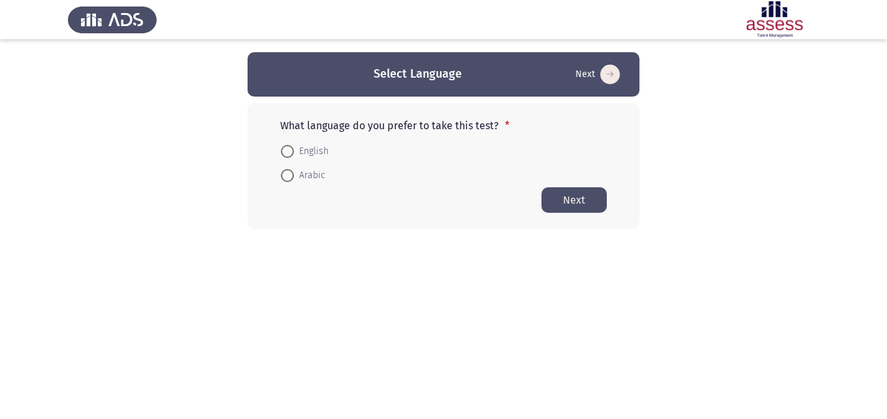
click at [285, 148] on span at bounding box center [287, 151] width 13 height 13
click at [285, 148] on input "English" at bounding box center [287, 151] width 13 height 13
radio input "true"
click at [575, 204] on button "Next" at bounding box center [574, 199] width 65 height 25
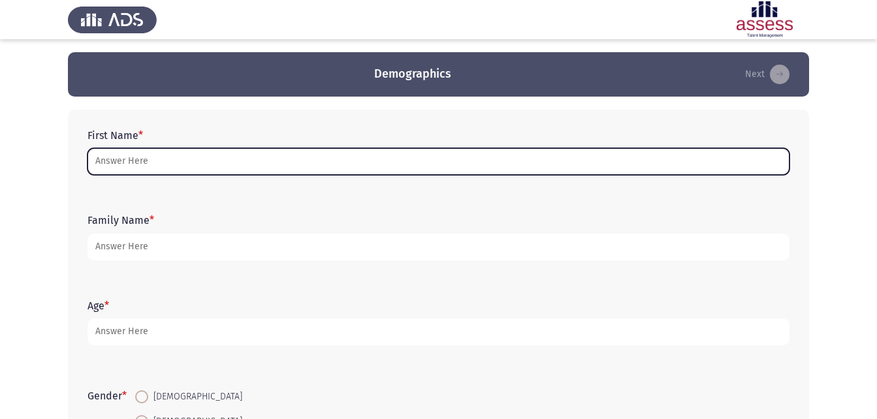
click at [169, 158] on input "First Name *" at bounding box center [439, 161] width 702 height 27
type input "l"
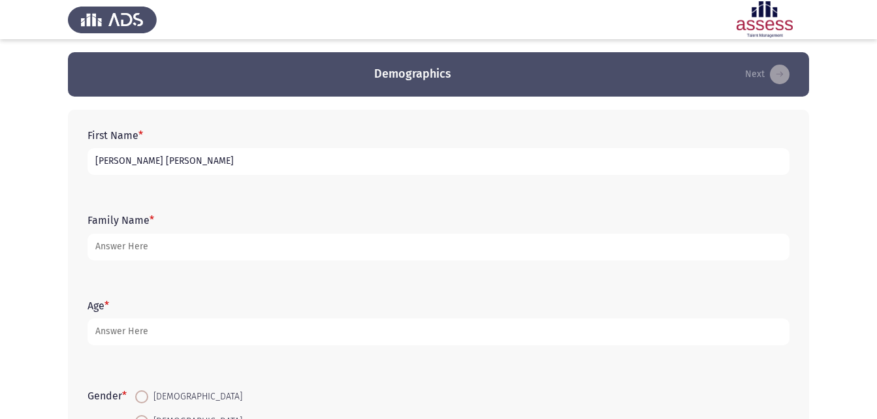
type input "[PERSON_NAME] [PERSON_NAME]"
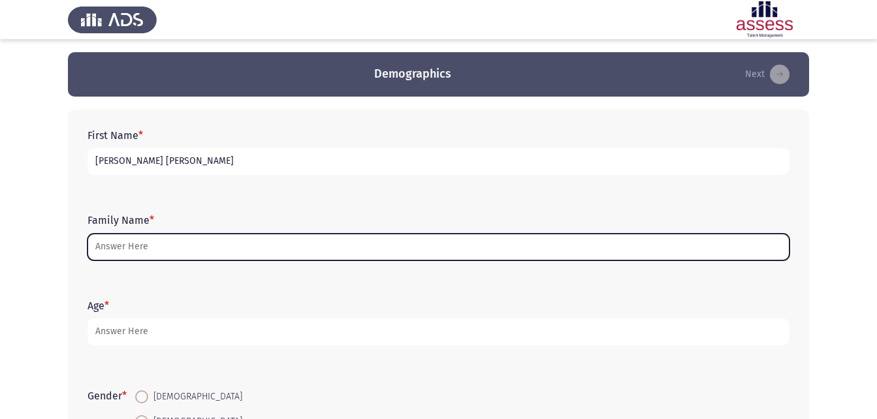
click at [242, 249] on input "Family Name *" at bounding box center [439, 247] width 702 height 27
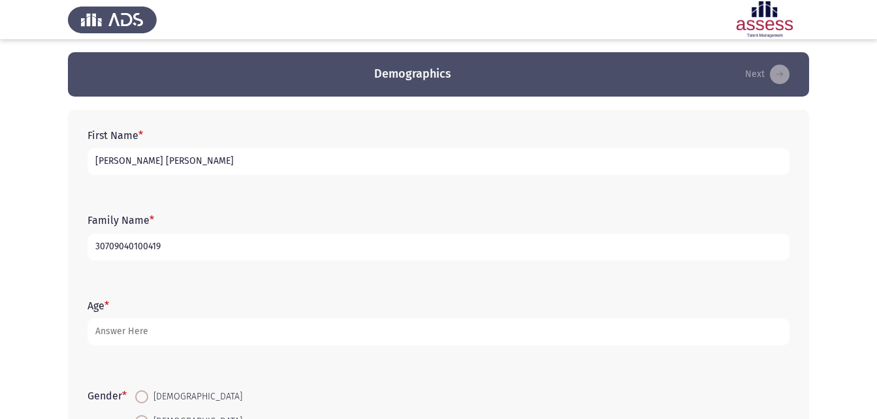
type input "30709040100419"
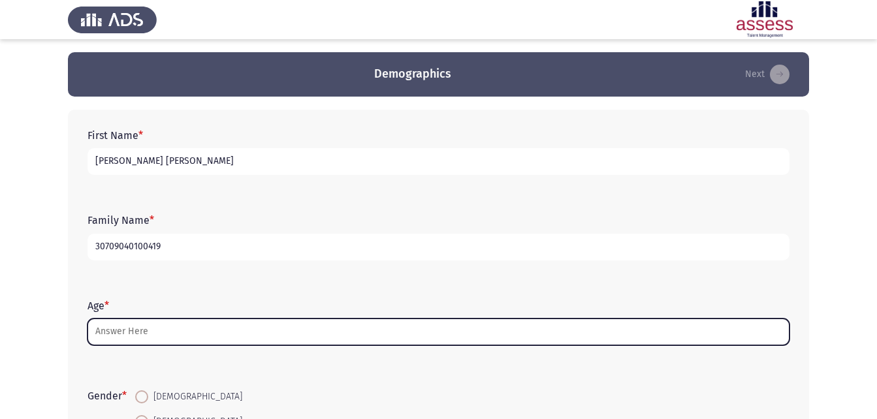
click at [167, 323] on input "Age *" at bounding box center [439, 332] width 702 height 27
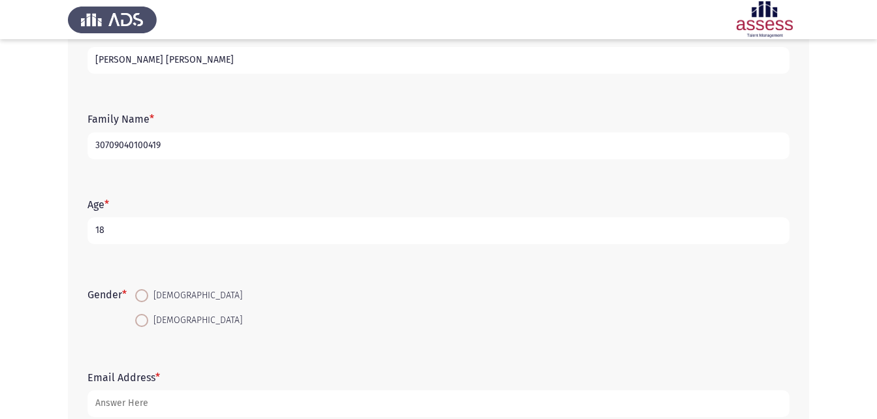
scroll to position [131, 0]
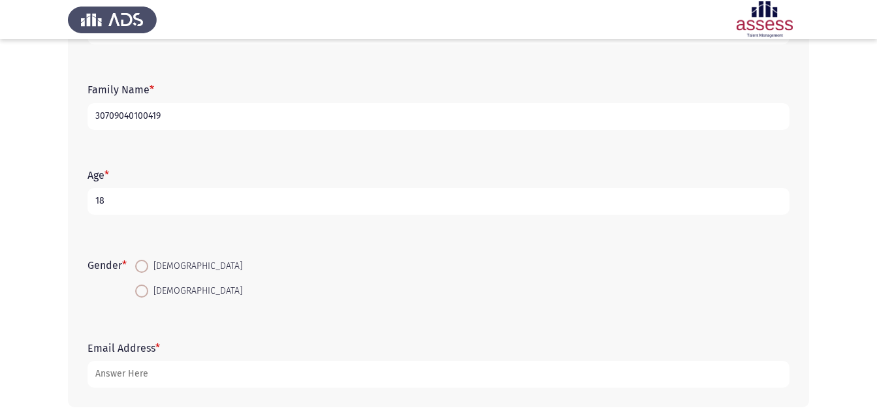
type input "18"
click at [138, 265] on span at bounding box center [141, 266] width 13 height 13
click at [138, 265] on input "[DEMOGRAPHIC_DATA]" at bounding box center [141, 266] width 13 height 13
radio input "true"
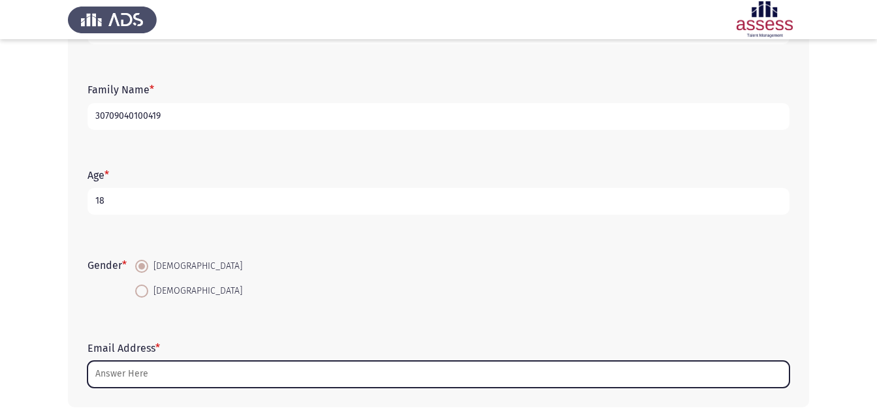
click at [127, 380] on input "Email Address *" at bounding box center [439, 374] width 702 height 27
type input "س"
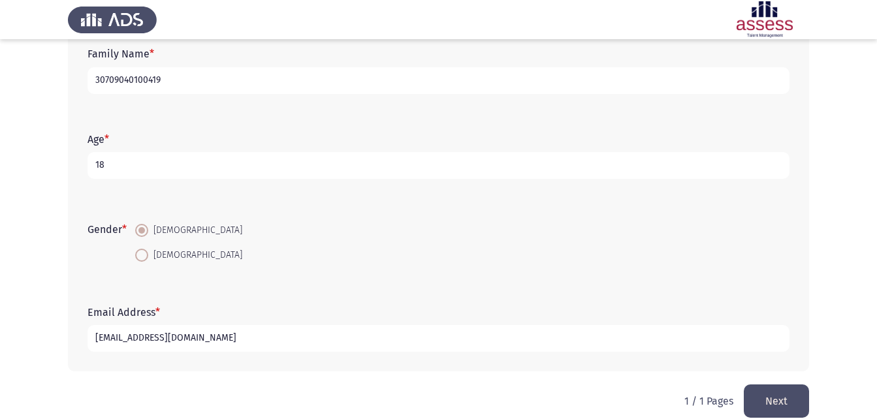
scroll to position [184, 0]
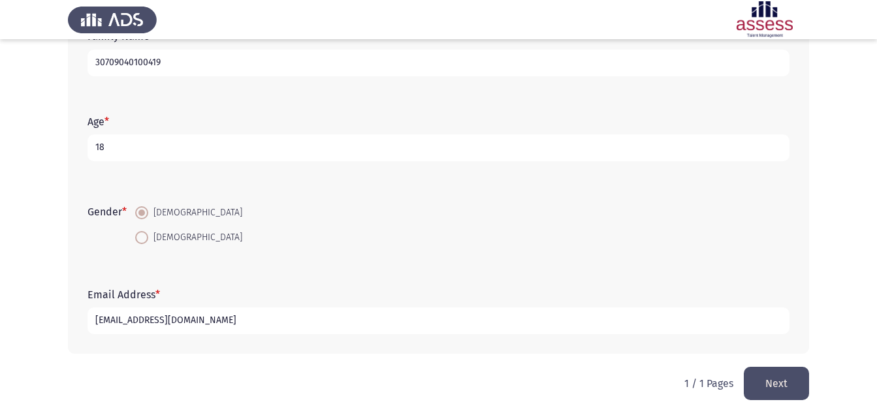
type input "[EMAIL_ADDRESS][DOMAIN_NAME]"
click at [770, 382] on button "Next" at bounding box center [776, 383] width 65 height 33
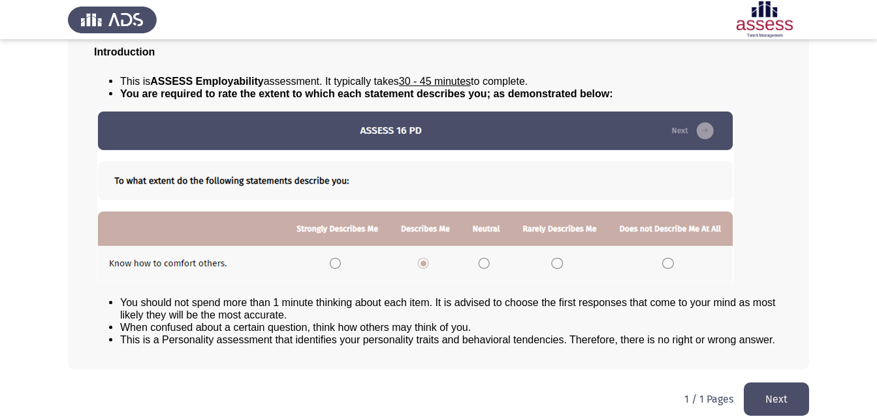
scroll to position [100, 0]
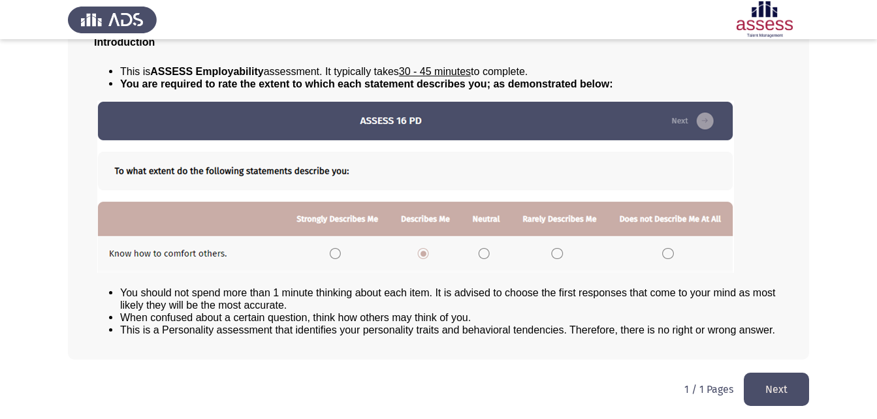
click at [776, 390] on button "Next" at bounding box center [776, 389] width 65 height 33
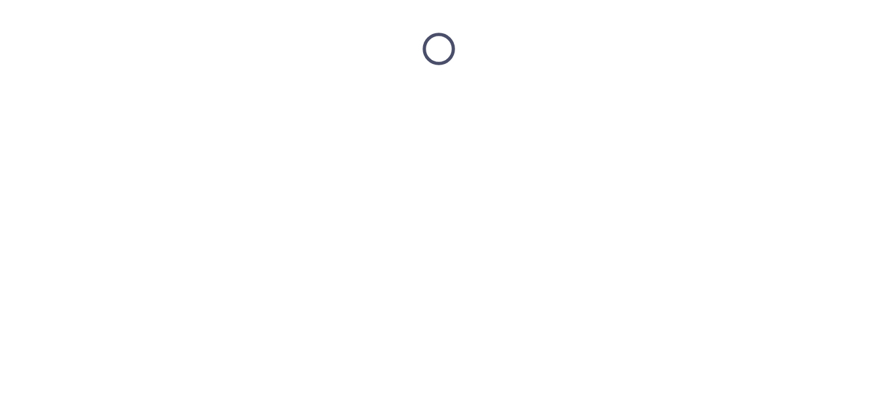
scroll to position [0, 0]
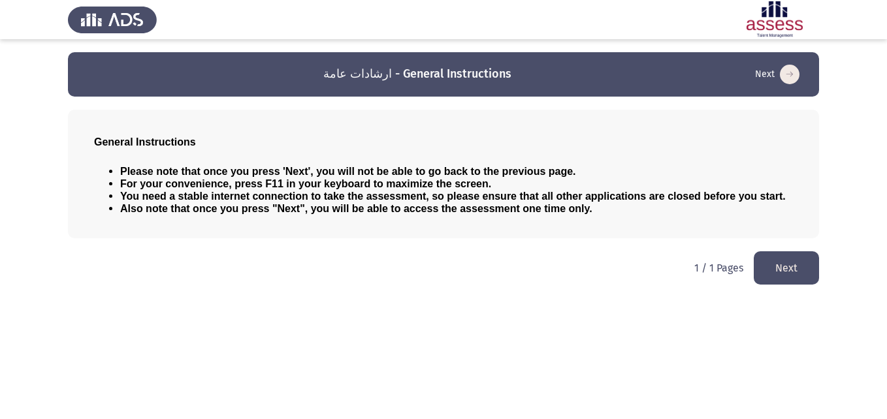
click at [773, 268] on button "Next" at bounding box center [786, 268] width 65 height 33
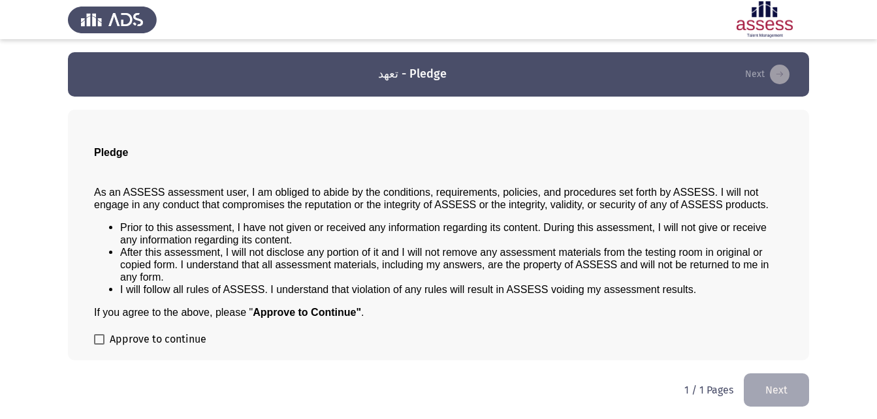
scroll to position [1, 0]
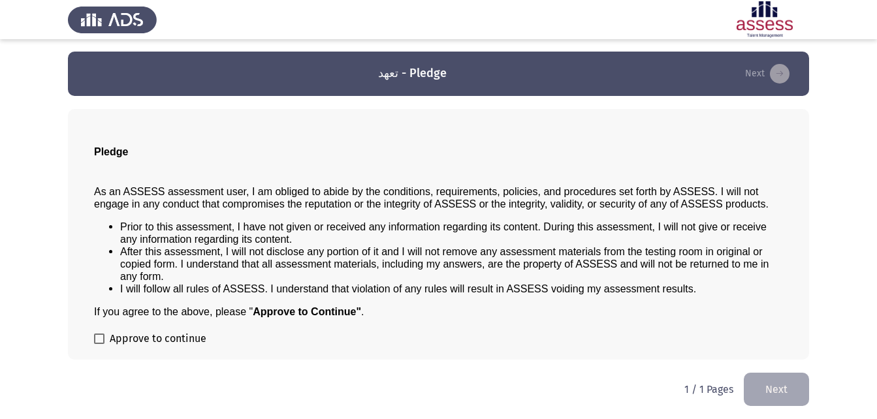
click at [101, 339] on span at bounding box center [99, 339] width 10 height 10
click at [99, 344] on input "Approve to continue" at bounding box center [99, 344] width 1 height 1
checkbox input "true"
click at [766, 394] on button "Next" at bounding box center [776, 389] width 65 height 33
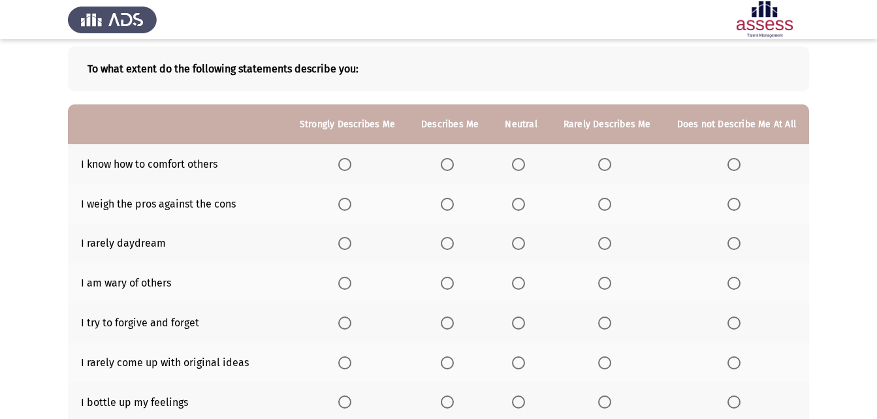
scroll to position [27, 0]
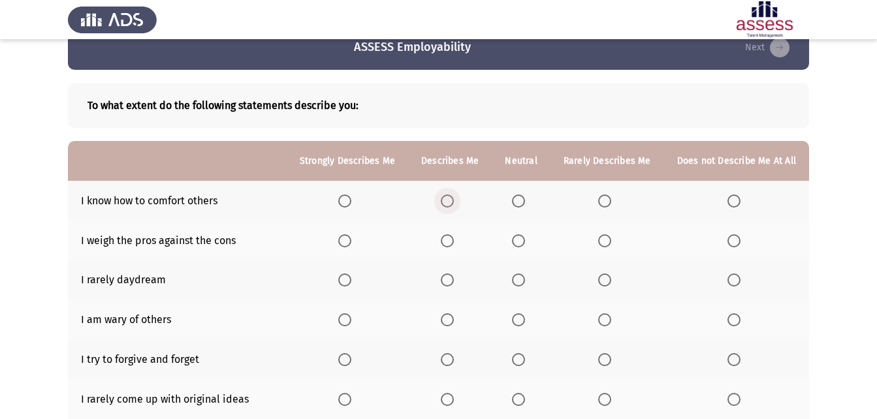
click at [453, 196] on span "Select an option" at bounding box center [447, 201] width 13 height 13
click at [453, 196] on input "Select an option" at bounding box center [447, 201] width 13 height 13
click at [351, 241] on span "Select an option" at bounding box center [344, 241] width 13 height 13
click at [351, 241] on input "Select an option" at bounding box center [344, 241] width 13 height 13
click at [352, 272] on th at bounding box center [348, 281] width 122 height 40
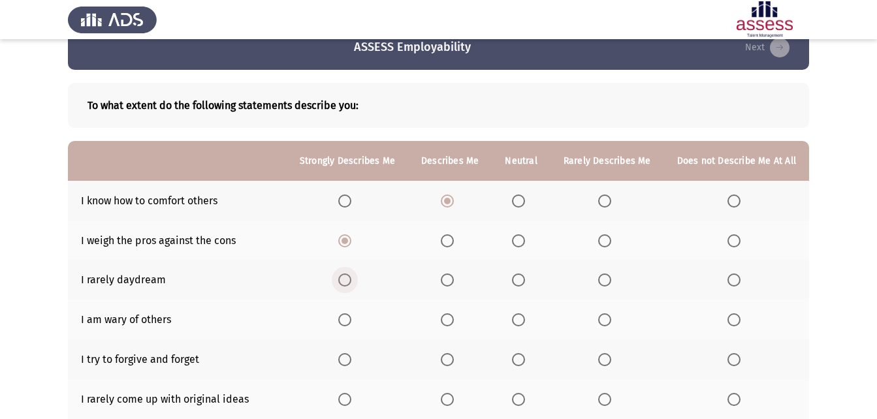
click at [347, 282] on span "Select an option" at bounding box center [344, 280] width 13 height 13
click at [347, 282] on input "Select an option" at bounding box center [344, 280] width 13 height 13
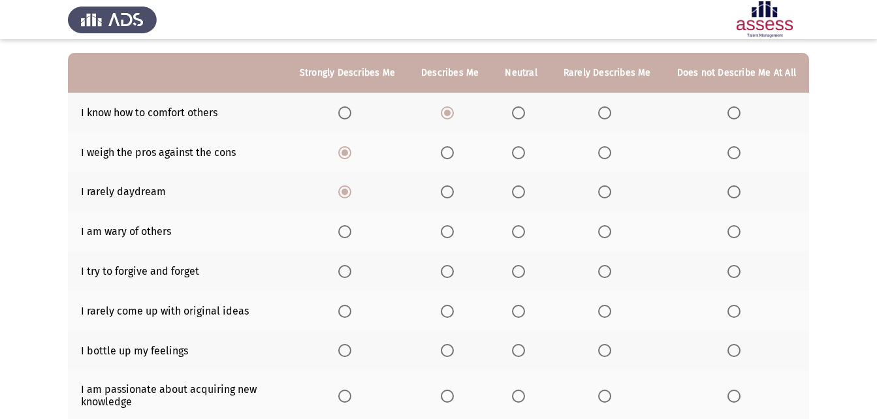
scroll to position [92, 0]
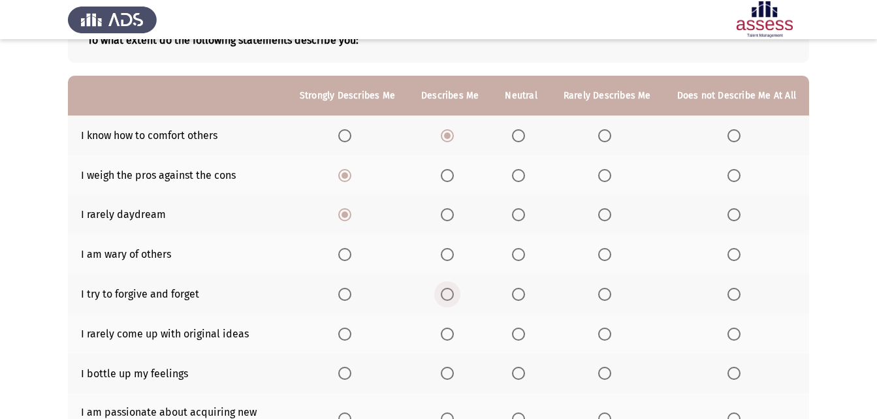
click at [451, 296] on span "Select an option" at bounding box center [447, 294] width 13 height 13
click at [451, 296] on input "Select an option" at bounding box center [447, 294] width 13 height 13
click at [518, 260] on span "Select an option" at bounding box center [518, 254] width 13 height 13
click at [518, 260] on input "Select an option" at bounding box center [518, 254] width 13 height 13
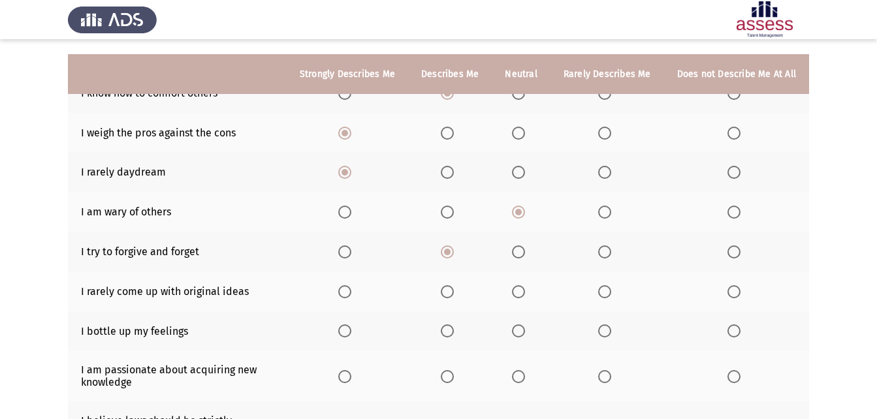
scroll to position [157, 0]
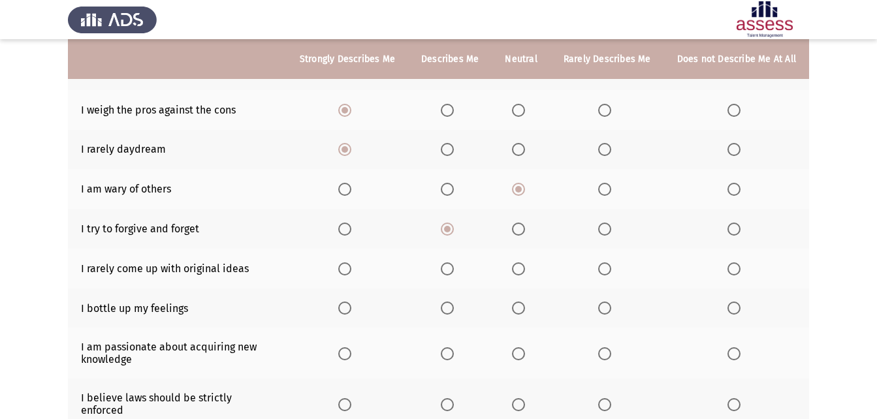
click at [454, 309] on span "Select an option" at bounding box center [447, 308] width 13 height 13
click at [454, 309] on input "Select an option" at bounding box center [447, 308] width 13 height 13
click at [351, 268] on span "Select an option" at bounding box center [344, 269] width 13 height 13
click at [351, 268] on input "Select an option" at bounding box center [344, 269] width 13 height 13
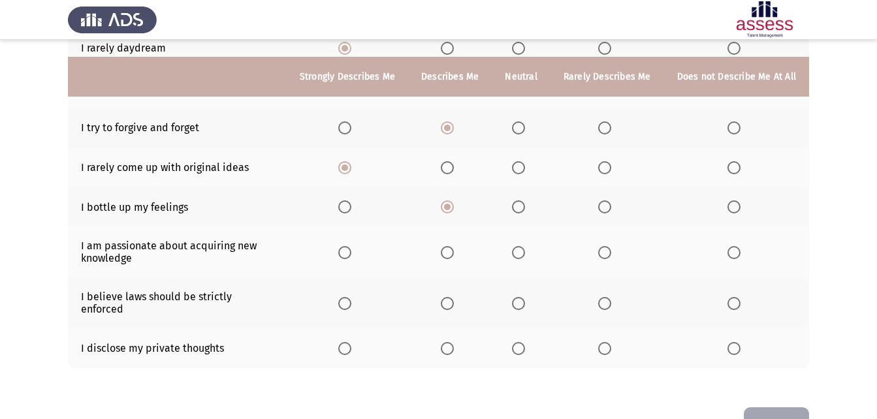
scroll to position [288, 0]
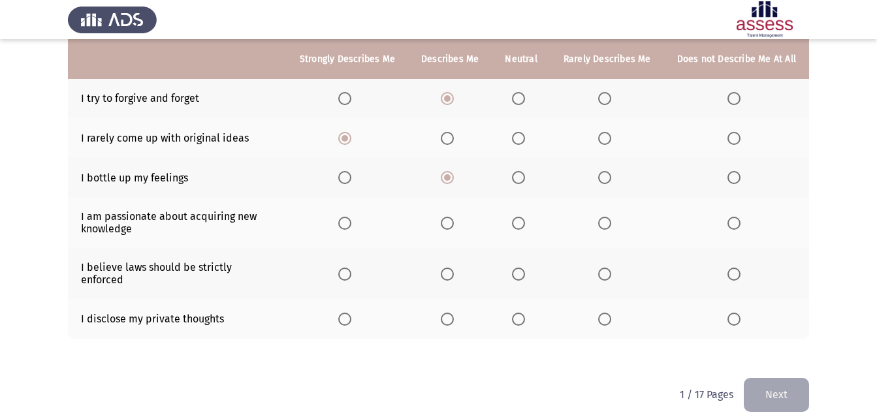
click at [348, 231] on th at bounding box center [348, 222] width 122 height 51
click at [351, 226] on span "Select an option" at bounding box center [344, 223] width 13 height 13
click at [351, 226] on input "Select an option" at bounding box center [344, 223] width 13 height 13
click at [444, 222] on th at bounding box center [450, 222] width 84 height 51
click at [453, 226] on span "Select an option" at bounding box center [447, 223] width 13 height 13
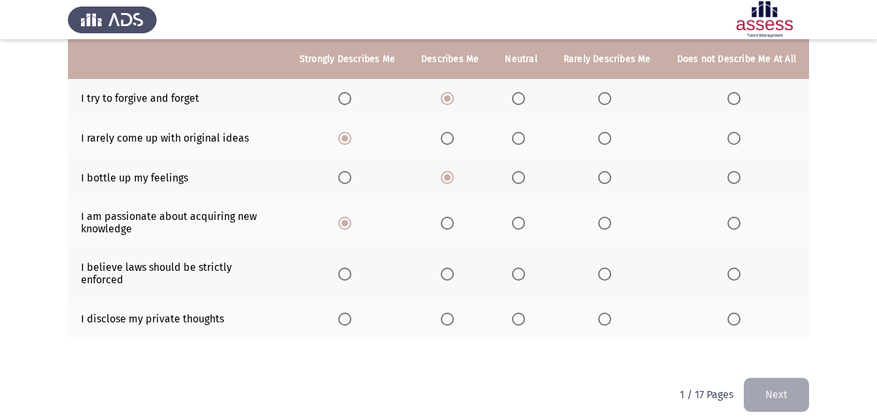
click at [453, 226] on input "Select an option" at bounding box center [447, 223] width 13 height 13
click at [609, 313] on span "Select an option" at bounding box center [604, 319] width 13 height 13
click at [609, 313] on input "Select an option" at bounding box center [604, 319] width 13 height 13
click at [513, 269] on th at bounding box center [521, 273] width 58 height 51
click at [513, 265] on th at bounding box center [521, 273] width 58 height 51
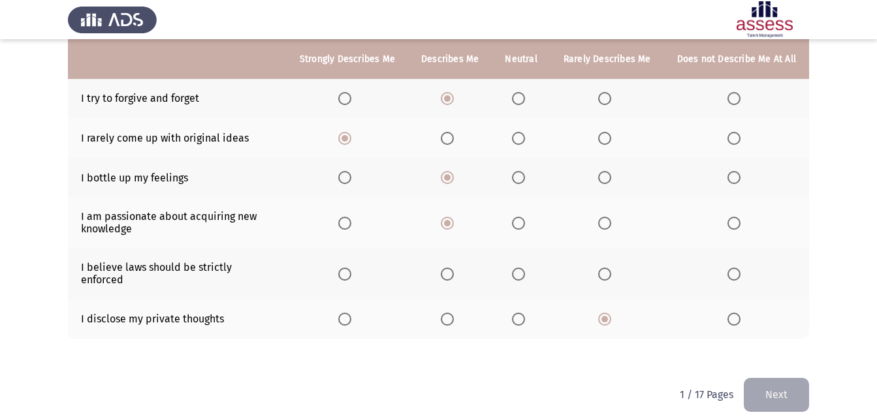
click at [516, 269] on span "Select an option" at bounding box center [518, 274] width 13 height 13
click at [516, 269] on input "Select an option" at bounding box center [518, 274] width 13 height 13
click at [797, 383] on button "Next" at bounding box center [776, 394] width 65 height 33
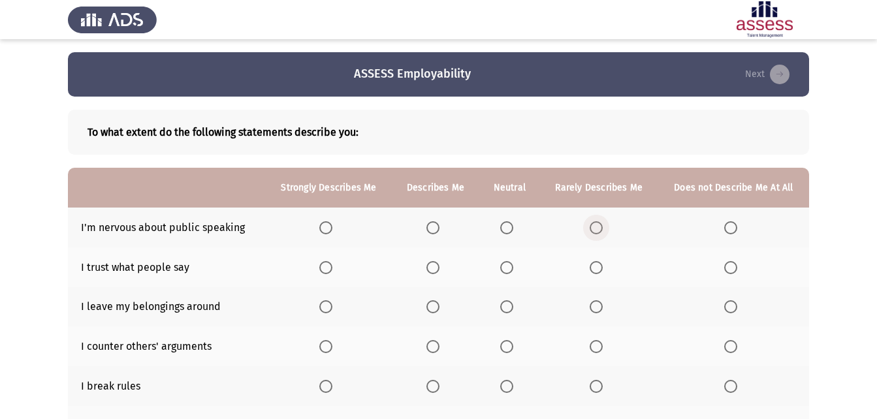
click at [591, 233] on span "Select an option" at bounding box center [596, 227] width 13 height 13
click at [591, 233] on input "Select an option" at bounding box center [596, 227] width 13 height 13
click at [429, 267] on span "Select an option" at bounding box center [433, 267] width 13 height 13
click at [429, 267] on input "Select an option" at bounding box center [433, 267] width 13 height 13
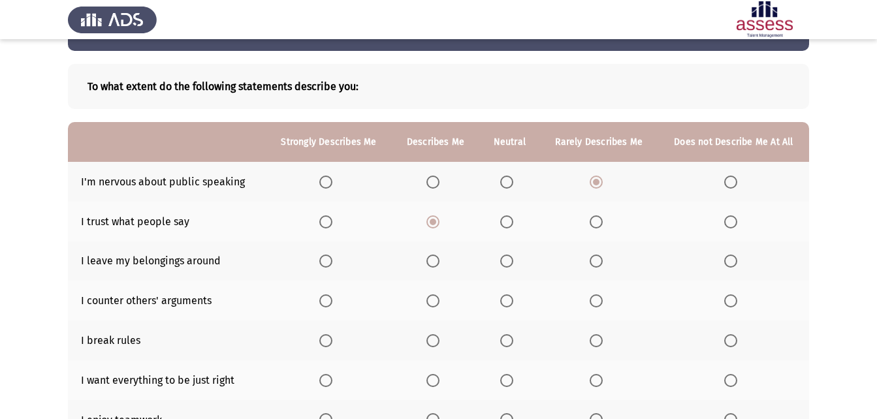
scroll to position [65, 0]
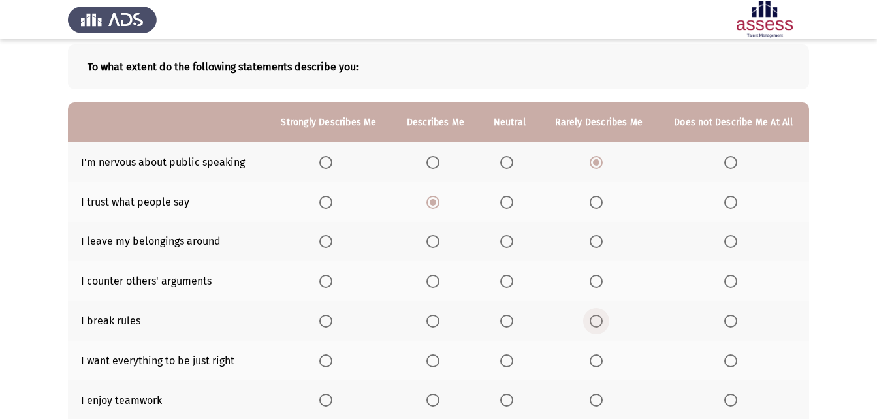
click at [597, 319] on span "Select an option" at bounding box center [596, 321] width 13 height 13
click at [597, 319] on input "Select an option" at bounding box center [596, 321] width 13 height 13
click at [446, 248] on th at bounding box center [436, 242] width 88 height 40
click at [443, 248] on label "Select an option" at bounding box center [436, 241] width 18 height 13
click at [440, 248] on input "Select an option" at bounding box center [433, 241] width 13 height 13
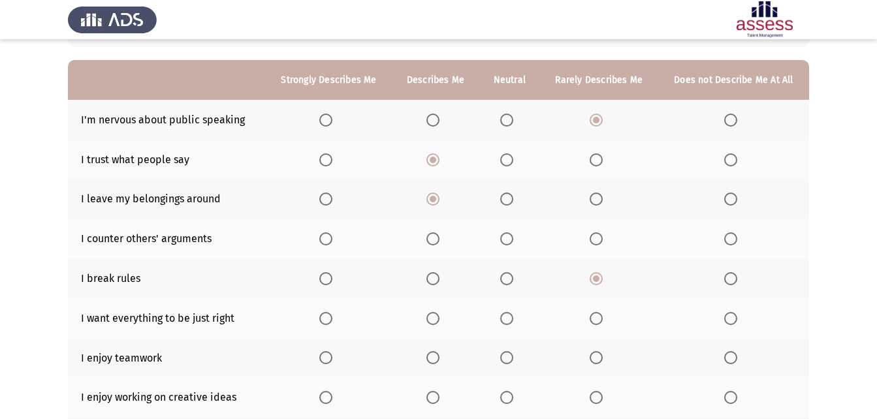
scroll to position [131, 0]
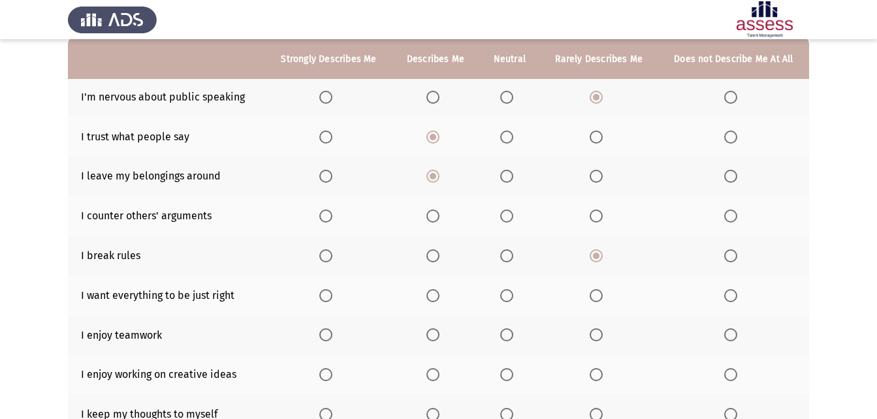
click at [330, 221] on span "Select an option" at bounding box center [325, 216] width 13 height 13
click at [330, 221] on input "Select an option" at bounding box center [325, 216] width 13 height 13
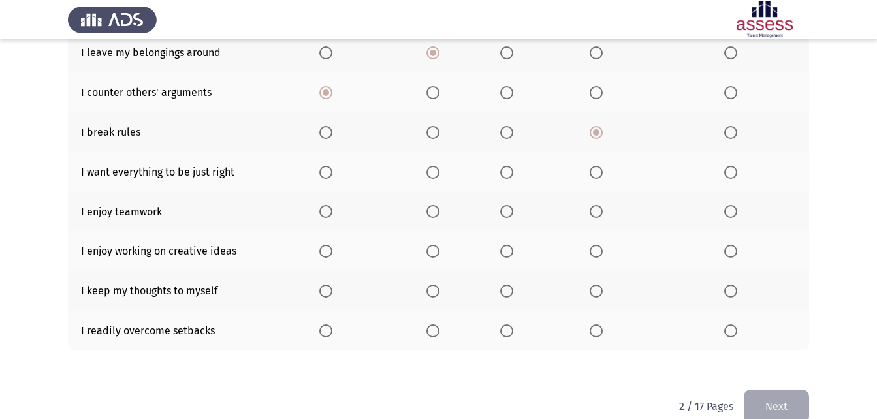
scroll to position [277, 0]
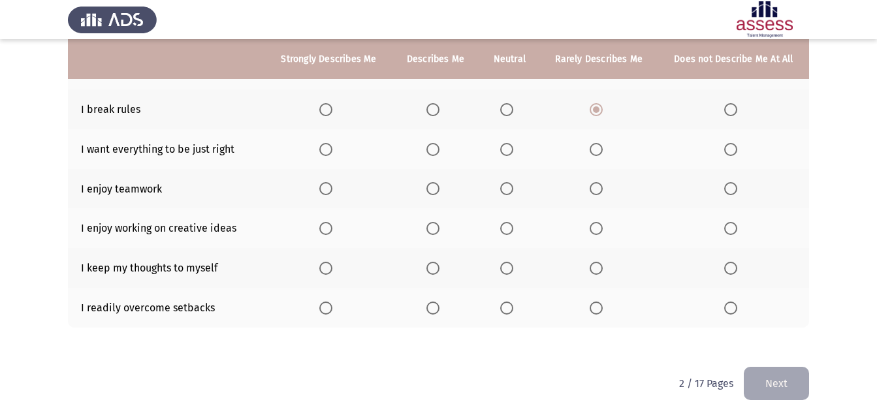
click at [327, 191] on span "Select an option" at bounding box center [325, 188] width 13 height 13
click at [327, 191] on input "Select an option" at bounding box center [325, 188] width 13 height 13
click at [323, 154] on span "Select an option" at bounding box center [325, 149] width 13 height 13
click at [323, 154] on input "Select an option" at bounding box center [325, 149] width 13 height 13
click at [511, 147] on span "Select an option" at bounding box center [506, 149] width 13 height 13
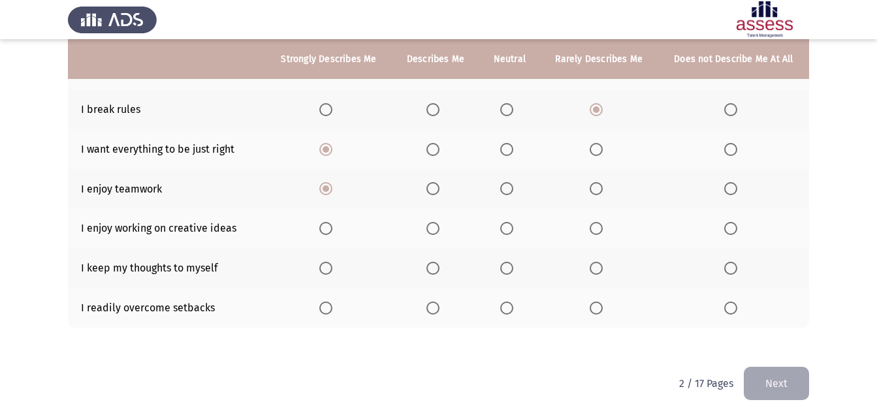
click at [511, 147] on input "Select an option" at bounding box center [506, 149] width 13 height 13
click at [327, 227] on span "Select an option" at bounding box center [325, 228] width 13 height 13
click at [327, 227] on input "Select an option" at bounding box center [325, 228] width 13 height 13
click at [329, 269] on span "Select an option" at bounding box center [325, 268] width 13 height 13
click at [329, 269] on input "Select an option" at bounding box center [325, 268] width 13 height 13
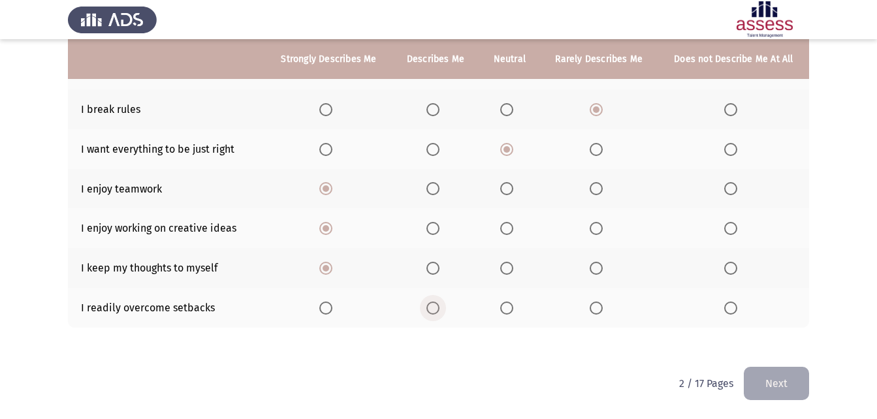
click at [436, 307] on span "Select an option" at bounding box center [433, 308] width 13 height 13
click at [436, 307] on input "Select an option" at bounding box center [433, 308] width 13 height 13
click at [757, 372] on button "Next" at bounding box center [776, 383] width 65 height 33
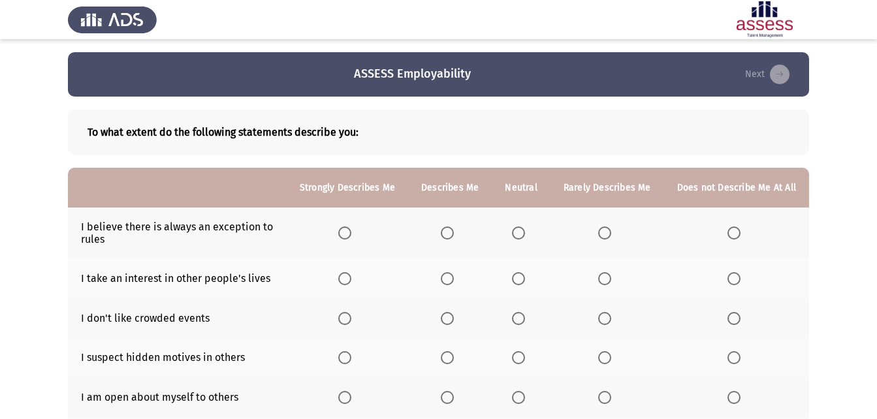
click at [347, 236] on span "Select an option" at bounding box center [344, 233] width 13 height 13
click at [347, 236] on input "Select an option" at bounding box center [344, 233] width 13 height 13
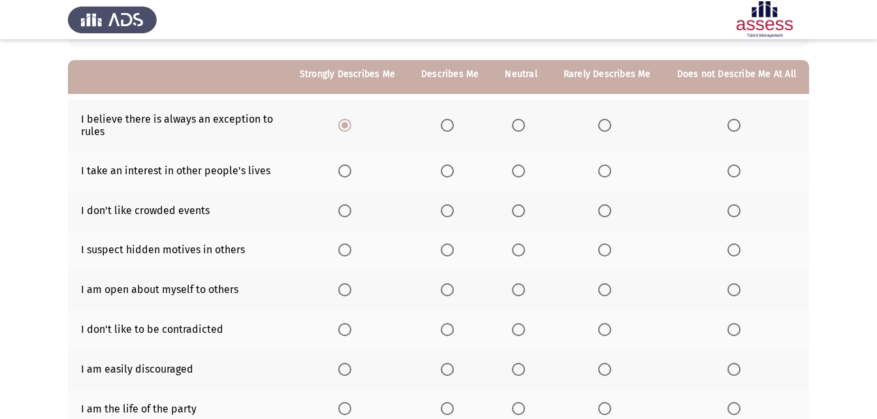
scroll to position [131, 0]
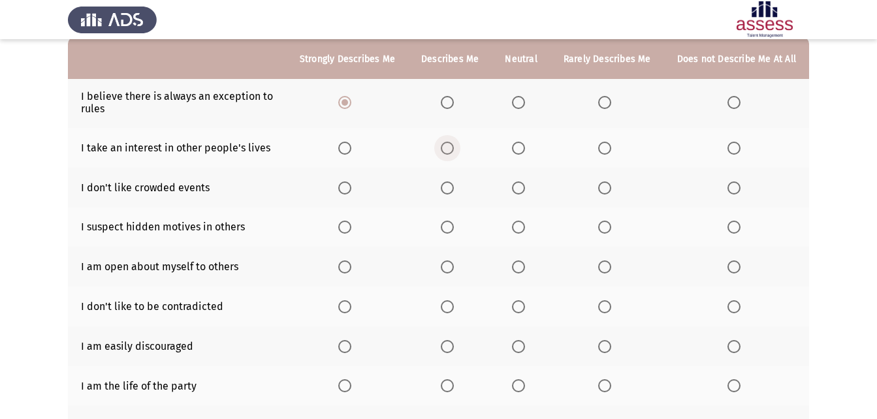
click at [452, 152] on span "Select an option" at bounding box center [447, 148] width 13 height 13
click at [452, 152] on input "Select an option" at bounding box center [447, 148] width 13 height 13
click at [606, 193] on span "Select an option" at bounding box center [604, 188] width 13 height 13
click at [606, 193] on input "Select an option" at bounding box center [604, 188] width 13 height 13
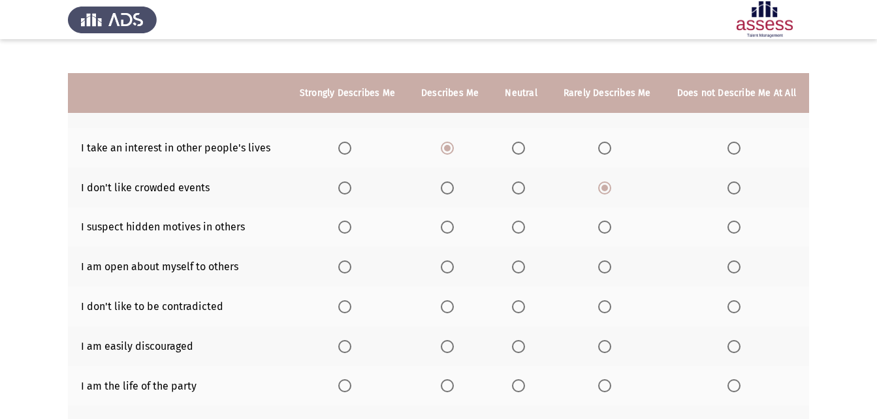
scroll to position [196, 0]
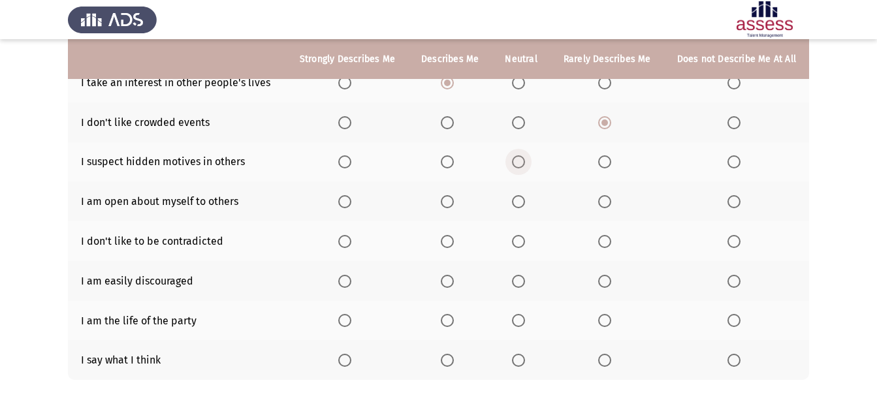
click at [521, 165] on span "Select an option" at bounding box center [518, 161] width 13 height 13
click at [521, 165] on input "Select an option" at bounding box center [518, 161] width 13 height 13
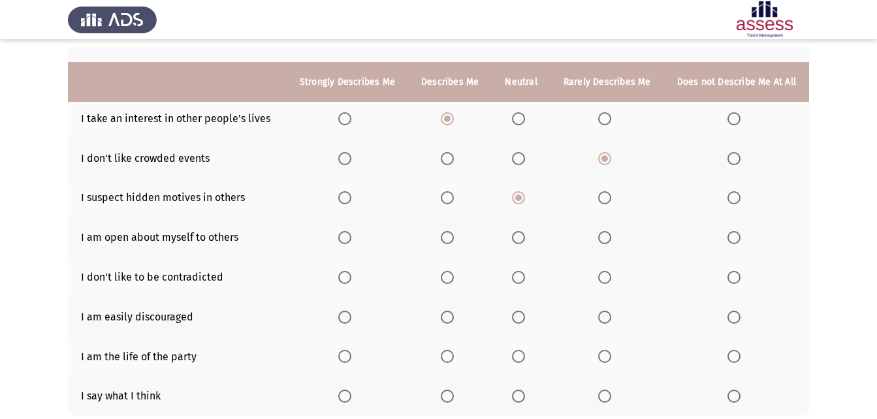
scroll to position [183, 0]
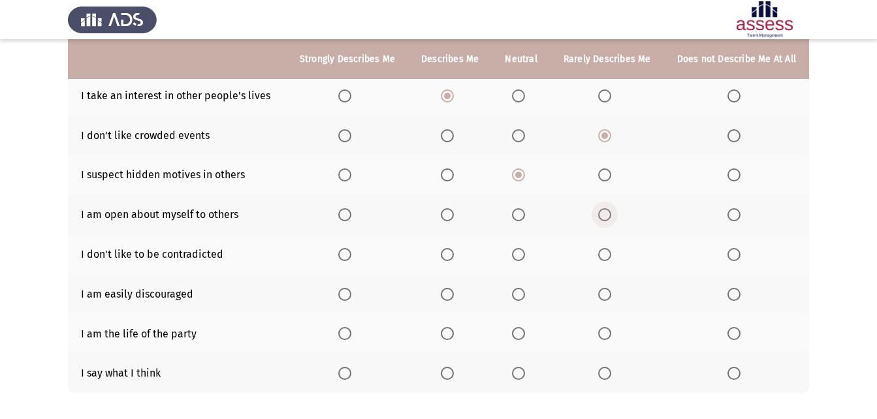
click at [600, 214] on th at bounding box center [608, 215] width 114 height 40
click at [525, 221] on span "Select an option" at bounding box center [518, 214] width 13 height 13
click at [525, 221] on input "Select an option" at bounding box center [518, 214] width 13 height 13
click at [454, 213] on span "Select an option" at bounding box center [447, 214] width 13 height 13
click at [454, 213] on input "Select an option" at bounding box center [447, 214] width 13 height 13
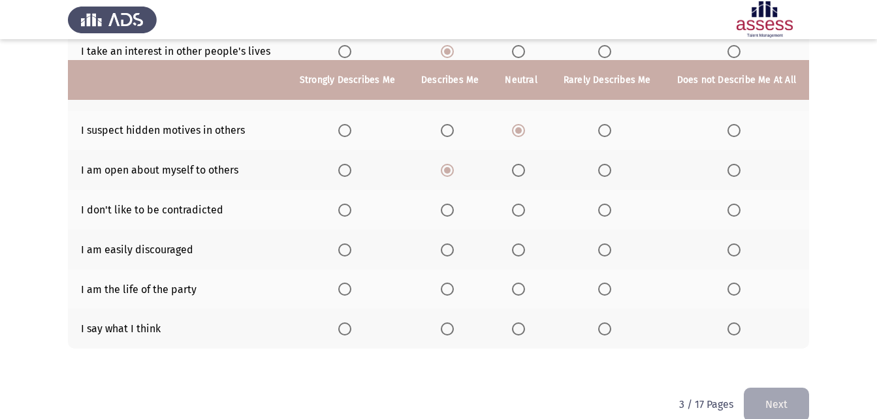
scroll to position [248, 0]
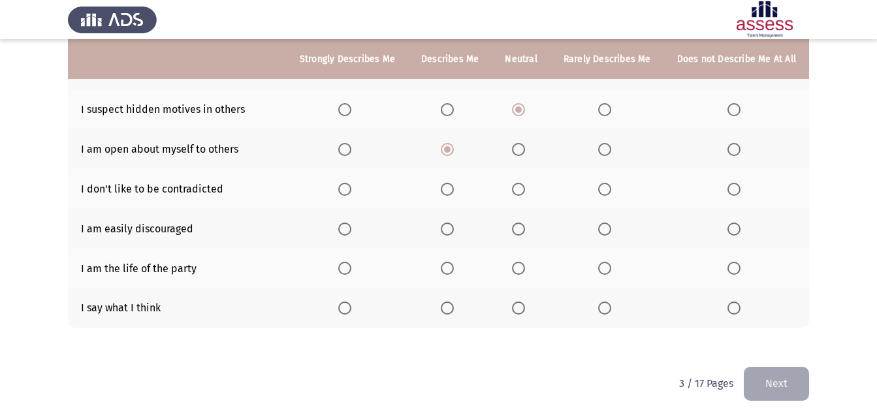
click at [449, 183] on span "Select an option" at bounding box center [447, 189] width 13 height 13
click at [449, 183] on input "Select an option" at bounding box center [447, 189] width 13 height 13
click at [607, 234] on span "Select an option" at bounding box center [604, 229] width 13 height 13
click at [607, 234] on input "Select an option" at bounding box center [604, 229] width 13 height 13
click at [519, 268] on span "Select an option" at bounding box center [519, 268] width 0 height 0
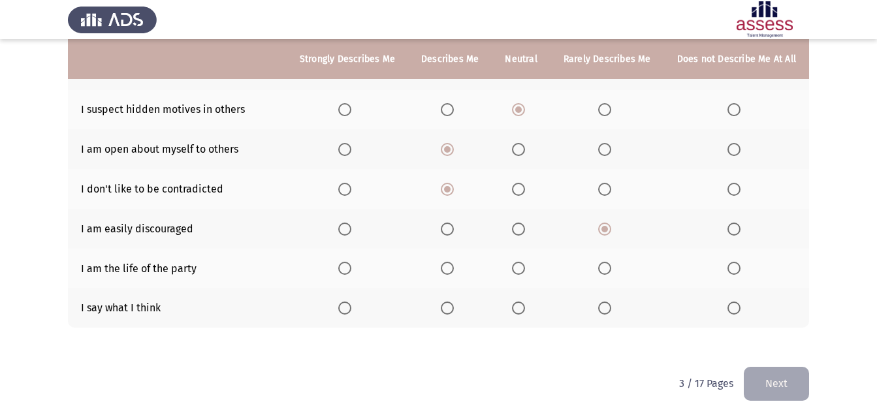
click at [522, 268] on input "Select an option" at bounding box center [518, 268] width 13 height 13
click at [447, 308] on span "Select an option" at bounding box center [447, 308] width 0 height 0
click at [453, 308] on input "Select an option" at bounding box center [447, 308] width 13 height 13
click at [519, 308] on span "Select an option" at bounding box center [519, 308] width 0 height 0
click at [522, 308] on input "Select an option" at bounding box center [518, 308] width 13 height 13
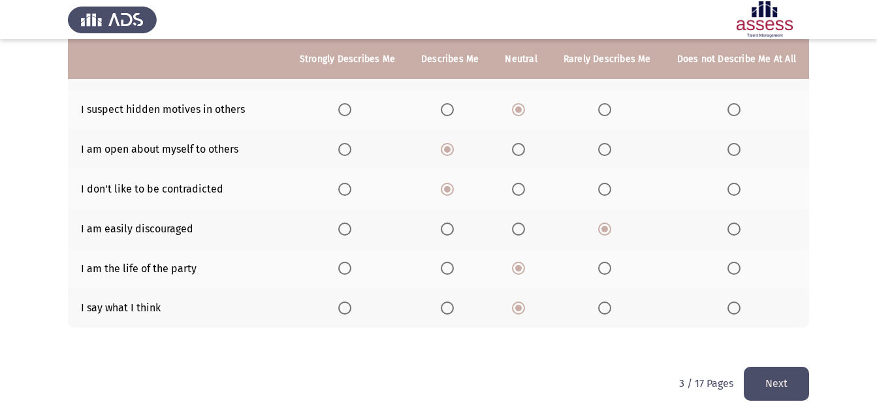
click at [757, 368] on button "Next" at bounding box center [776, 383] width 65 height 33
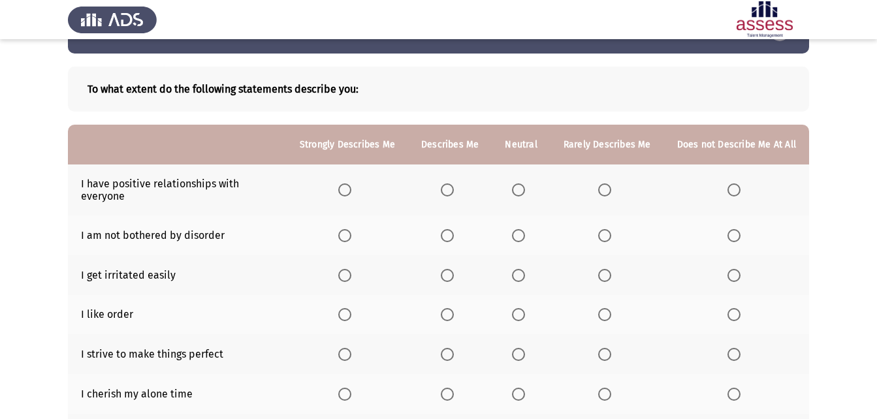
scroll to position [65, 0]
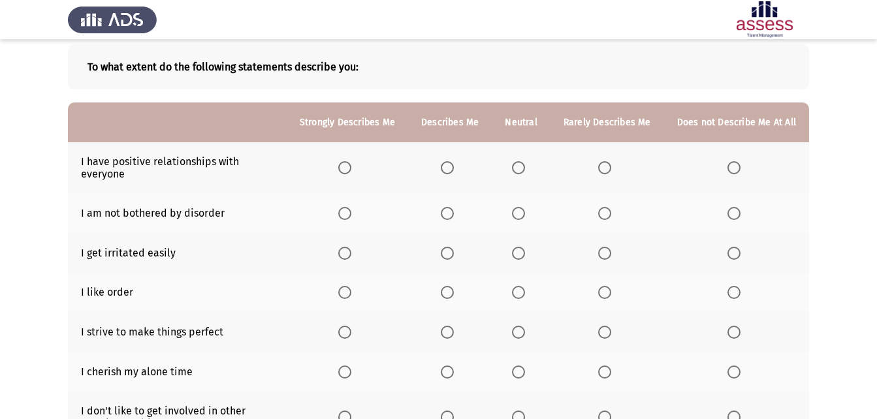
click at [441, 163] on th at bounding box center [450, 167] width 84 height 51
click at [447, 164] on span "Select an option" at bounding box center [447, 167] width 13 height 13
click at [447, 164] on input "Select an option" at bounding box center [447, 167] width 13 height 13
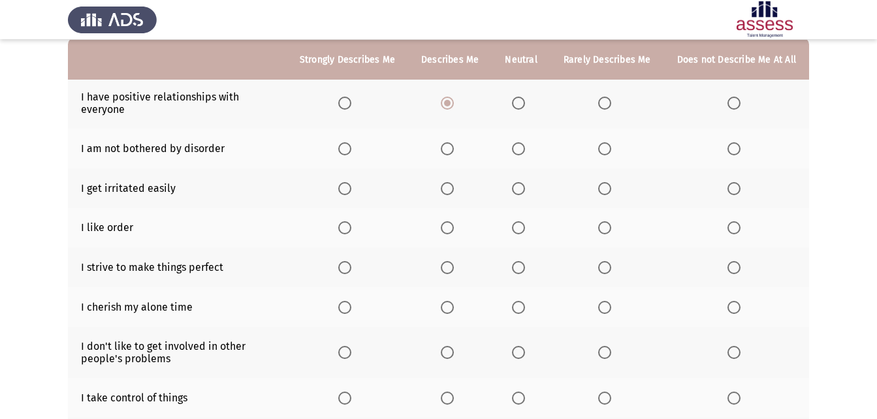
scroll to position [131, 0]
click at [525, 153] on span "Select an option" at bounding box center [518, 148] width 13 height 13
click at [525, 153] on input "Select an option" at bounding box center [518, 148] width 13 height 13
click at [519, 187] on span "Select an option" at bounding box center [518, 188] width 13 height 13
click at [519, 187] on input "Select an option" at bounding box center [518, 188] width 13 height 13
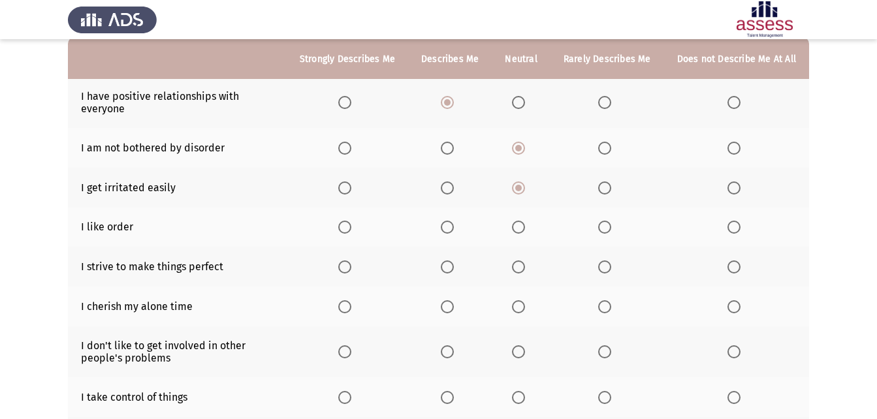
click at [525, 229] on span "Select an option" at bounding box center [518, 227] width 13 height 13
click at [525, 229] on input "Select an option" at bounding box center [518, 227] width 13 height 13
click at [599, 234] on th at bounding box center [608, 228] width 114 height 40
click at [602, 232] on span "Select an option" at bounding box center [604, 227] width 13 height 13
click at [602, 232] on input "Select an option" at bounding box center [604, 227] width 13 height 13
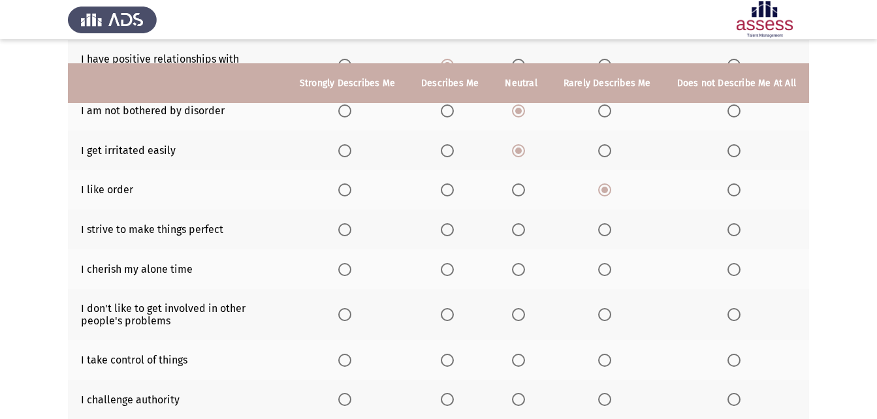
scroll to position [261, 0]
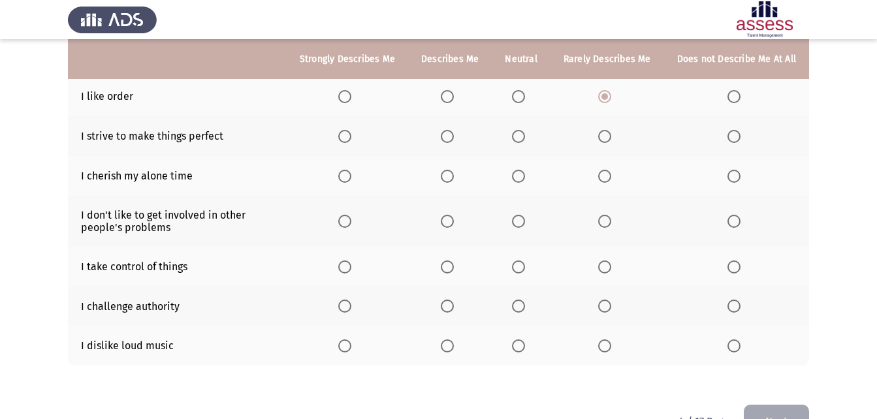
click at [351, 142] on span "Select an option" at bounding box center [344, 136] width 13 height 13
click at [351, 142] on input "Select an option" at bounding box center [344, 136] width 13 height 13
click at [523, 178] on span "Select an option" at bounding box center [518, 176] width 13 height 13
click at [523, 178] on input "Select an option" at bounding box center [518, 176] width 13 height 13
click at [605, 176] on span "Select an option" at bounding box center [604, 176] width 13 height 13
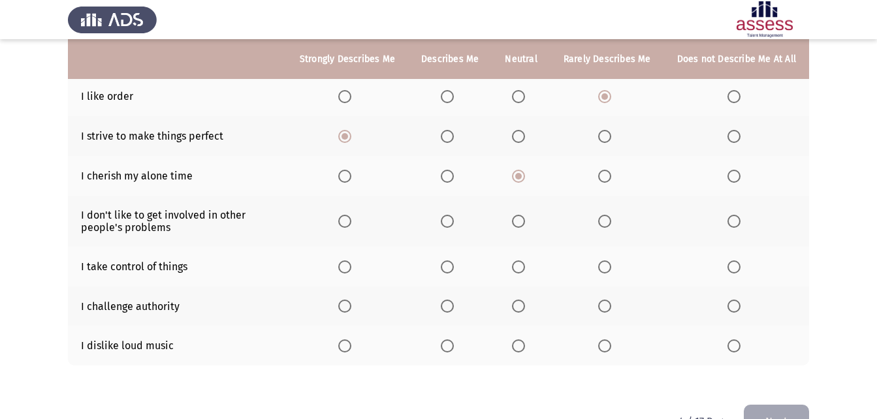
click at [605, 176] on input "Select an option" at bounding box center [604, 176] width 13 height 13
click at [514, 182] on th at bounding box center [521, 176] width 58 height 40
click at [523, 178] on span "Select an option" at bounding box center [518, 176] width 13 height 13
click at [523, 178] on input "Select an option" at bounding box center [518, 176] width 13 height 13
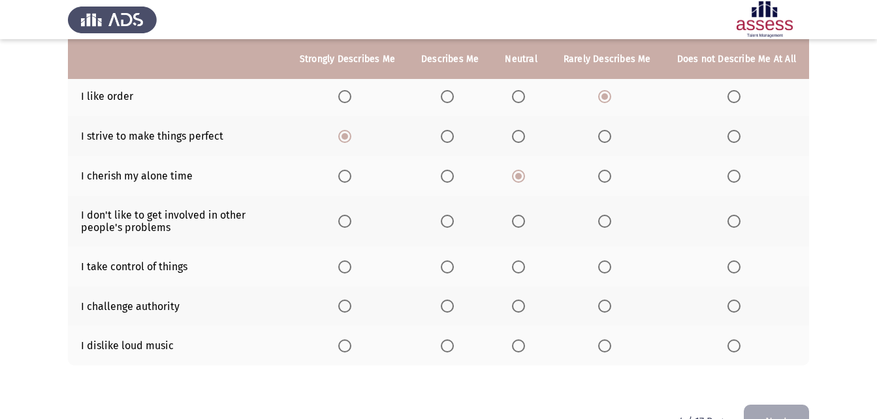
click at [520, 220] on span "Select an option" at bounding box center [518, 221] width 13 height 13
click at [520, 220] on input "Select an option" at bounding box center [518, 221] width 13 height 13
click at [454, 265] on span "Select an option" at bounding box center [447, 267] width 13 height 13
click at [454, 265] on input "Select an option" at bounding box center [447, 267] width 13 height 13
click at [452, 304] on span "Select an option" at bounding box center [447, 306] width 13 height 13
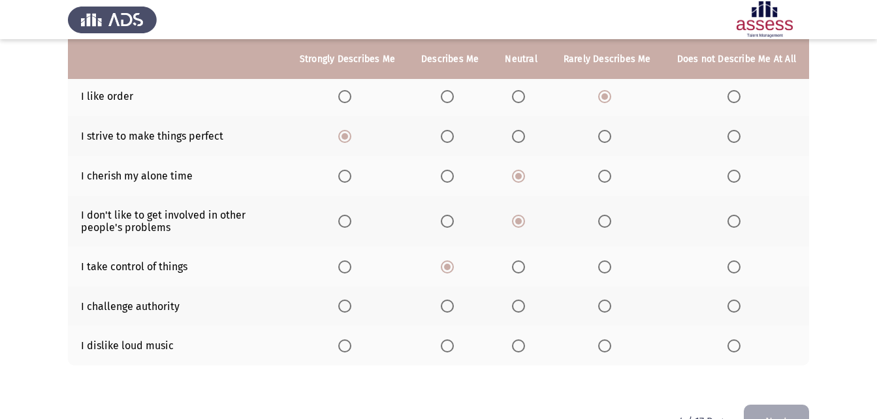
click at [452, 304] on input "Select an option" at bounding box center [447, 306] width 13 height 13
click at [608, 346] on span "Select an option" at bounding box center [604, 346] width 13 height 13
click at [608, 346] on input "Select an option" at bounding box center [604, 346] width 13 height 13
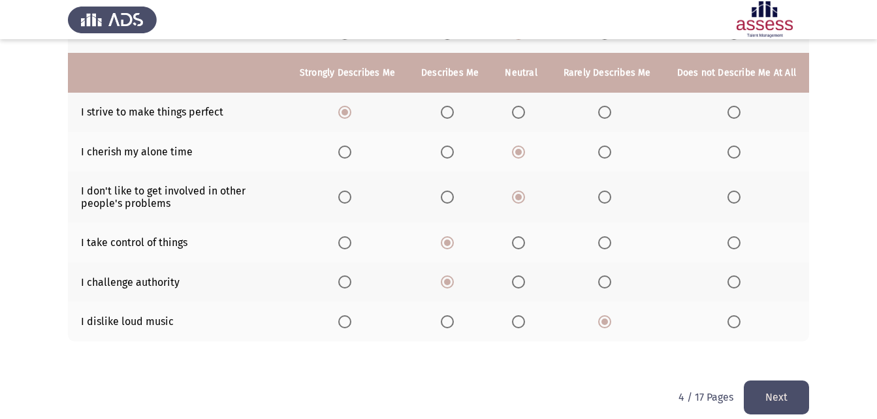
scroll to position [299, 0]
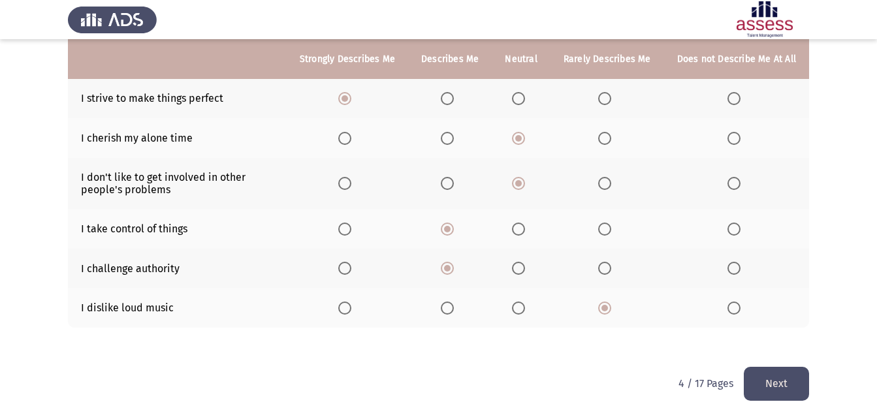
click at [798, 377] on button "Next" at bounding box center [776, 383] width 65 height 33
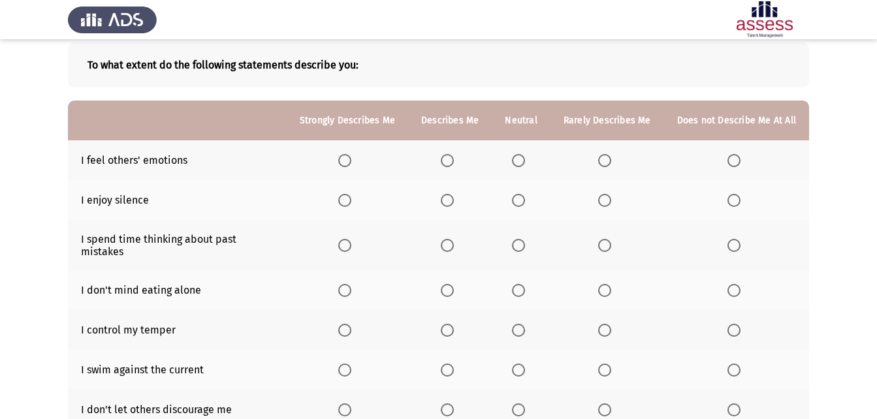
scroll to position [131, 0]
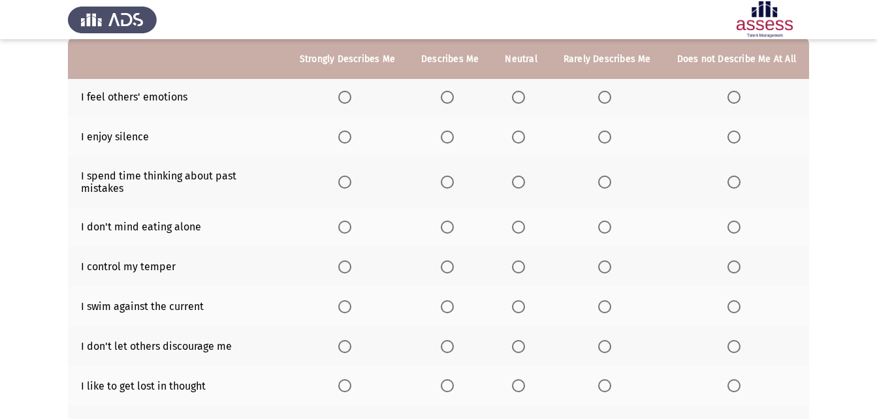
click at [451, 140] on span "Select an option" at bounding box center [447, 137] width 13 height 13
click at [451, 140] on input "Select an option" at bounding box center [447, 137] width 13 height 13
click at [521, 97] on span "Select an option" at bounding box center [518, 97] width 13 height 13
click at [521, 97] on input "Select an option" at bounding box center [518, 97] width 13 height 13
click at [611, 180] on span "Select an option" at bounding box center [604, 182] width 13 height 13
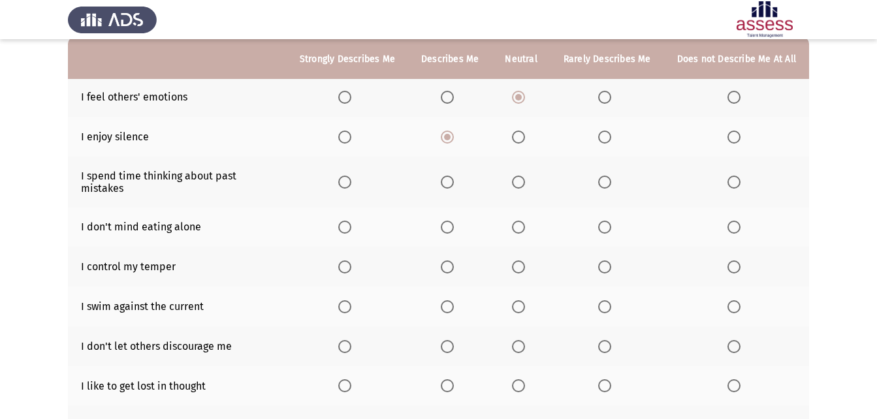
click at [611, 180] on input "Select an option" at bounding box center [604, 182] width 13 height 13
click at [523, 176] on span "Select an option" at bounding box center [518, 182] width 13 height 13
click at [523, 176] on input "Select an option" at bounding box center [518, 182] width 13 height 13
click at [607, 223] on th at bounding box center [608, 228] width 114 height 40
click at [608, 223] on span "Select an option" at bounding box center [604, 227] width 13 height 13
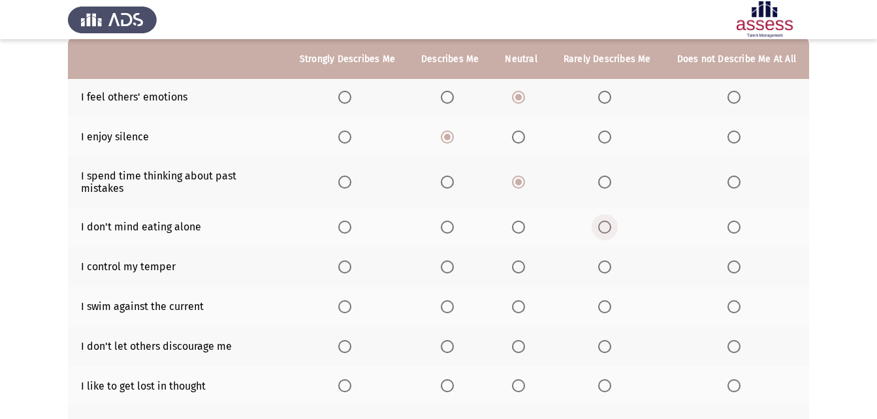
click at [608, 223] on input "Select an option" at bounding box center [604, 227] width 13 height 13
click at [445, 255] on th at bounding box center [450, 267] width 84 height 40
click at [454, 261] on span "Select an option" at bounding box center [447, 267] width 13 height 13
click at [454, 261] on input "Select an option" at bounding box center [447, 267] width 13 height 13
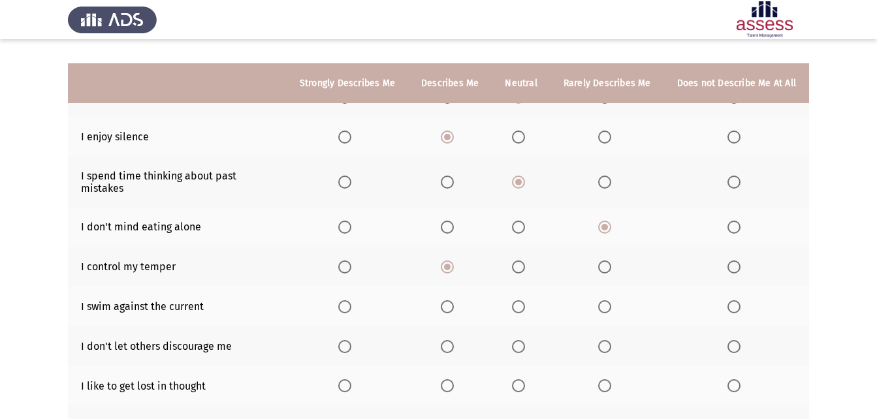
scroll to position [196, 0]
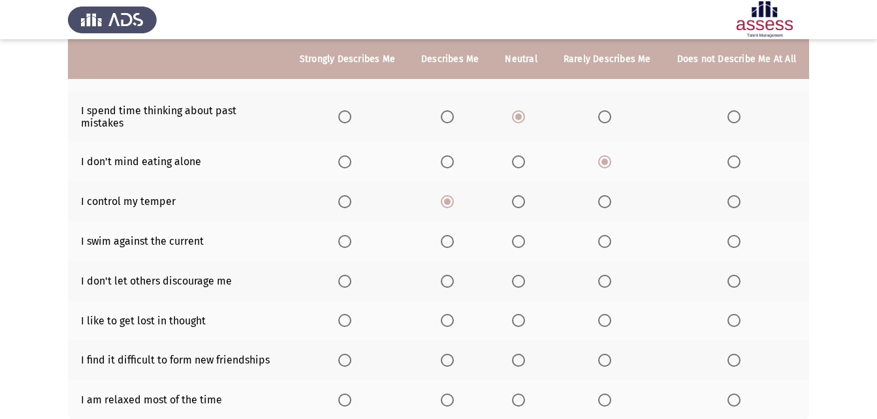
click at [454, 235] on span "Select an option" at bounding box center [447, 241] width 13 height 13
click at [454, 235] on input "Select an option" at bounding box center [447, 241] width 13 height 13
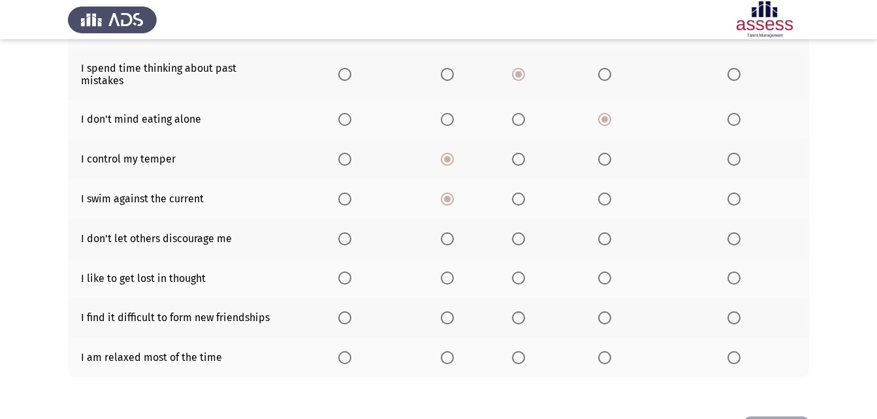
scroll to position [261, 0]
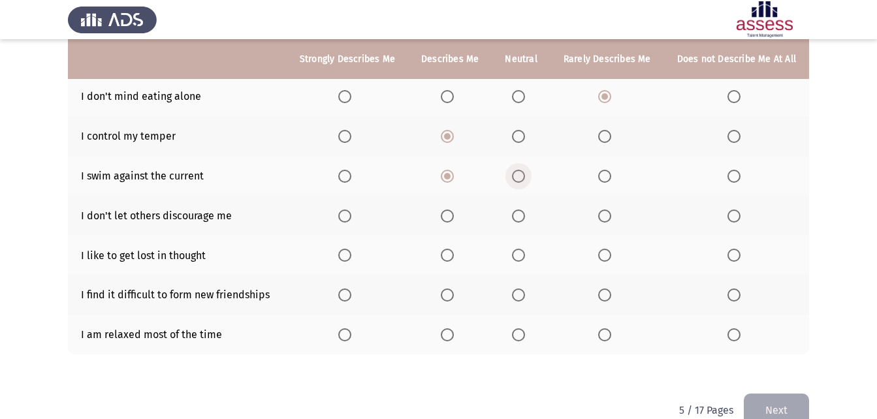
click at [516, 170] on span "Select an option" at bounding box center [518, 176] width 13 height 13
click at [516, 170] on input "Select an option" at bounding box center [518, 176] width 13 height 13
click at [456, 182] on th at bounding box center [450, 176] width 84 height 40
click at [447, 172] on th at bounding box center [450, 176] width 84 height 40
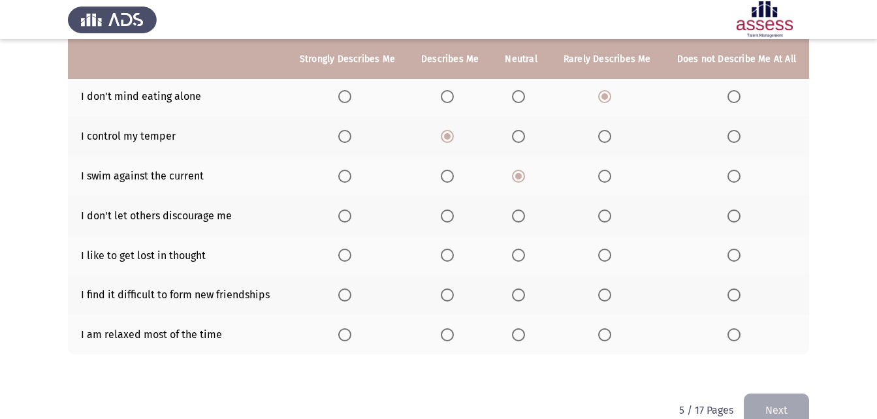
click at [449, 171] on span "Select an option" at bounding box center [447, 176] width 13 height 13
click at [449, 171] on input "Select an option" at bounding box center [447, 176] width 13 height 13
click at [449, 210] on span "Select an option" at bounding box center [447, 216] width 13 height 13
click at [449, 210] on input "Select an option" at bounding box center [447, 216] width 13 height 13
click at [521, 210] on span "Select an option" at bounding box center [518, 216] width 13 height 13
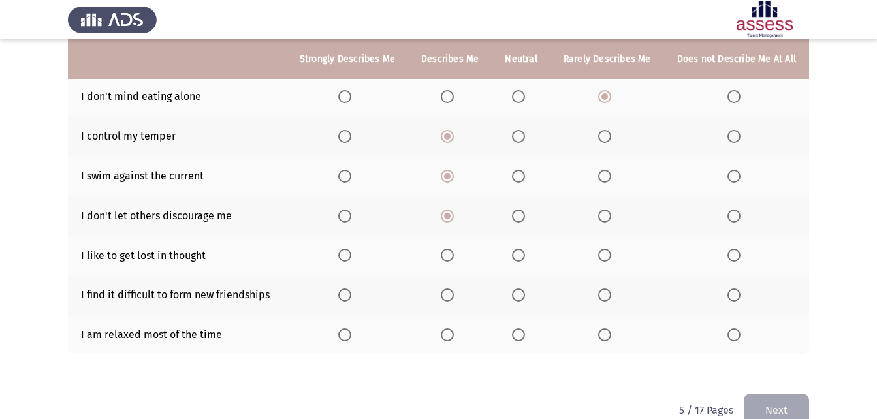
click at [521, 210] on input "Select an option" at bounding box center [518, 216] width 13 height 13
click at [454, 210] on span "Select an option" at bounding box center [447, 216] width 13 height 13
click at [454, 210] on input "Select an option" at bounding box center [447, 216] width 13 height 13
click at [525, 249] on span "Select an option" at bounding box center [518, 255] width 13 height 13
click at [525, 249] on input "Select an option" at bounding box center [518, 255] width 13 height 13
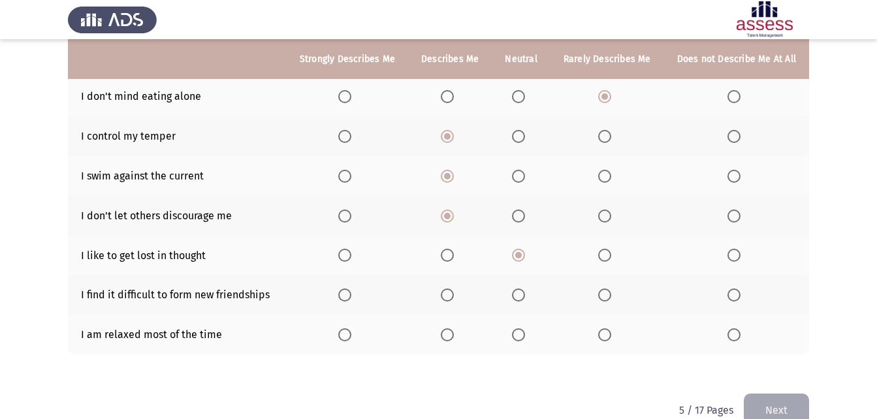
click at [451, 289] on span "Select an option" at bounding box center [447, 295] width 13 height 13
click at [451, 289] on input "Select an option" at bounding box center [447, 295] width 13 height 13
click at [351, 329] on span "Select an option" at bounding box center [344, 335] width 13 height 13
click at [351, 329] on input "Select an option" at bounding box center [344, 335] width 13 height 13
click at [800, 400] on button "Next" at bounding box center [776, 410] width 65 height 33
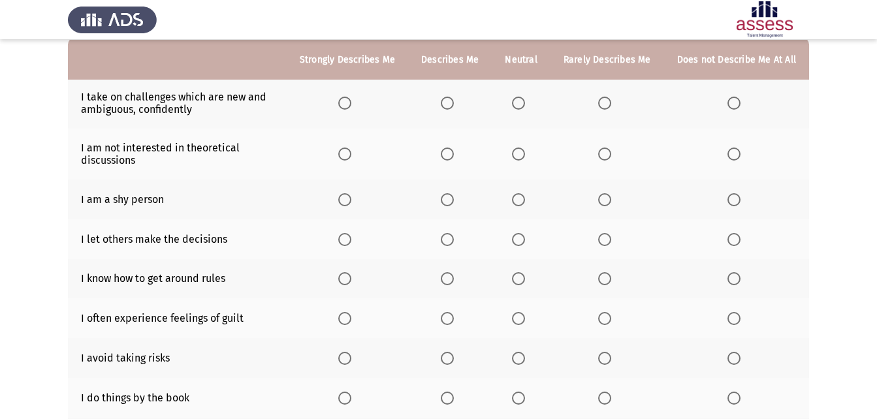
scroll to position [131, 0]
click at [441, 98] on th at bounding box center [450, 102] width 84 height 51
click at [444, 98] on th at bounding box center [450, 102] width 84 height 51
click at [449, 100] on span "Select an option" at bounding box center [447, 102] width 13 height 13
click at [449, 100] on input "Select an option" at bounding box center [447, 102] width 13 height 13
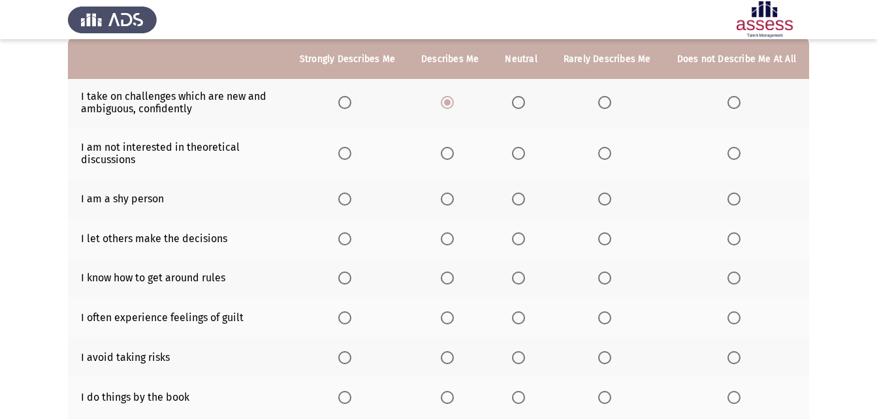
click at [504, 154] on th at bounding box center [521, 153] width 58 height 51
click at [518, 152] on span "Select an option" at bounding box center [518, 153] width 13 height 13
click at [518, 152] on input "Select an option" at bounding box center [518, 153] width 13 height 13
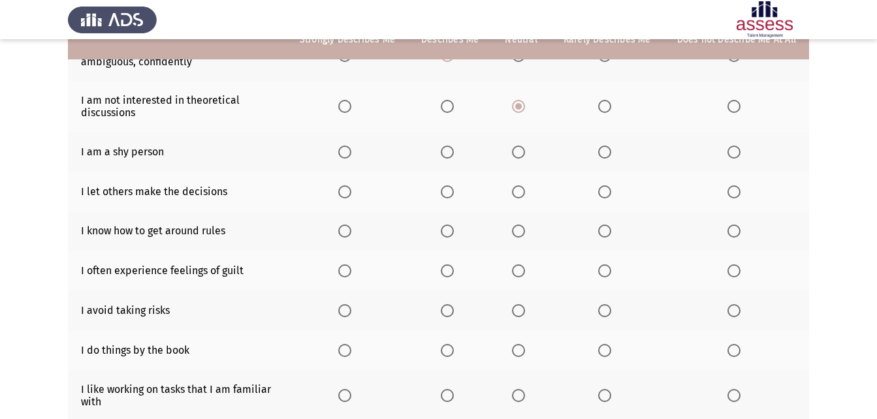
scroll to position [196, 0]
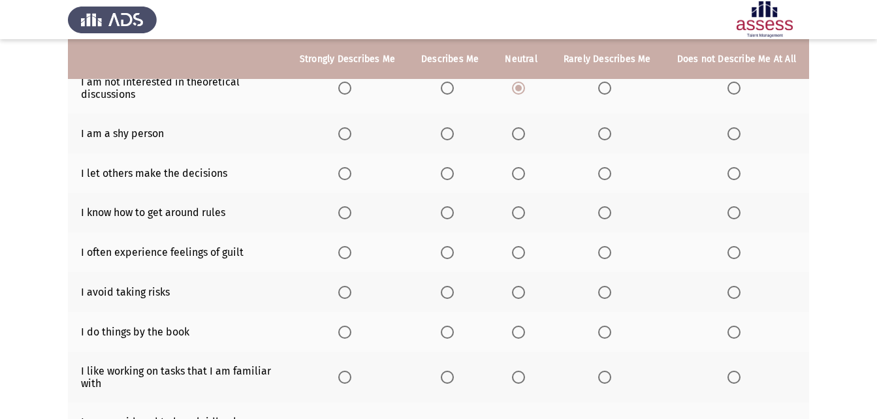
click at [607, 86] on span "Select an option" at bounding box center [604, 88] width 13 height 13
click at [607, 86] on input "Select an option" at bounding box center [604, 88] width 13 height 13
click at [517, 131] on span "Select an option" at bounding box center [518, 133] width 13 height 13
click at [517, 131] on input "Select an option" at bounding box center [518, 133] width 13 height 13
click at [521, 171] on span "Select an option" at bounding box center [518, 173] width 13 height 13
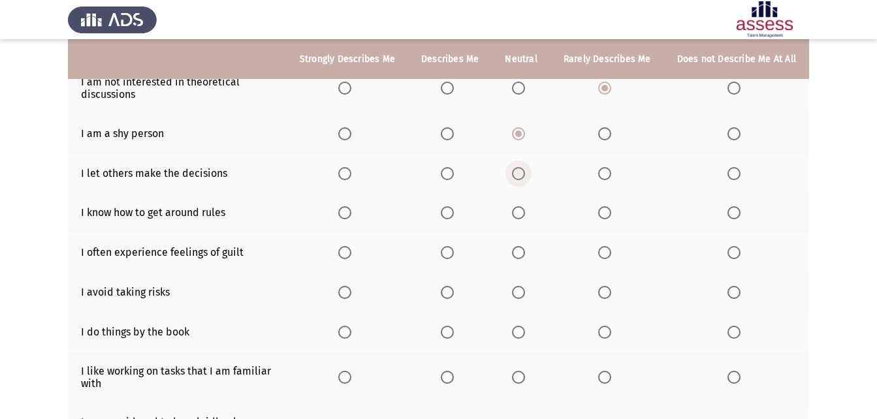
click at [521, 171] on input "Select an option" at bounding box center [518, 173] width 13 height 13
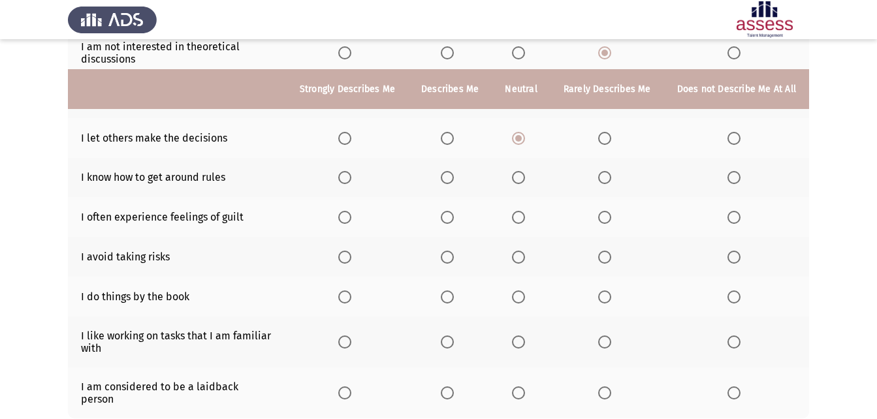
scroll to position [261, 0]
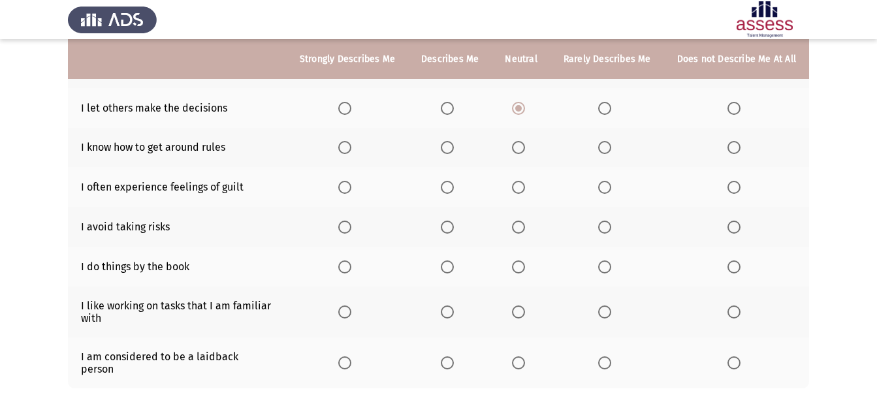
click at [351, 154] on span "Select an option" at bounding box center [344, 147] width 13 height 13
click at [351, 154] on input "Select an option" at bounding box center [344, 147] width 13 height 13
click at [525, 182] on span "Select an option" at bounding box center [518, 187] width 13 height 13
click at [525, 182] on input "Select an option" at bounding box center [518, 187] width 13 height 13
click at [525, 227] on span "Select an option" at bounding box center [518, 227] width 13 height 13
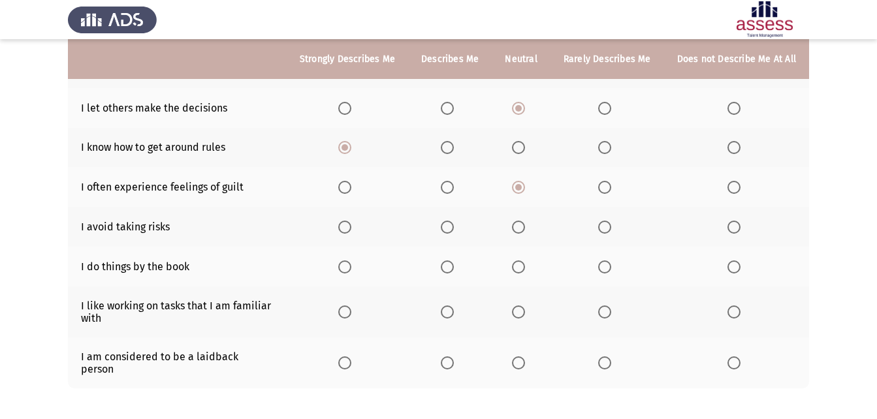
click at [525, 227] on input "Select an option" at bounding box center [518, 227] width 13 height 13
click at [454, 272] on span "Select an option" at bounding box center [447, 267] width 13 height 13
click at [454, 272] on input "Select an option" at bounding box center [447, 267] width 13 height 13
click at [454, 314] on span "Select an option" at bounding box center [447, 312] width 13 height 13
click at [454, 314] on input "Select an option" at bounding box center [447, 312] width 13 height 13
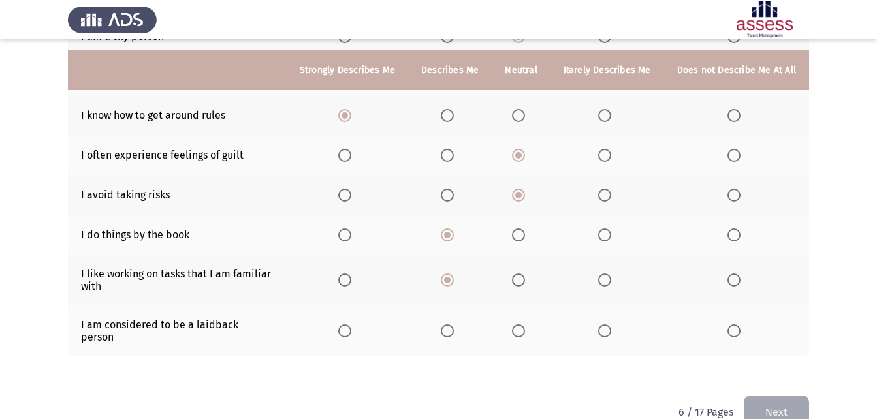
scroll to position [310, 0]
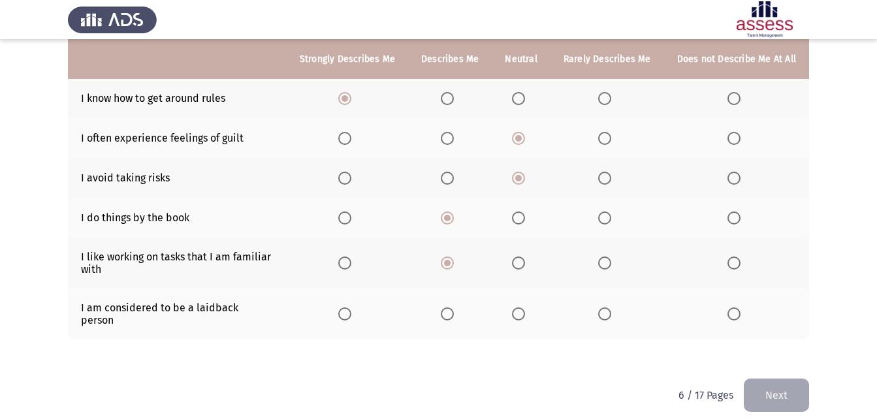
click at [515, 312] on th at bounding box center [521, 314] width 58 height 51
click at [519, 311] on span "Select an option" at bounding box center [518, 314] width 13 height 13
click at [519, 311] on input "Select an option" at bounding box center [518, 314] width 13 height 13
click at [766, 384] on button "Next" at bounding box center [776, 395] width 65 height 33
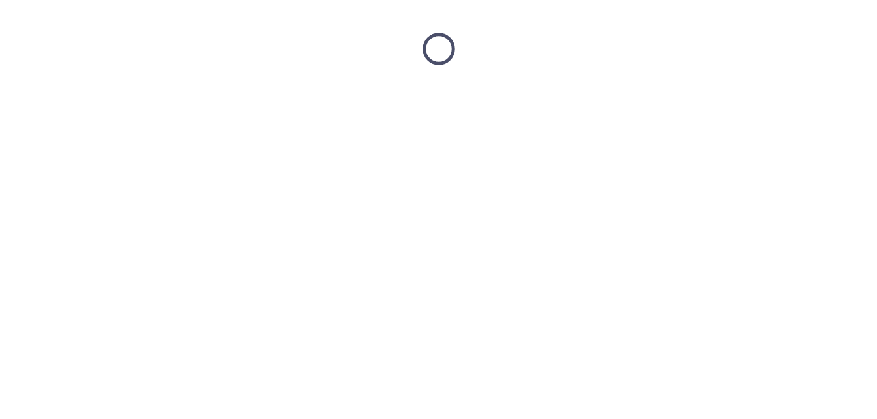
scroll to position [0, 0]
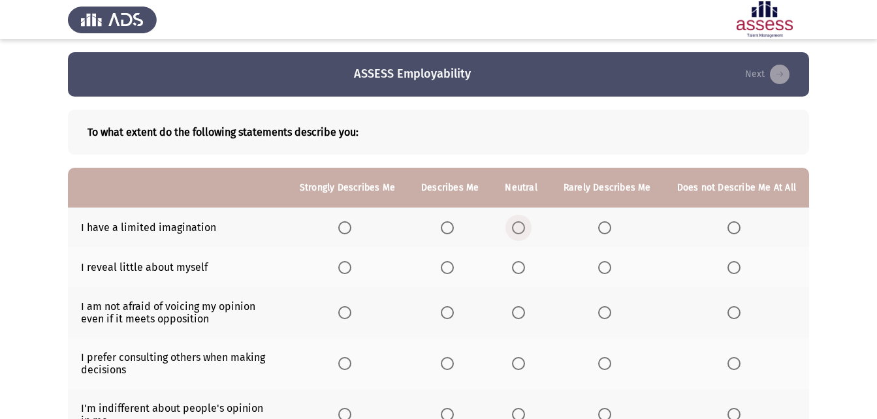
click at [520, 225] on span "Select an option" at bounding box center [518, 227] width 13 height 13
click at [520, 225] on input "Select an option" at bounding box center [518, 227] width 13 height 13
click at [447, 267] on span "Select an option" at bounding box center [447, 267] width 13 height 13
click at [447, 267] on input "Select an option" at bounding box center [447, 267] width 13 height 13
click at [515, 272] on th at bounding box center [521, 268] width 58 height 40
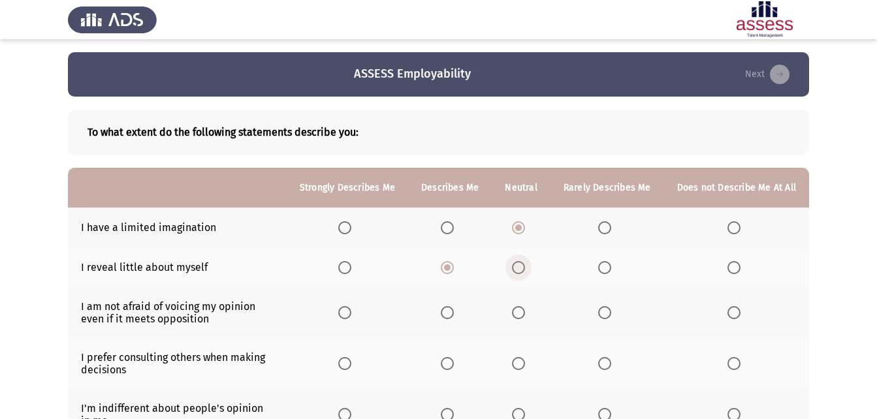
click at [522, 272] on span "Select an option" at bounding box center [518, 267] width 13 height 13
click at [522, 272] on input "Select an option" at bounding box center [518, 267] width 13 height 13
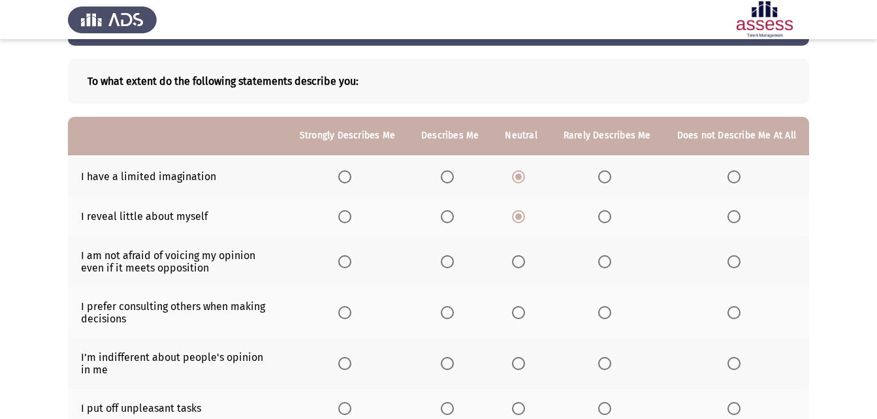
scroll to position [131, 0]
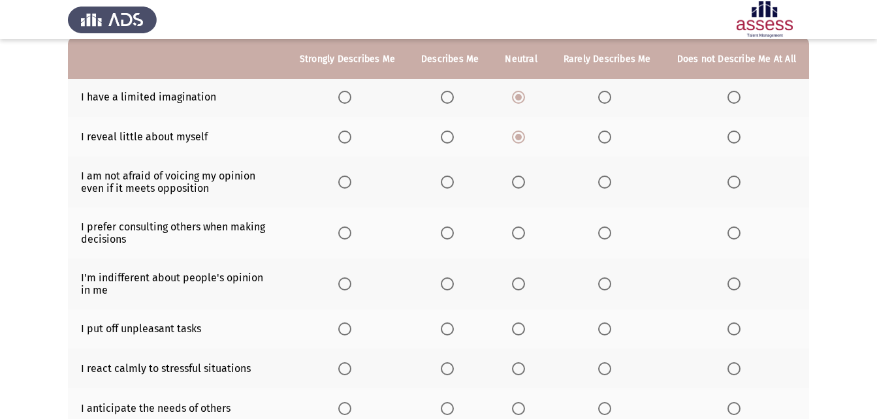
click at [525, 189] on th at bounding box center [521, 182] width 58 height 51
click at [525, 184] on span "Select an option" at bounding box center [518, 182] width 13 height 13
click at [525, 184] on input "Select an option" at bounding box center [518, 182] width 13 height 13
click at [525, 233] on span "Select an option" at bounding box center [518, 233] width 13 height 13
click at [525, 233] on input "Select an option" at bounding box center [518, 233] width 13 height 13
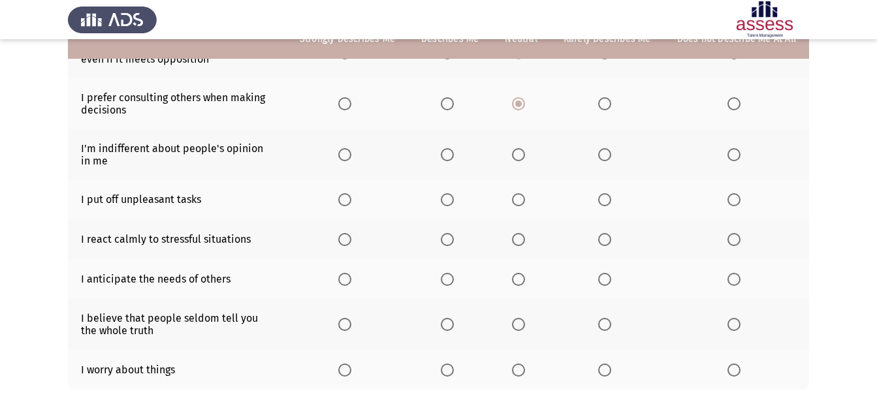
scroll to position [261, 0]
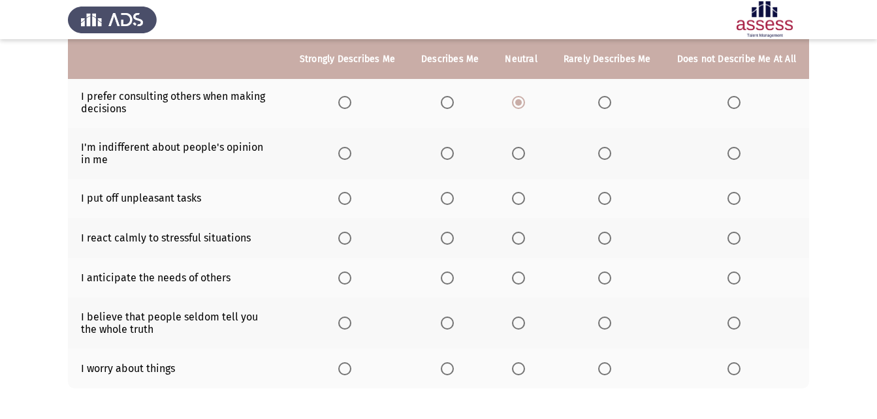
click at [454, 152] on span "Select an option" at bounding box center [447, 153] width 13 height 13
click at [454, 152] on input "Select an option" at bounding box center [447, 153] width 13 height 13
click at [524, 155] on span "Select an option" at bounding box center [518, 153] width 13 height 13
click at [524, 155] on input "Select an option" at bounding box center [518, 153] width 13 height 13
click at [606, 198] on span "Select an option" at bounding box center [604, 198] width 13 height 13
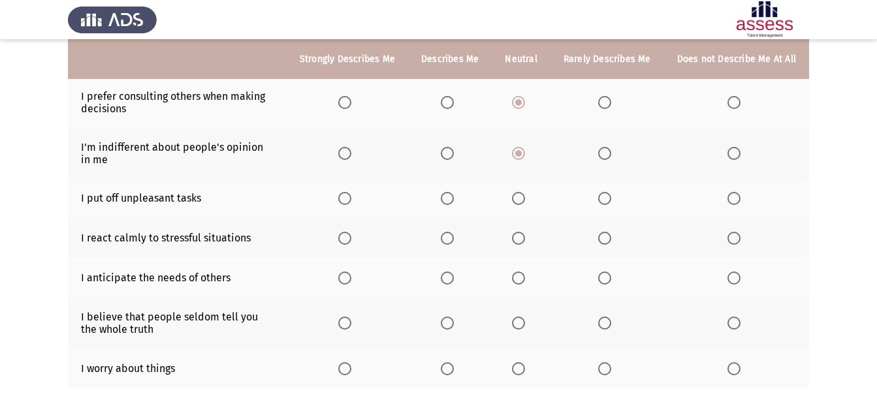
click at [606, 198] on input "Select an option" at bounding box center [604, 198] width 13 height 13
click at [520, 239] on span "Select an option" at bounding box center [518, 238] width 13 height 13
click at [520, 239] on input "Select an option" at bounding box center [518, 238] width 13 height 13
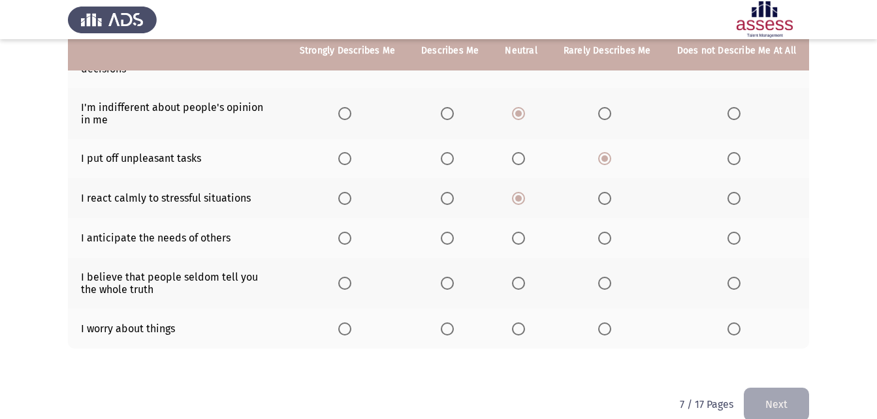
scroll to position [322, 0]
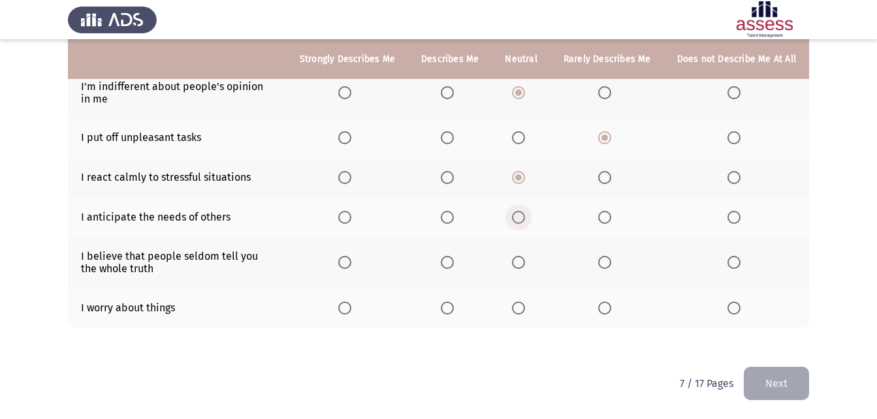
click at [524, 220] on span "Select an option" at bounding box center [518, 217] width 13 height 13
click at [524, 220] on input "Select an option" at bounding box center [518, 217] width 13 height 13
click at [518, 267] on span "Select an option" at bounding box center [518, 262] width 13 height 13
click at [518, 267] on input "Select an option" at bounding box center [518, 262] width 13 height 13
click at [523, 311] on span "Select an option" at bounding box center [518, 308] width 13 height 13
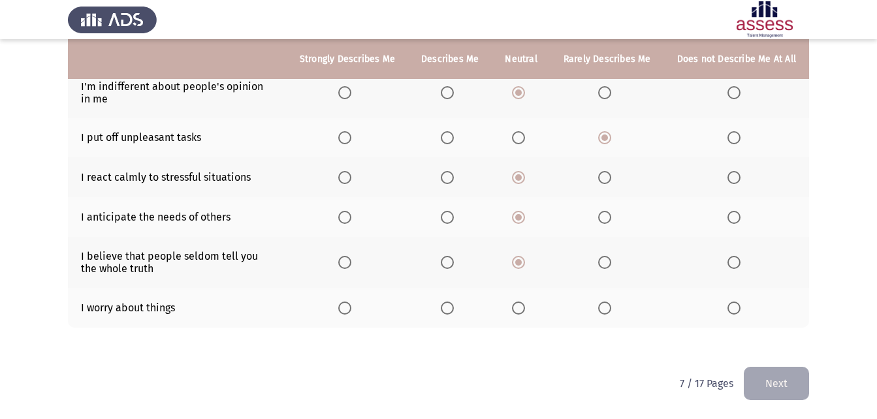
click at [523, 311] on input "Select an option" at bounding box center [518, 308] width 13 height 13
click at [779, 380] on button "Next" at bounding box center [776, 383] width 65 height 33
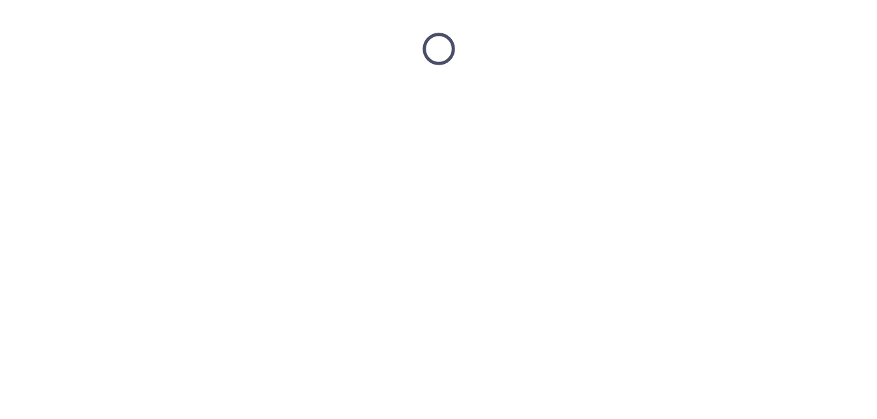
scroll to position [0, 0]
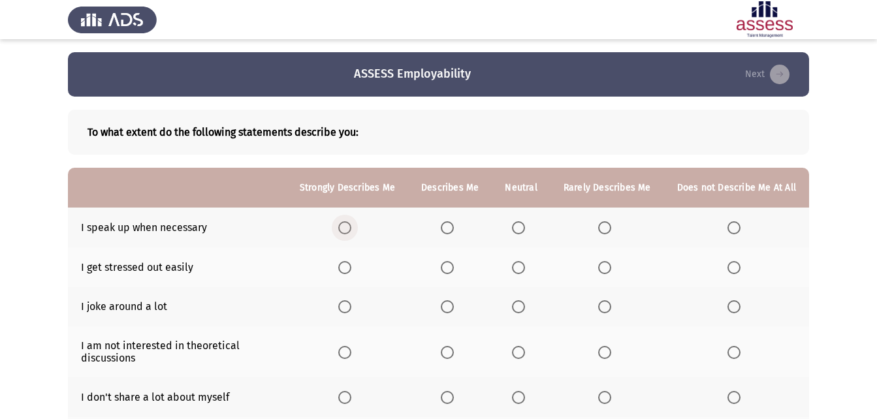
click at [351, 229] on span "Select an option" at bounding box center [344, 227] width 13 height 13
click at [351, 229] on input "Select an option" at bounding box center [344, 227] width 13 height 13
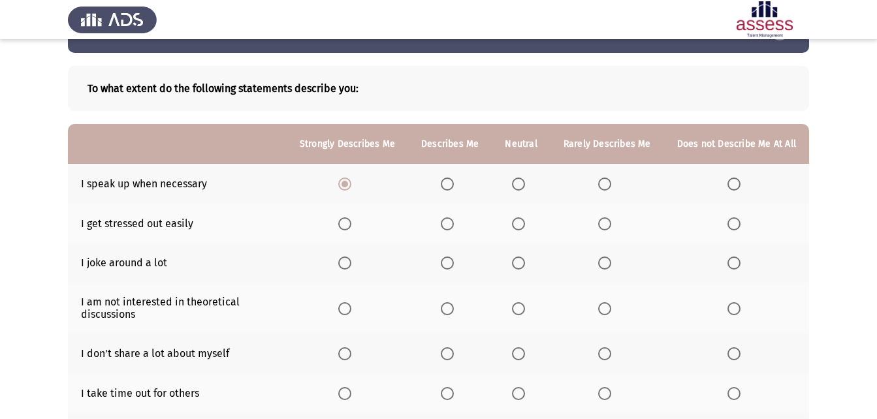
scroll to position [65, 0]
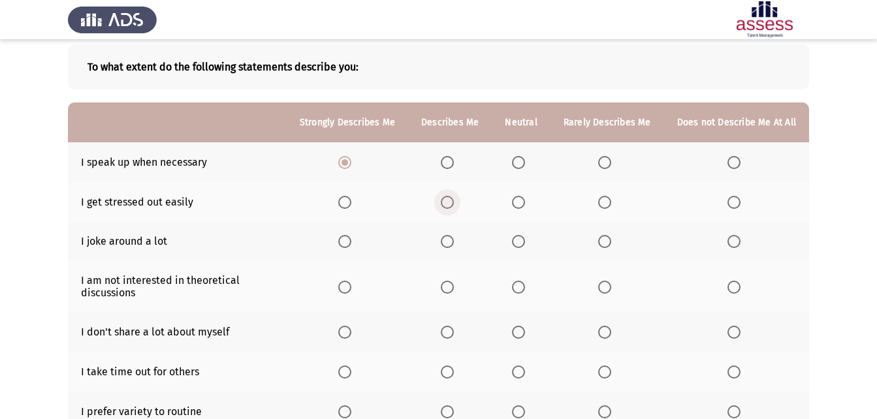
click at [454, 201] on span "Select an option" at bounding box center [447, 202] width 13 height 13
click at [454, 201] on input "Select an option" at bounding box center [447, 202] width 13 height 13
click at [477, 246] on th at bounding box center [450, 242] width 84 height 40
click at [449, 247] on span "Select an option" at bounding box center [447, 241] width 13 height 13
click at [449, 247] on input "Select an option" at bounding box center [447, 241] width 13 height 13
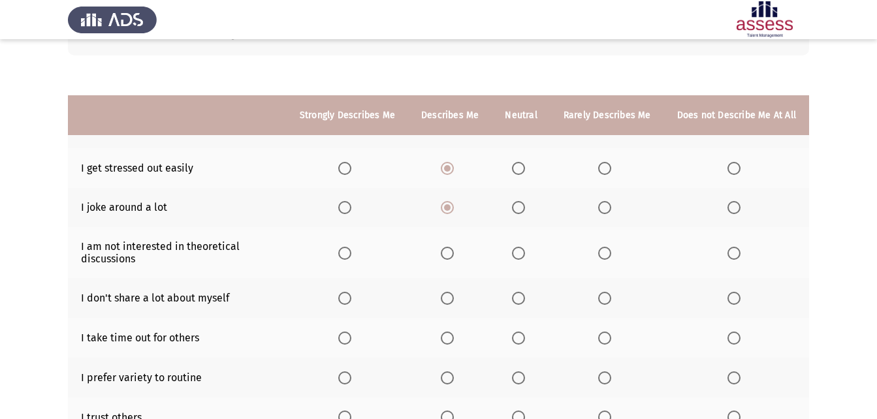
scroll to position [196, 0]
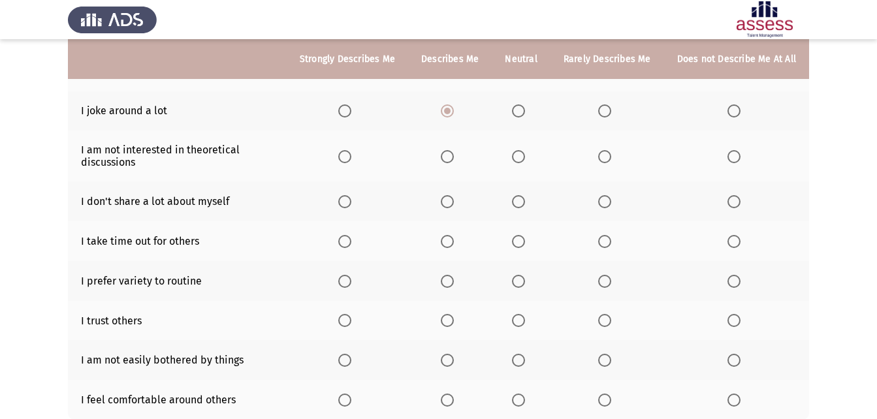
click at [519, 158] on span "Select an option" at bounding box center [518, 156] width 13 height 13
click at [519, 158] on input "Select an option" at bounding box center [518, 156] width 13 height 13
click at [523, 203] on span "Select an option" at bounding box center [518, 201] width 13 height 13
click at [523, 203] on input "Select an option" at bounding box center [518, 201] width 13 height 13
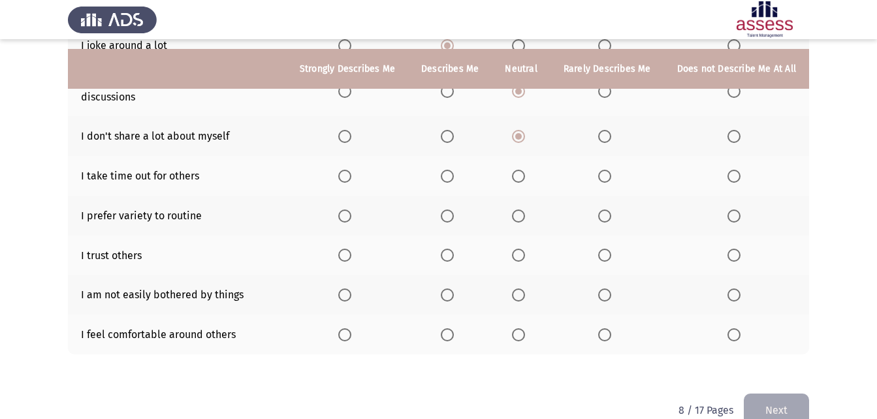
scroll to position [288, 0]
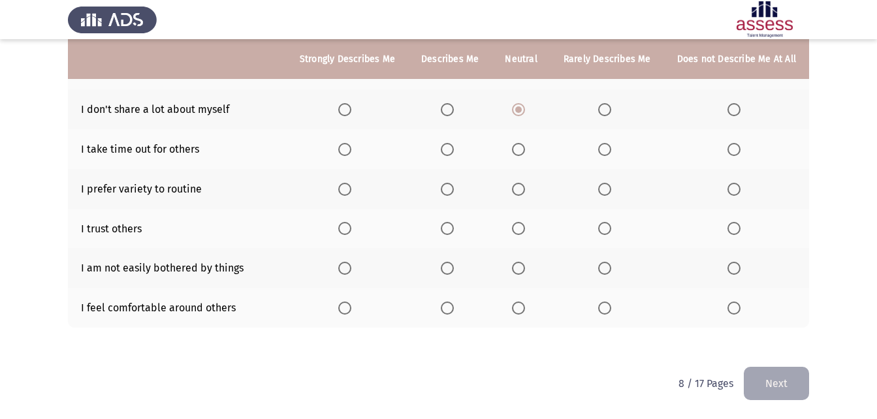
click at [357, 153] on label "Select an option" at bounding box center [347, 149] width 18 height 13
click at [351, 153] on input "Select an option" at bounding box center [344, 149] width 13 height 13
click at [449, 150] on span "Select an option" at bounding box center [447, 149] width 13 height 13
click at [449, 150] on input "Select an option" at bounding box center [447, 149] width 13 height 13
click at [448, 190] on span "Select an option" at bounding box center [447, 189] width 13 height 13
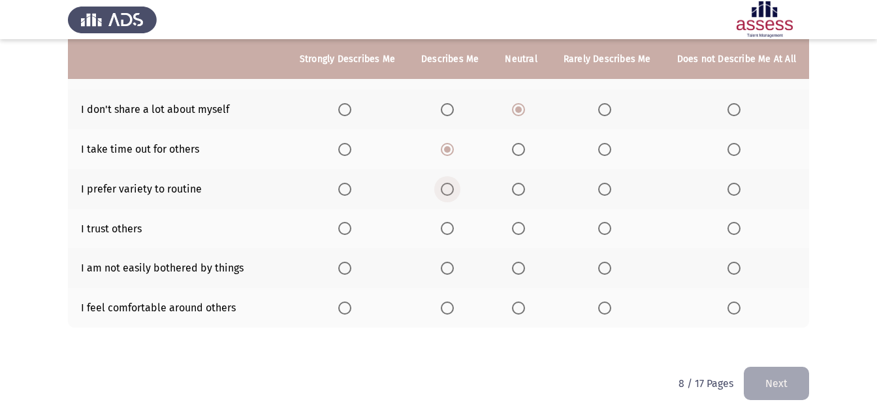
click at [448, 190] on input "Select an option" at bounding box center [447, 189] width 13 height 13
drag, startPoint x: 513, startPoint y: 240, endPoint x: 527, endPoint y: 231, distance: 17.0
click at [518, 238] on th at bounding box center [521, 229] width 58 height 40
click at [525, 231] on span "Select an option" at bounding box center [518, 228] width 13 height 13
click at [525, 231] on input "Select an option" at bounding box center [518, 228] width 13 height 13
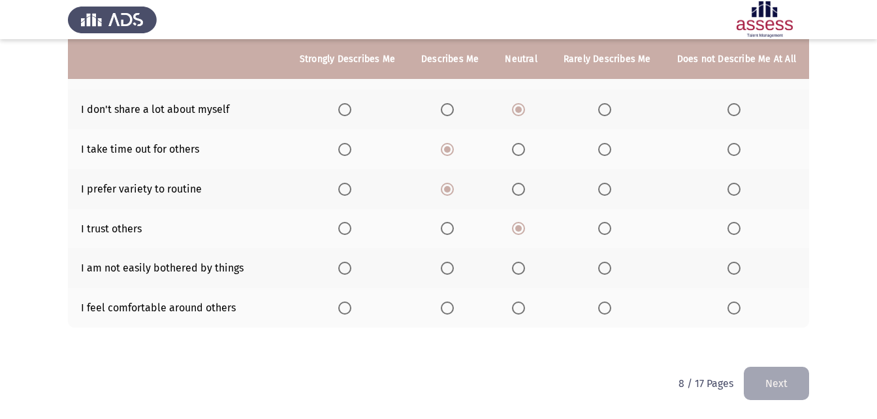
click at [606, 228] on span "Select an option" at bounding box center [604, 228] width 13 height 13
click at [606, 228] on input "Select an option" at bounding box center [604, 228] width 13 height 13
click at [447, 266] on th at bounding box center [450, 268] width 84 height 40
click at [449, 276] on th at bounding box center [450, 268] width 84 height 40
click at [453, 270] on span "Select an option" at bounding box center [447, 268] width 13 height 13
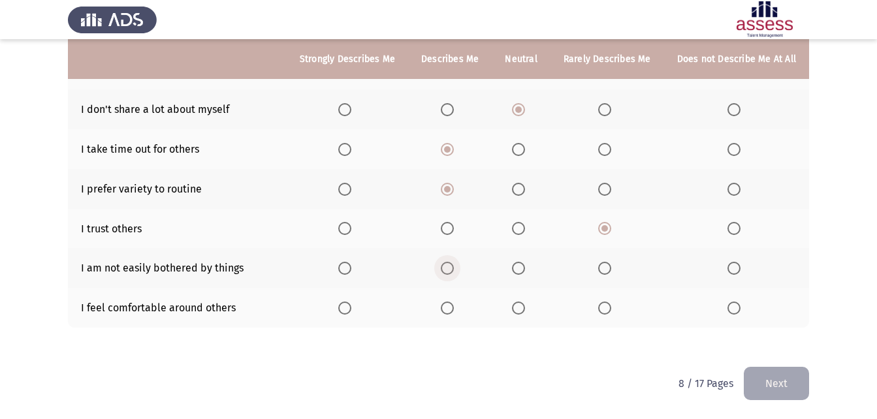
click at [453, 270] on input "Select an option" at bounding box center [447, 268] width 13 height 13
drag, startPoint x: 327, startPoint y: 304, endPoint x: 291, endPoint y: 307, distance: 36.7
click at [453, 311] on span "Select an option" at bounding box center [447, 308] width 13 height 13
click at [453, 311] on input "Select an option" at bounding box center [447, 308] width 13 height 13
click at [508, 311] on th at bounding box center [521, 308] width 58 height 40
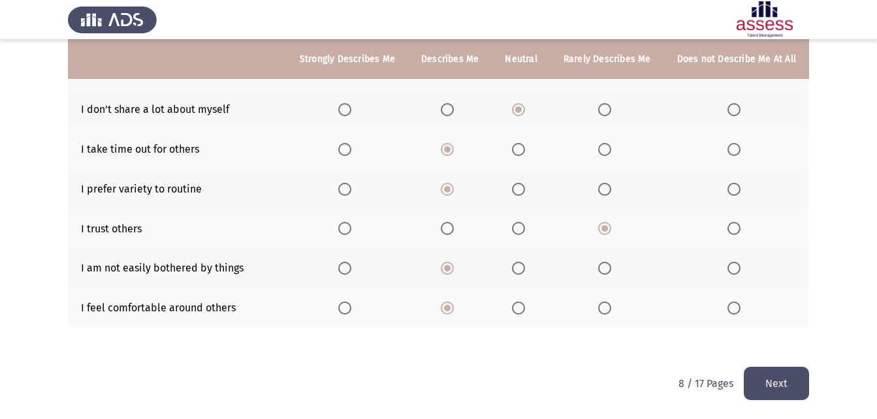
click at [517, 311] on span "Select an option" at bounding box center [518, 308] width 13 height 13
click at [517, 311] on input "Select an option" at bounding box center [518, 308] width 13 height 13
drag, startPoint x: 827, startPoint y: 401, endPoint x: 804, endPoint y: 396, distance: 23.5
click at [831, 400] on html "ASSESS Employability Next To what extent do the following statements describe y…" at bounding box center [438, 66] width 877 height 708
click at [785, 395] on button "Next" at bounding box center [776, 383] width 65 height 33
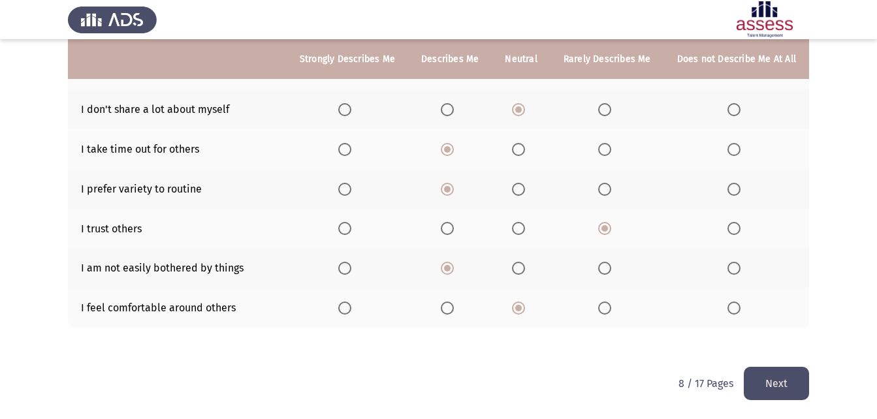
scroll to position [0, 0]
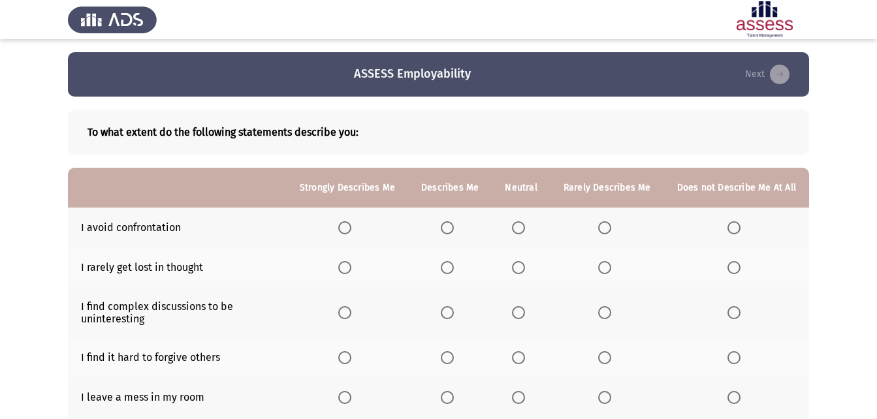
click at [445, 223] on th at bounding box center [450, 228] width 84 height 40
click at [446, 227] on th at bounding box center [450, 228] width 84 height 40
click at [519, 231] on span "Select an option" at bounding box center [518, 227] width 13 height 13
click at [519, 231] on input "Select an option" at bounding box center [518, 227] width 13 height 13
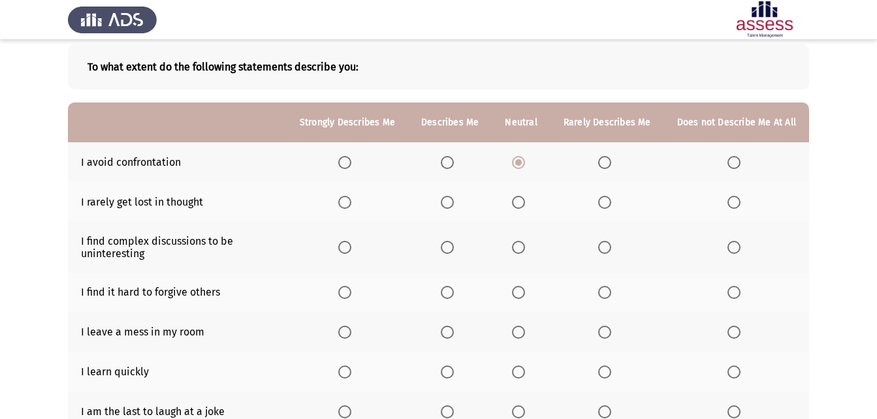
scroll to position [131, 0]
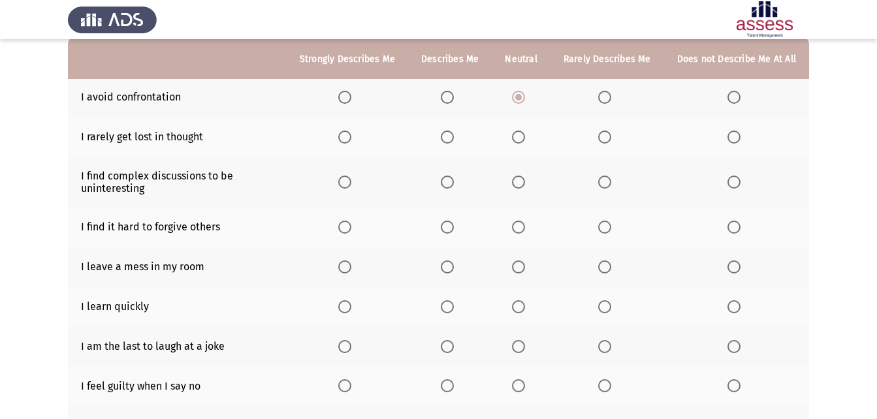
click at [513, 140] on th at bounding box center [521, 137] width 58 height 40
click at [525, 142] on span "Select an option" at bounding box center [518, 137] width 13 height 13
click at [525, 142] on input "Select an option" at bounding box center [518, 137] width 13 height 13
click at [525, 176] on span "Select an option" at bounding box center [518, 182] width 13 height 13
click at [525, 176] on input "Select an option" at bounding box center [518, 182] width 13 height 13
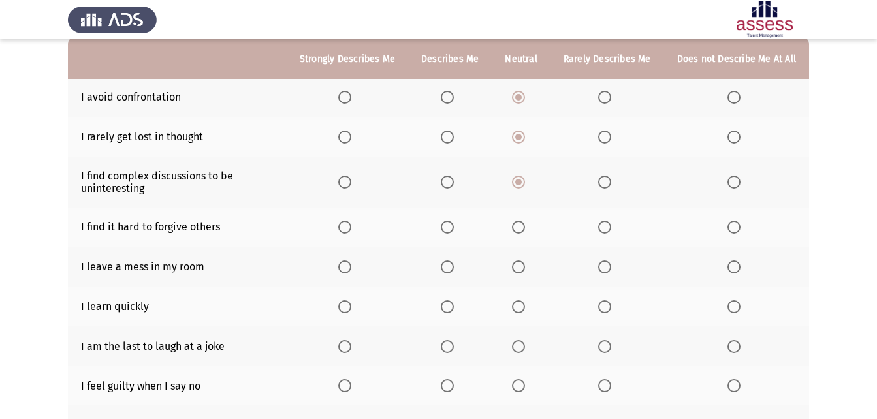
click at [459, 229] on label "Select an option" at bounding box center [450, 227] width 18 height 13
click at [454, 229] on input "Select an option" at bounding box center [447, 227] width 13 height 13
click at [610, 221] on span "Select an option" at bounding box center [604, 227] width 13 height 13
click at [610, 221] on input "Select an option" at bounding box center [604, 227] width 13 height 13
click at [523, 263] on span "Select an option" at bounding box center [518, 267] width 13 height 13
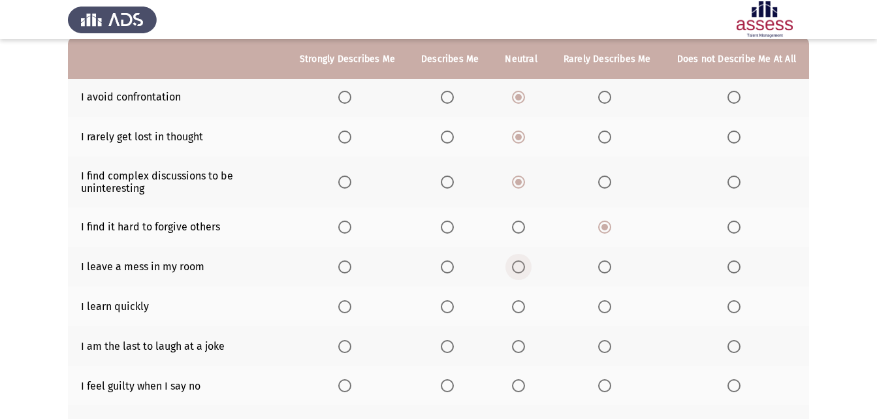
click at [523, 263] on input "Select an option" at bounding box center [518, 267] width 13 height 13
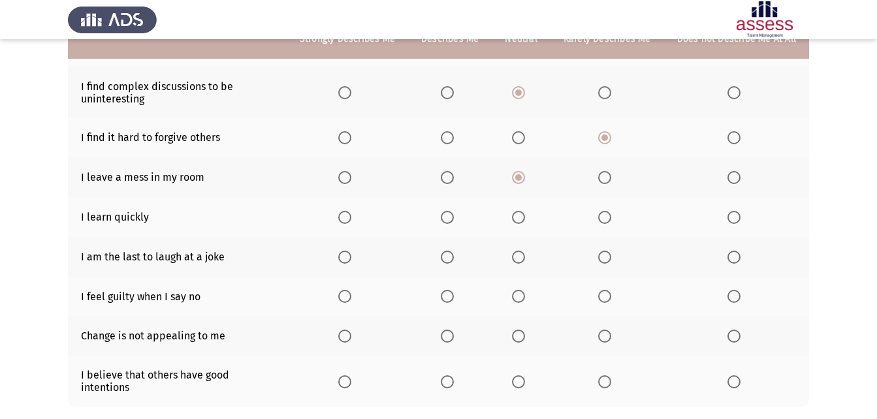
scroll to position [261, 0]
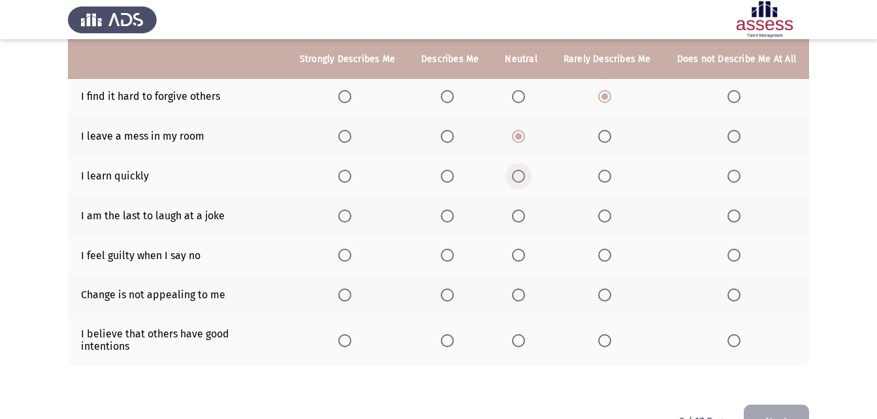
click at [524, 174] on span "Select an option" at bounding box center [518, 176] width 13 height 13
click at [524, 174] on input "Select an option" at bounding box center [518, 176] width 13 height 13
click at [605, 171] on span "Select an option" at bounding box center [604, 176] width 13 height 13
click at [605, 171] on input "Select an option" at bounding box center [604, 176] width 13 height 13
click at [454, 179] on span "Select an option" at bounding box center [447, 176] width 13 height 13
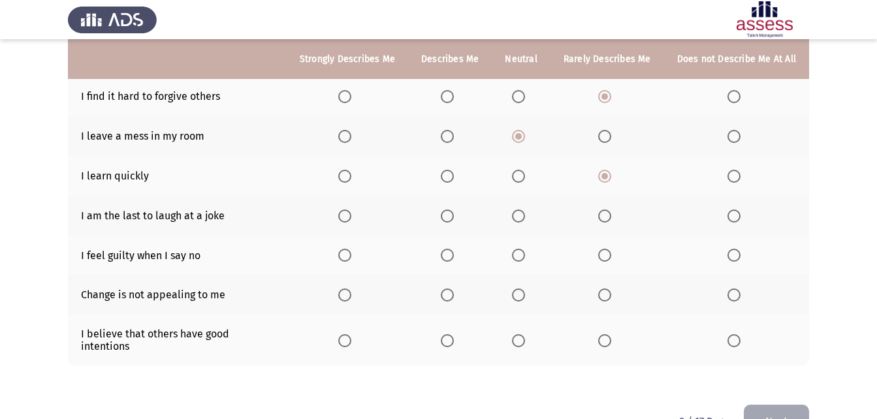
click at [454, 179] on input "Select an option" at bounding box center [447, 176] width 13 height 13
click at [451, 216] on span "Select an option" at bounding box center [447, 216] width 13 height 13
click at [451, 216] on input "Select an option" at bounding box center [447, 216] width 13 height 13
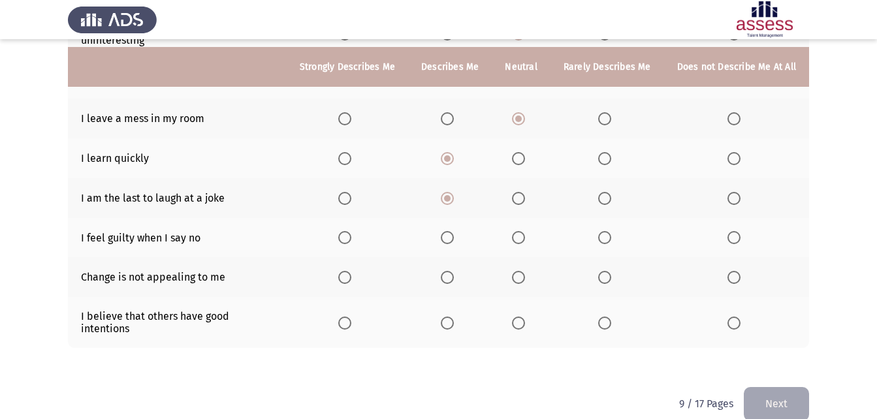
scroll to position [288, 0]
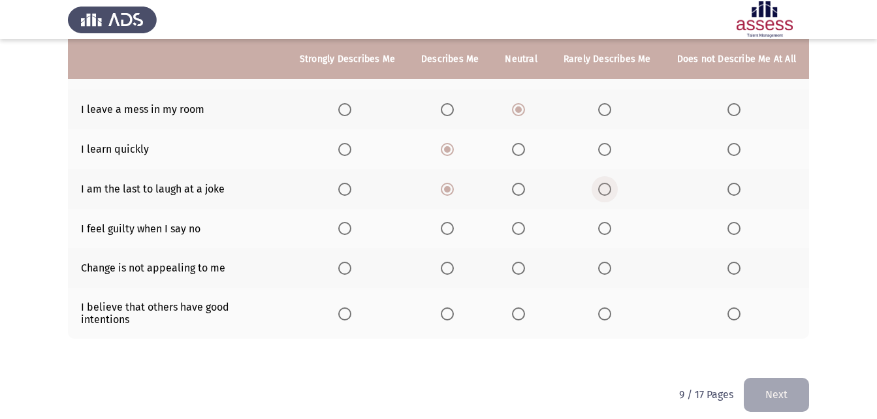
click at [610, 190] on span "Select an option" at bounding box center [604, 189] width 13 height 13
click at [610, 190] on input "Select an option" at bounding box center [604, 189] width 13 height 13
click at [454, 193] on span "Select an option" at bounding box center [447, 189] width 13 height 13
click at [454, 193] on input "Select an option" at bounding box center [447, 189] width 13 height 13
click at [454, 235] on span "Select an option" at bounding box center [447, 228] width 13 height 13
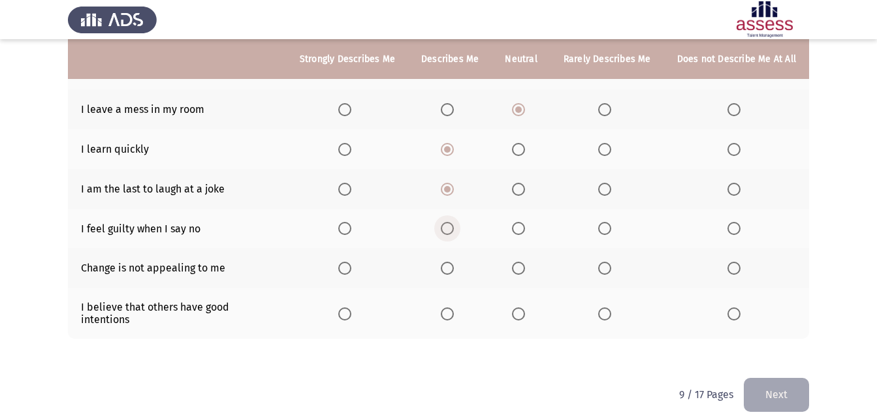
click at [454, 235] on input "Select an option" at bounding box center [447, 228] width 13 height 13
click at [525, 274] on span "Select an option" at bounding box center [518, 268] width 13 height 13
click at [525, 274] on input "Select an option" at bounding box center [518, 268] width 13 height 13
click at [451, 309] on span "Select an option" at bounding box center [447, 314] width 13 height 13
click at [451, 309] on input "Select an option" at bounding box center [447, 314] width 13 height 13
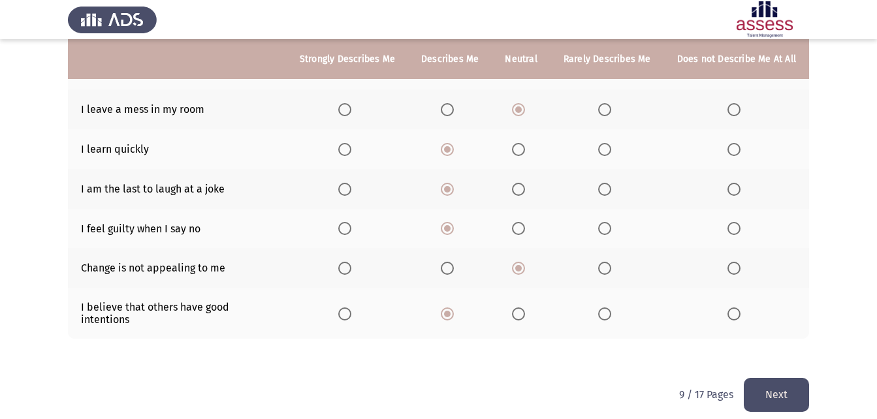
click at [781, 385] on button "Next" at bounding box center [776, 394] width 65 height 33
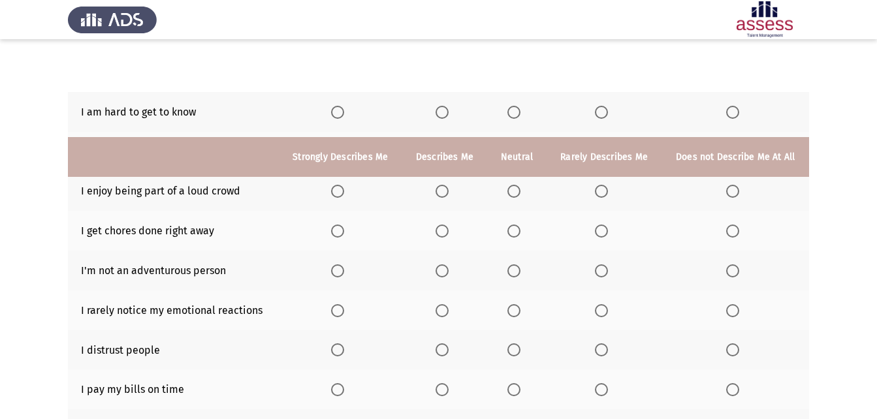
scroll to position [81, 0]
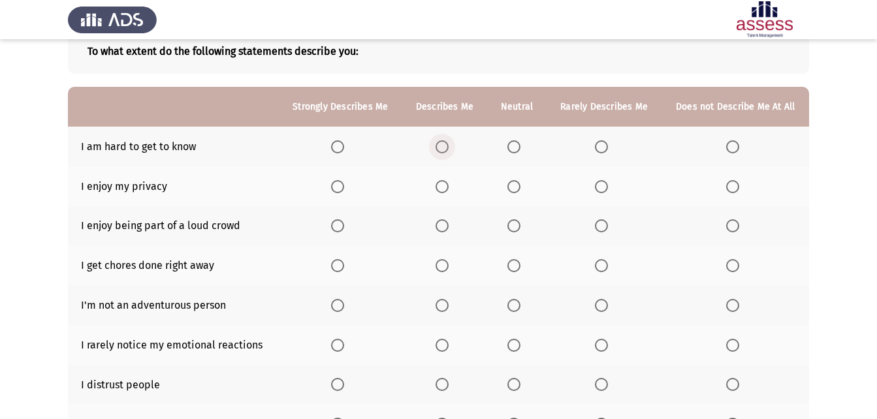
click at [440, 150] on span "Select an option" at bounding box center [442, 146] width 13 height 13
click at [440, 150] on input "Select an option" at bounding box center [442, 146] width 13 height 13
click at [444, 191] on span "Select an option" at bounding box center [442, 186] width 13 height 13
click at [444, 191] on input "Select an option" at bounding box center [442, 186] width 13 height 13
click at [447, 220] on th at bounding box center [444, 226] width 85 height 40
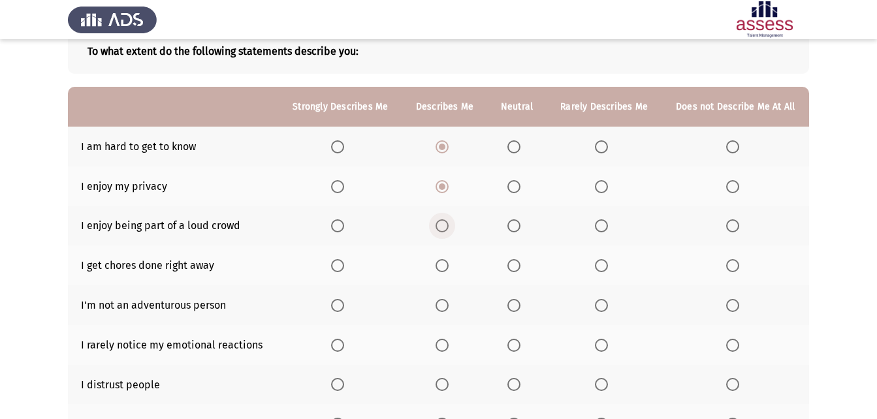
click at [446, 224] on span "Select an option" at bounding box center [442, 226] width 13 height 13
click at [446, 224] on input "Select an option" at bounding box center [442, 226] width 13 height 13
click at [444, 273] on th at bounding box center [444, 266] width 85 height 40
click at [444, 268] on span "Select an option" at bounding box center [442, 265] width 13 height 13
click at [444, 268] on input "Select an option" at bounding box center [442, 265] width 13 height 13
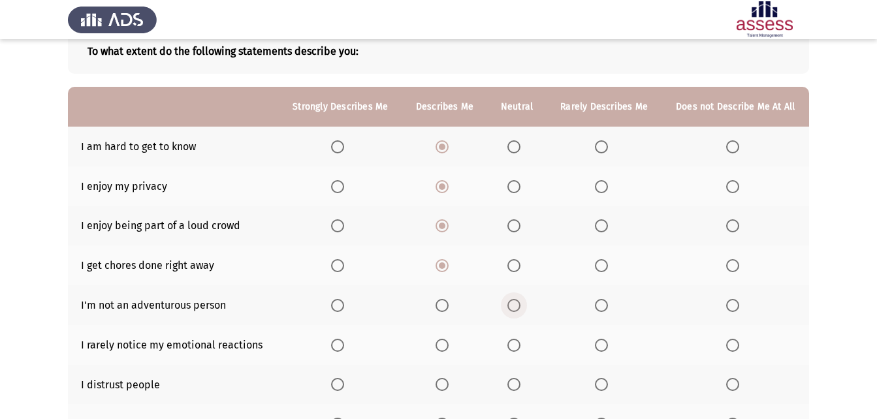
click at [515, 300] on span "Select an option" at bounding box center [514, 305] width 13 height 13
click at [515, 300] on input "Select an option" at bounding box center [514, 305] width 13 height 13
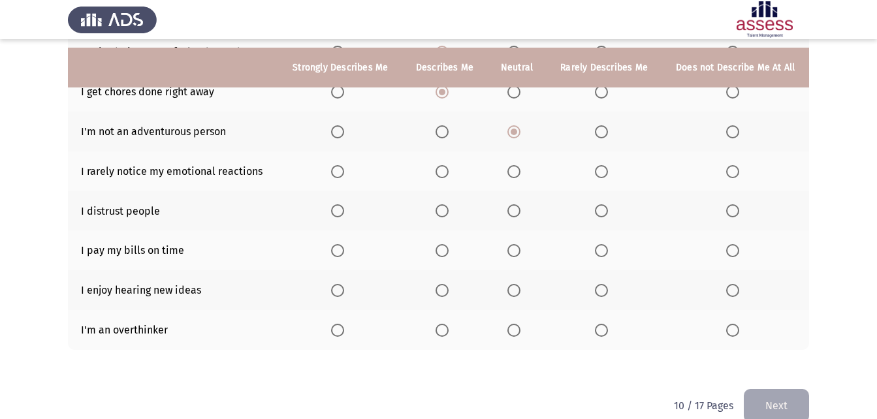
scroll to position [277, 0]
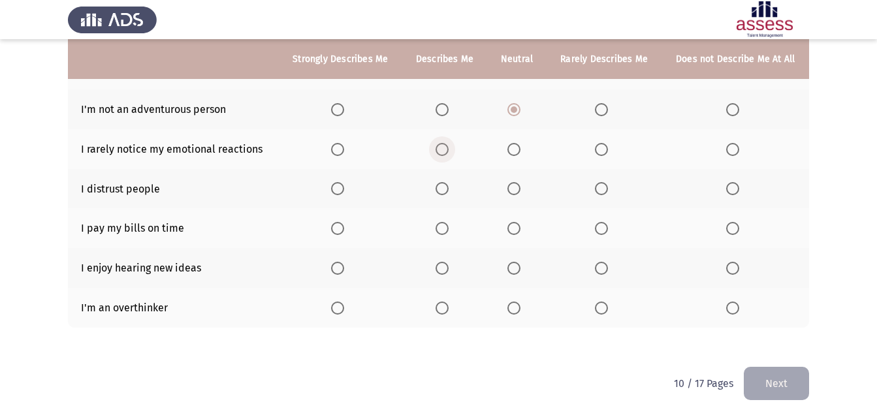
click at [445, 150] on span "Select an option" at bounding box center [442, 149] width 13 height 13
click at [445, 150] on input "Select an option" at bounding box center [442, 149] width 13 height 13
click at [507, 157] on th at bounding box center [516, 149] width 59 height 40
click at [513, 155] on span "Select an option" at bounding box center [514, 149] width 13 height 13
click at [513, 155] on input "Select an option" at bounding box center [514, 149] width 13 height 13
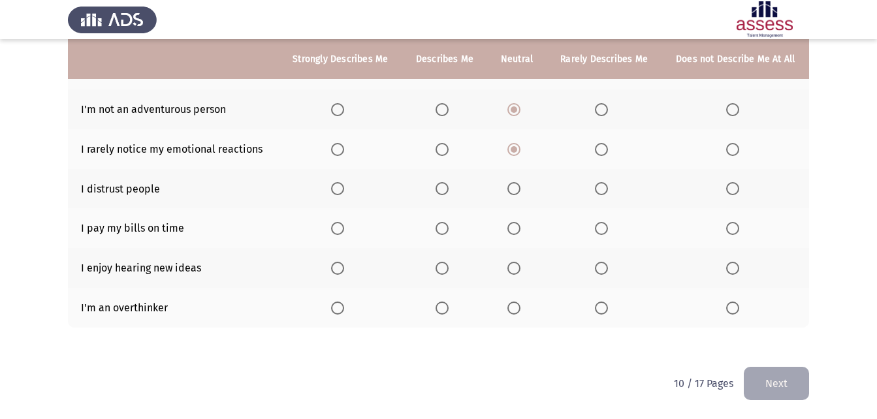
click at [445, 197] on th at bounding box center [444, 189] width 85 height 40
click at [441, 184] on span "Select an option" at bounding box center [442, 188] width 13 height 13
click at [441, 184] on input "Select an option" at bounding box center [442, 188] width 13 height 13
click at [513, 227] on span "Select an option" at bounding box center [514, 228] width 13 height 13
click at [513, 227] on input "Select an option" at bounding box center [514, 228] width 13 height 13
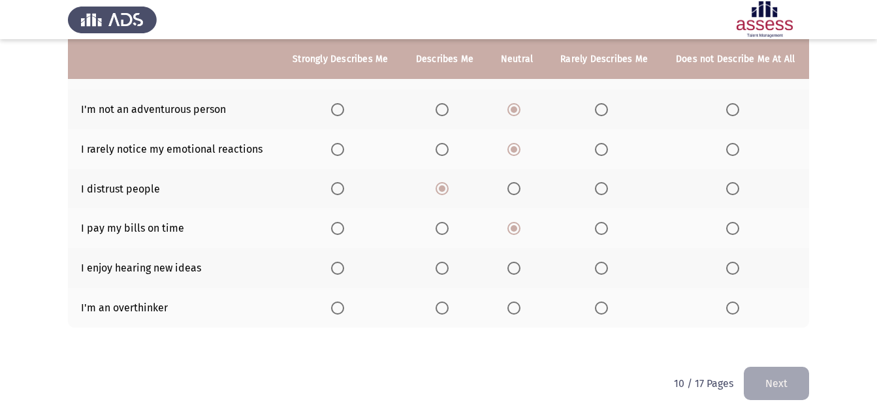
click at [440, 265] on span "Select an option" at bounding box center [442, 268] width 13 height 13
click at [440, 265] on input "Select an option" at bounding box center [442, 268] width 13 height 13
click at [515, 309] on span "Select an option" at bounding box center [514, 308] width 13 height 13
click at [515, 309] on input "Select an option" at bounding box center [514, 308] width 13 height 13
click at [600, 315] on th at bounding box center [604, 308] width 115 height 40
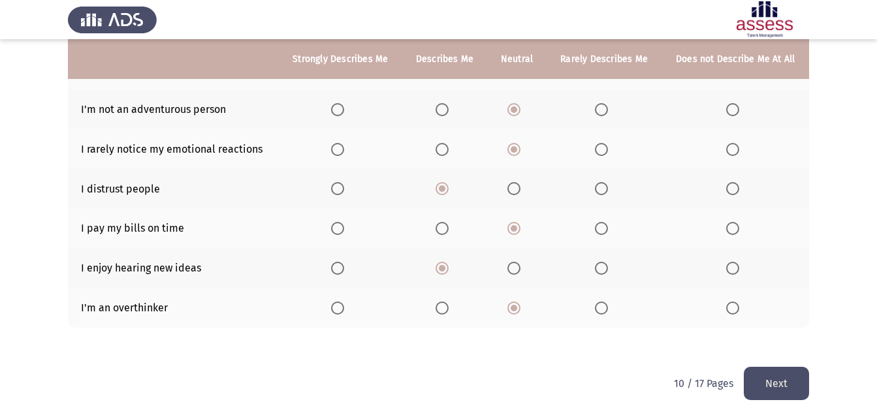
click at [777, 384] on button "Next" at bounding box center [776, 383] width 65 height 33
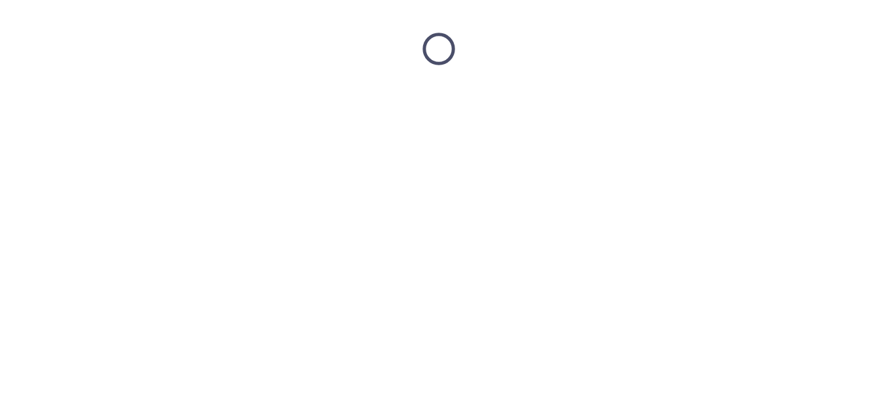
scroll to position [0, 0]
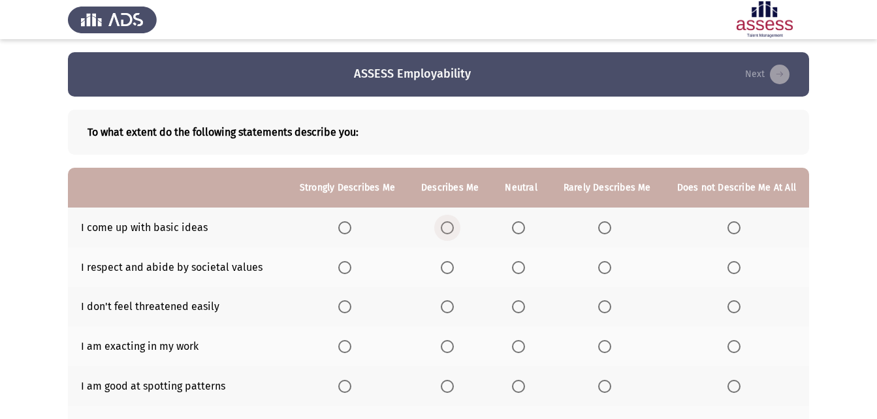
click at [447, 227] on span "Select an option" at bounding box center [447, 227] width 13 height 13
click at [447, 227] on input "Select an option" at bounding box center [447, 227] width 13 height 13
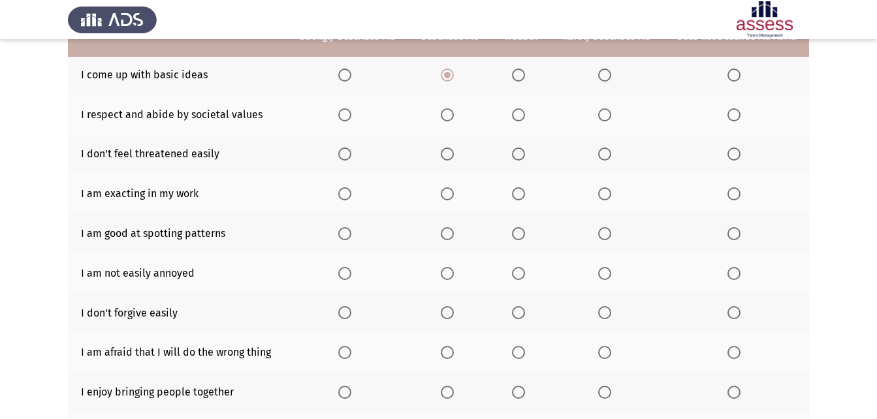
scroll to position [131, 0]
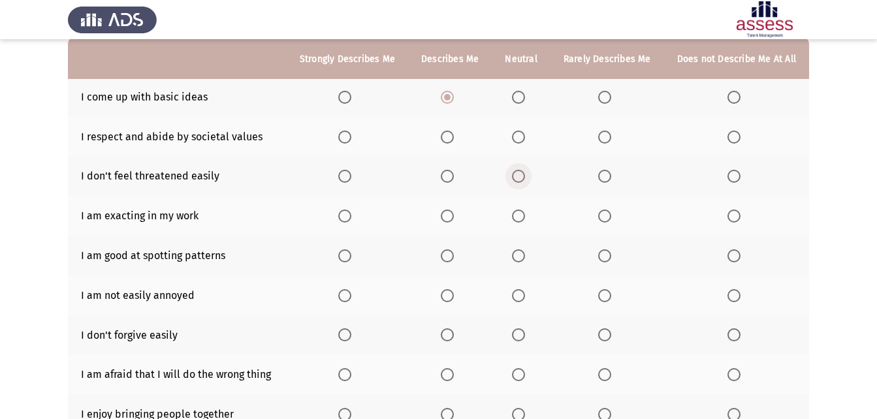
click at [530, 177] on label "Select an option" at bounding box center [521, 176] width 18 height 13
click at [525, 177] on input "Select an option" at bounding box center [518, 176] width 13 height 13
click at [446, 132] on span "Select an option" at bounding box center [447, 137] width 13 height 13
click at [446, 132] on input "Select an option" at bounding box center [447, 137] width 13 height 13
click at [454, 216] on span "Select an option" at bounding box center [447, 216] width 13 height 13
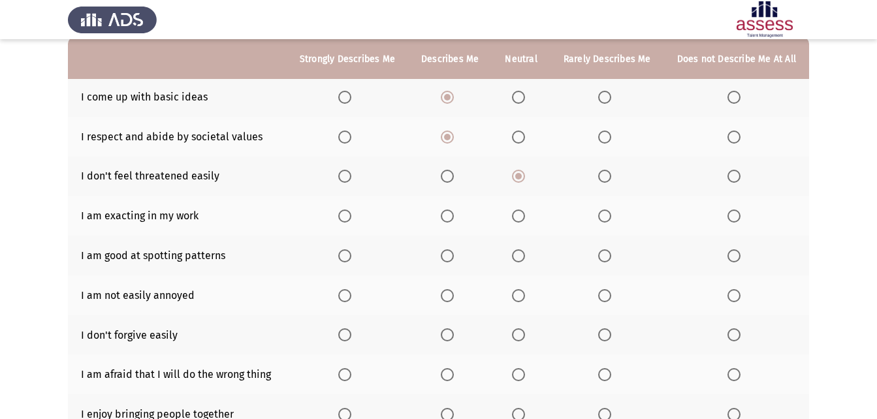
click at [454, 216] on input "Select an option" at bounding box center [447, 216] width 13 height 13
click at [516, 257] on th at bounding box center [521, 256] width 58 height 40
click at [448, 260] on span "Select an option" at bounding box center [447, 256] width 13 height 13
click at [448, 260] on input "Select an option" at bounding box center [447, 256] width 13 height 13
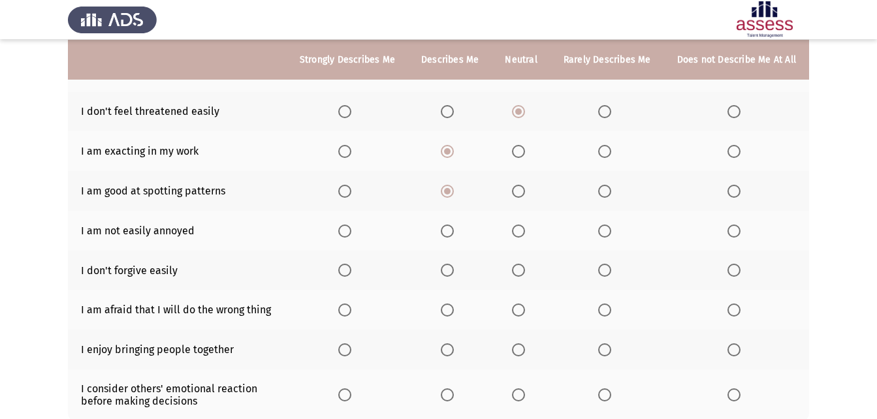
scroll to position [196, 0]
click at [447, 235] on span "Select an option" at bounding box center [447, 230] width 13 height 13
click at [447, 235] on input "Select an option" at bounding box center [447, 230] width 13 height 13
click at [521, 271] on span "Select an option" at bounding box center [518, 269] width 13 height 13
click at [521, 271] on input "Select an option" at bounding box center [518, 269] width 13 height 13
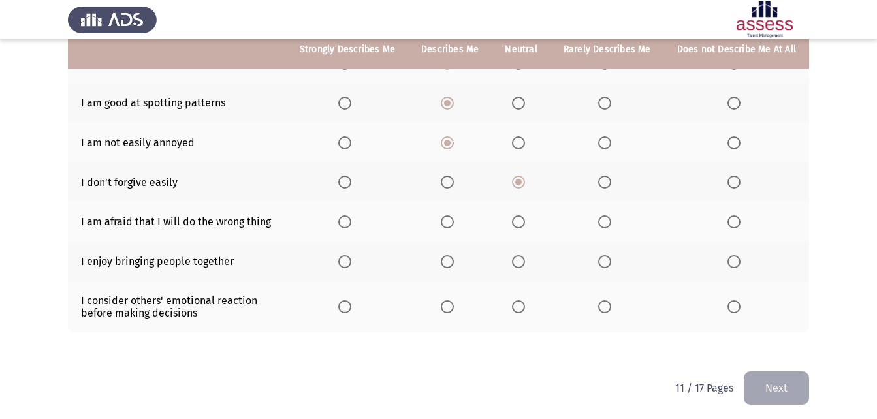
scroll to position [288, 0]
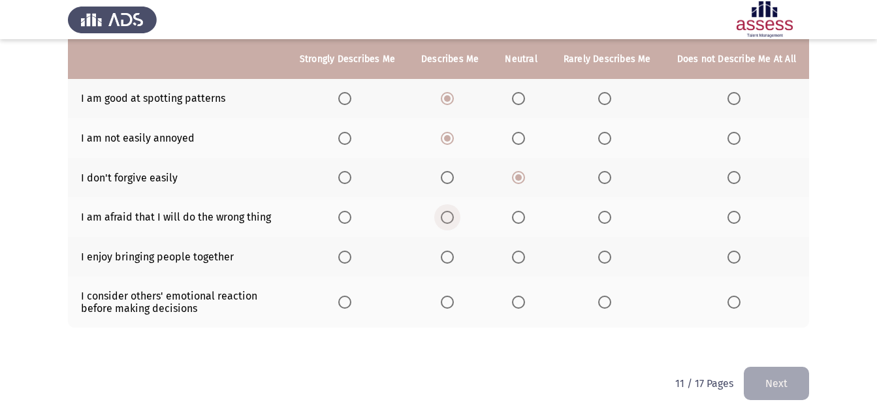
drag, startPoint x: 467, startPoint y: 220, endPoint x: 490, endPoint y: 220, distance: 22.9
click at [480, 220] on th at bounding box center [450, 217] width 84 height 40
drag, startPoint x: 496, startPoint y: 220, endPoint x: 531, endPoint y: 221, distance: 35.3
click at [530, 221] on tr "I am afraid that I will do the wrong thing" at bounding box center [438, 217] width 741 height 40
click at [530, 221] on label "Select an option" at bounding box center [521, 217] width 18 height 13
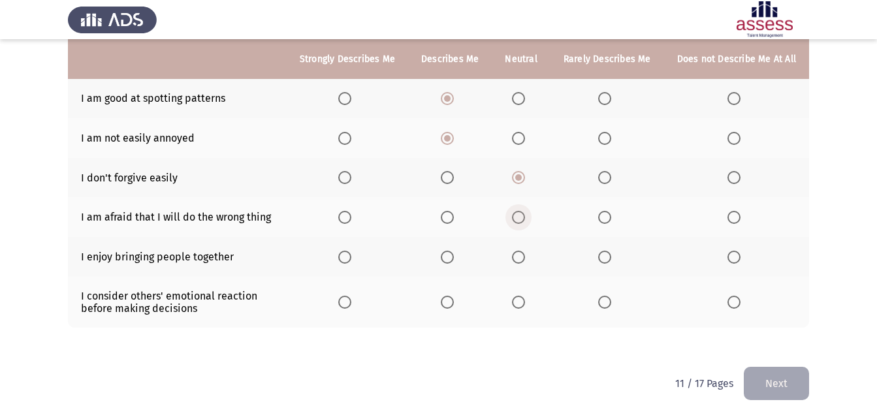
click at [525, 221] on input "Select an option" at bounding box center [518, 217] width 13 height 13
click at [417, 250] on th at bounding box center [450, 257] width 84 height 40
drag, startPoint x: 445, startPoint y: 253, endPoint x: 449, endPoint y: 261, distance: 8.2
click at [447, 257] on th at bounding box center [450, 257] width 84 height 40
click at [452, 255] on span "Select an option" at bounding box center [447, 257] width 13 height 13
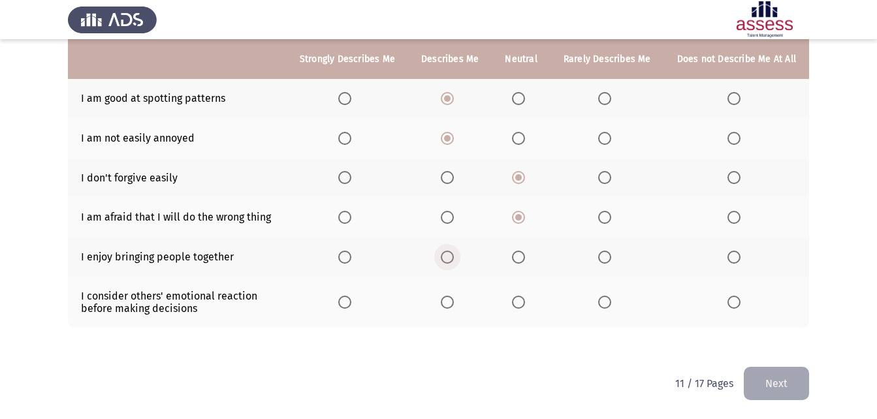
click at [452, 255] on input "Select an option" at bounding box center [447, 257] width 13 height 13
click at [522, 299] on th at bounding box center [521, 302] width 58 height 51
click at [525, 297] on span "Select an option" at bounding box center [518, 302] width 13 height 13
click at [525, 297] on input "Select an option" at bounding box center [518, 302] width 13 height 13
click at [751, 379] on button "Next" at bounding box center [776, 383] width 65 height 33
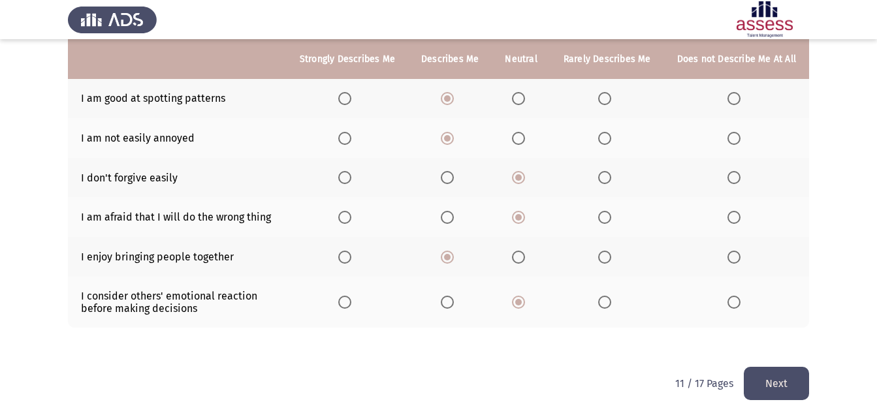
scroll to position [0, 0]
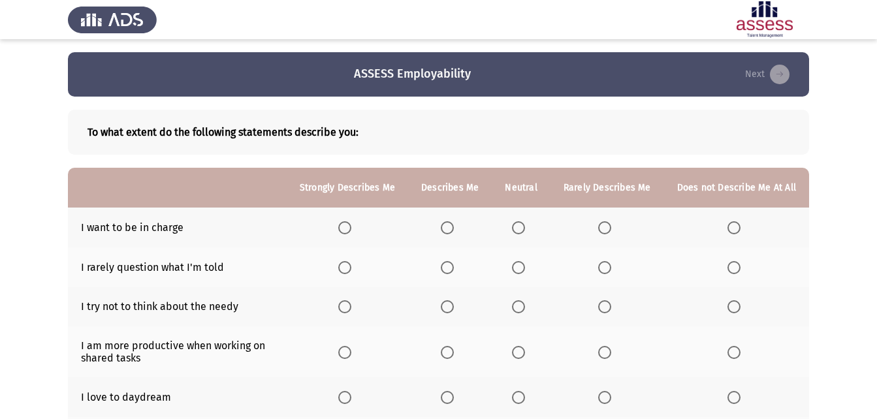
drag, startPoint x: 519, startPoint y: 230, endPoint x: 606, endPoint y: 225, distance: 87.0
click at [606, 225] on tr "I want to be in charge" at bounding box center [438, 228] width 741 height 40
click at [606, 225] on span "Select an option" at bounding box center [604, 227] width 13 height 13
click at [606, 225] on input "Select an option" at bounding box center [604, 227] width 13 height 13
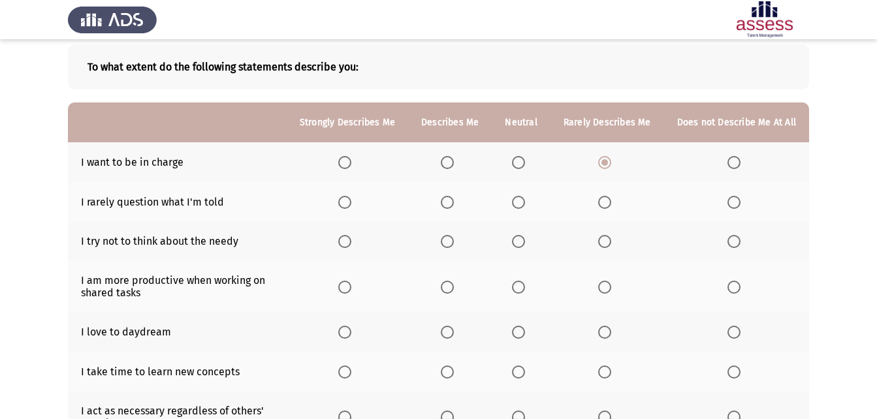
scroll to position [131, 0]
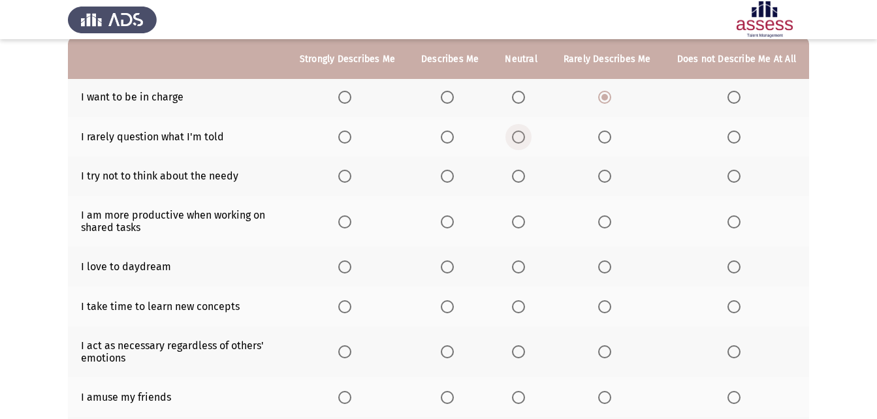
click at [525, 138] on span "Select an option" at bounding box center [518, 137] width 13 height 13
click at [525, 138] on input "Select an option" at bounding box center [518, 137] width 13 height 13
click at [603, 140] on span "Select an option" at bounding box center [604, 137] width 13 height 13
click at [603, 140] on input "Select an option" at bounding box center [604, 137] width 13 height 13
click at [525, 179] on span "Select an option" at bounding box center [518, 176] width 13 height 13
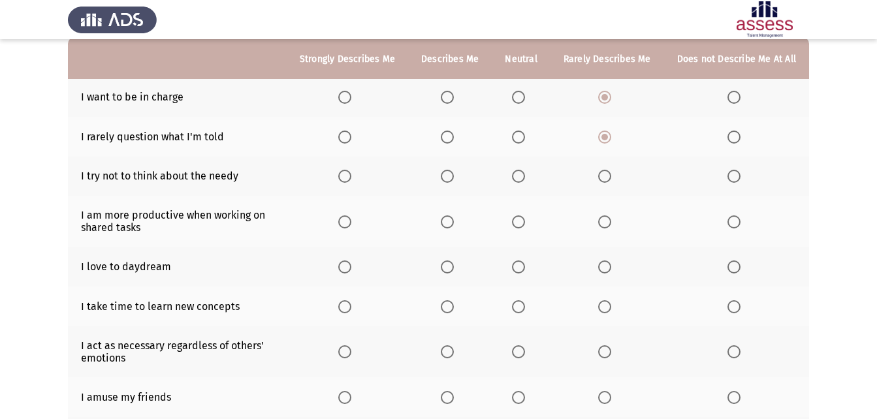
click at [525, 179] on input "Select an option" at bounding box center [518, 176] width 13 height 13
click at [520, 221] on span "Select an option" at bounding box center [518, 222] width 13 height 13
click at [520, 221] on input "Select an option" at bounding box center [518, 222] width 13 height 13
click at [525, 262] on span "Select an option" at bounding box center [518, 267] width 13 height 13
click at [525, 262] on input "Select an option" at bounding box center [518, 267] width 13 height 13
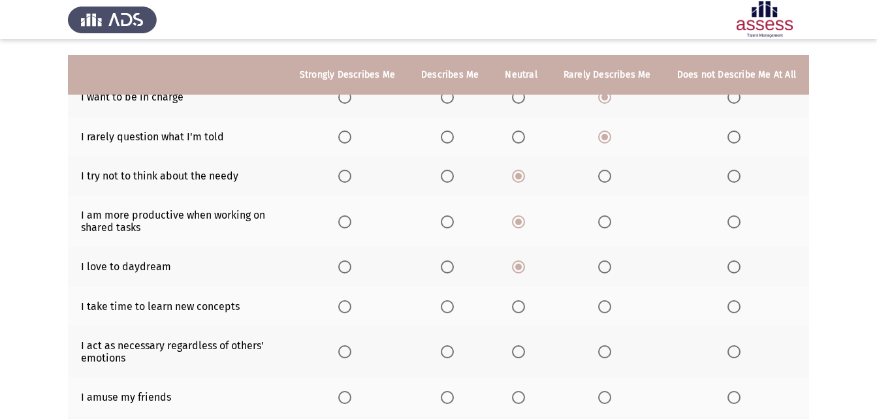
scroll to position [196, 0]
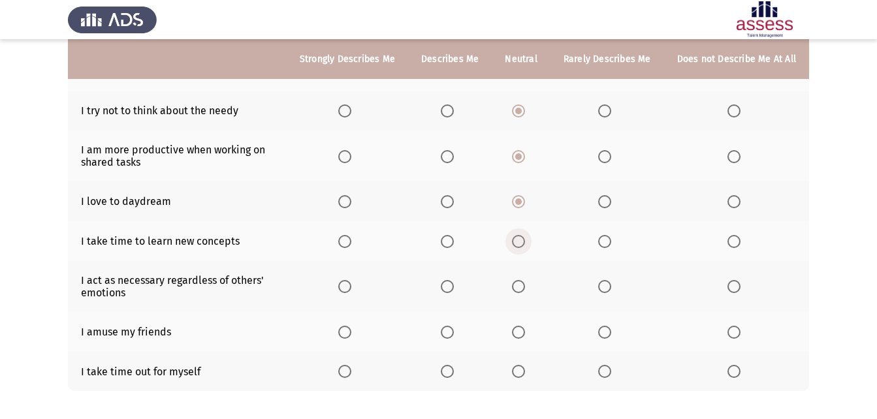
click at [518, 242] on span "Select an option" at bounding box center [518, 241] width 13 height 13
click at [518, 242] on input "Select an option" at bounding box center [518, 241] width 13 height 13
click at [446, 243] on span "Select an option" at bounding box center [447, 241] width 13 height 13
click at [446, 243] on input "Select an option" at bounding box center [447, 241] width 13 height 13
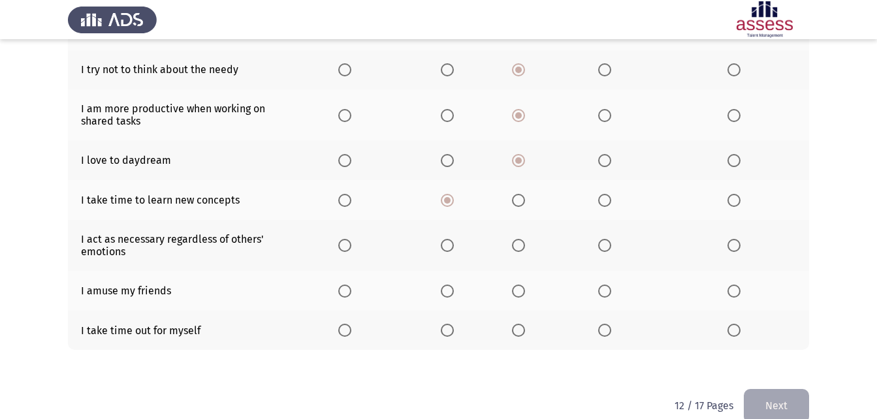
scroll to position [259, 0]
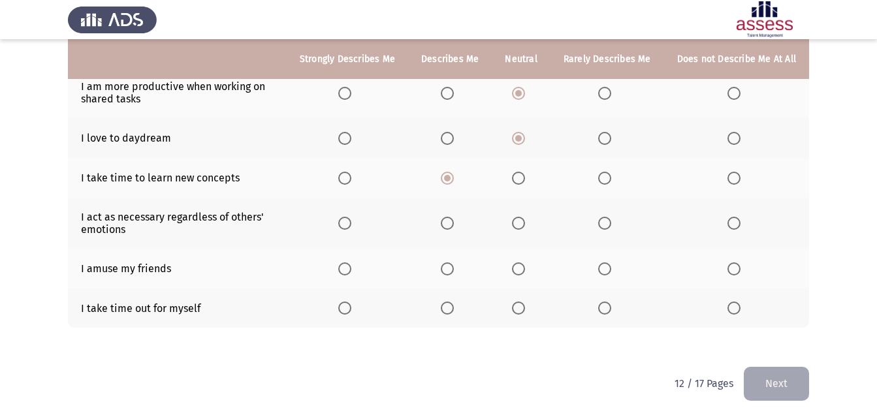
click at [447, 229] on span "Select an option" at bounding box center [447, 223] width 13 height 13
click at [447, 229] on input "Select an option" at bounding box center [447, 223] width 13 height 13
click at [523, 263] on span "Select an option" at bounding box center [518, 269] width 13 height 13
click at [523, 263] on input "Select an option" at bounding box center [518, 269] width 13 height 13
click at [604, 271] on span "Select an option" at bounding box center [604, 269] width 13 height 13
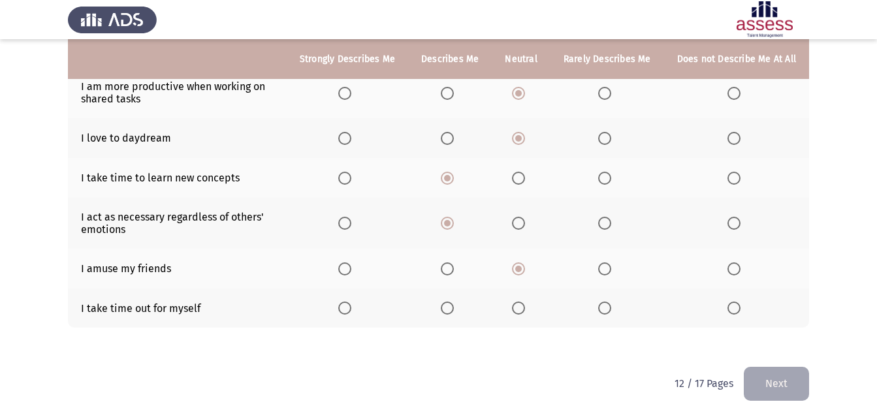
click at [604, 271] on input "Select an option" at bounding box center [604, 269] width 13 height 13
click at [530, 270] on label "Select an option" at bounding box center [521, 269] width 18 height 13
click at [525, 270] on input "Select an option" at bounding box center [518, 269] width 13 height 13
click at [459, 312] on label "Select an option" at bounding box center [450, 308] width 18 height 13
click at [454, 312] on input "Select an option" at bounding box center [447, 308] width 13 height 13
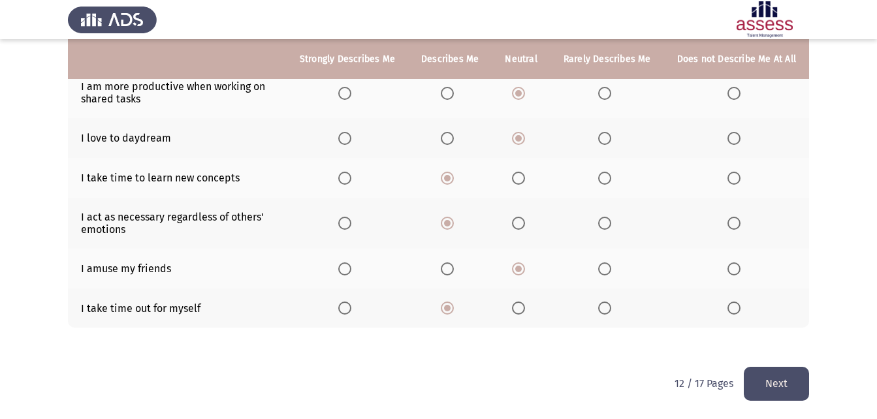
click at [519, 312] on span "Select an option" at bounding box center [518, 308] width 13 height 13
click at [519, 312] on input "Select an option" at bounding box center [518, 308] width 13 height 13
click at [459, 309] on label "Select an option" at bounding box center [450, 308] width 18 height 13
click at [454, 309] on input "Select an option" at bounding box center [447, 308] width 13 height 13
click at [796, 377] on button "Next" at bounding box center [776, 383] width 65 height 33
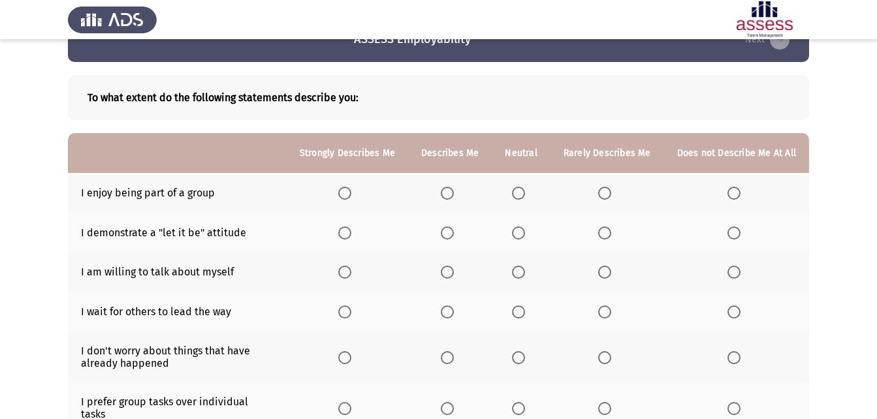
scroll to position [0, 0]
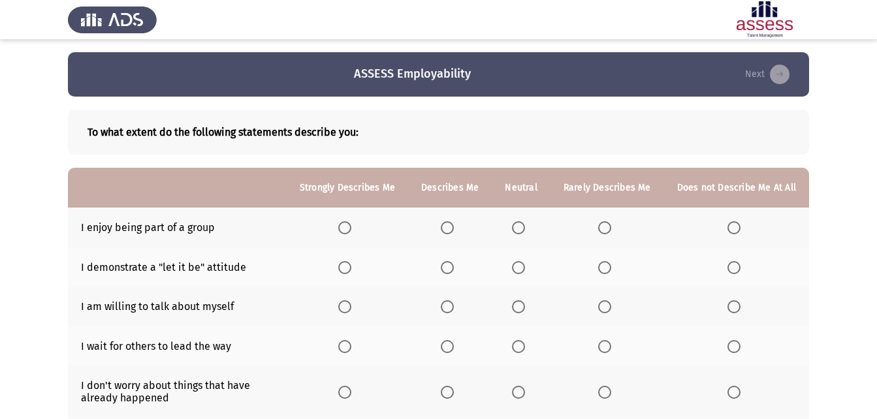
click at [594, 232] on th at bounding box center [608, 228] width 114 height 40
click at [599, 230] on th at bounding box center [608, 228] width 114 height 40
click at [605, 229] on span "Select an option" at bounding box center [604, 227] width 13 height 13
click at [605, 229] on input "Select an option" at bounding box center [604, 227] width 13 height 13
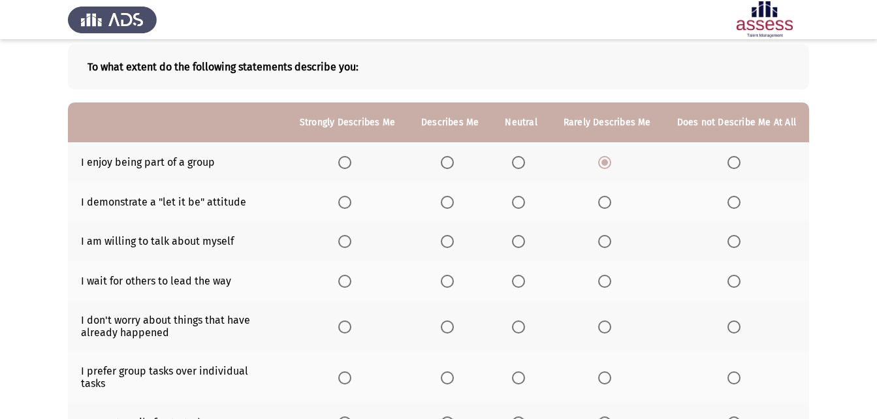
scroll to position [131, 0]
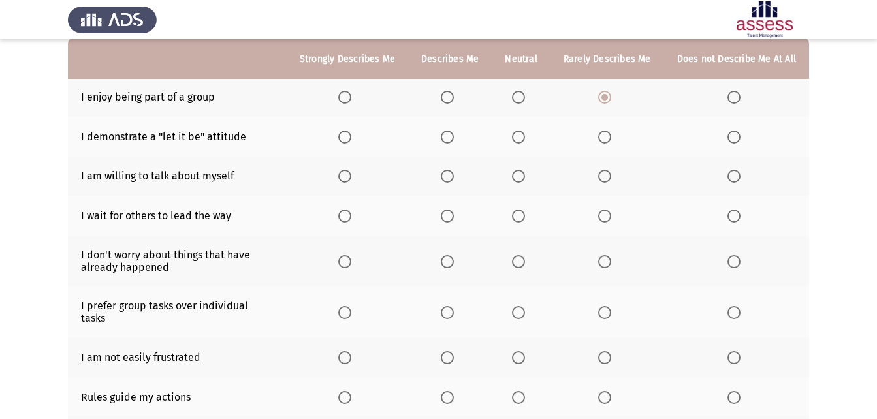
click at [523, 136] on span "Select an option" at bounding box center [518, 137] width 13 height 13
click at [523, 136] on input "Select an option" at bounding box center [518, 137] width 13 height 13
click at [522, 174] on span "Select an option" at bounding box center [518, 176] width 13 height 13
click at [522, 174] on input "Select an option" at bounding box center [518, 176] width 13 height 13
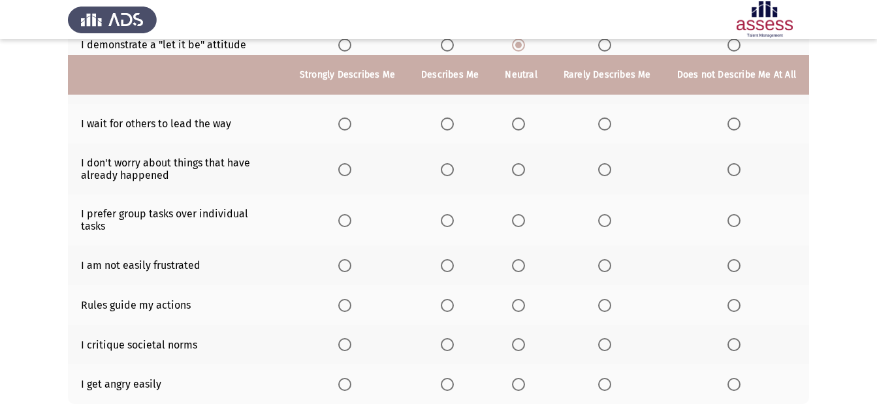
scroll to position [288, 0]
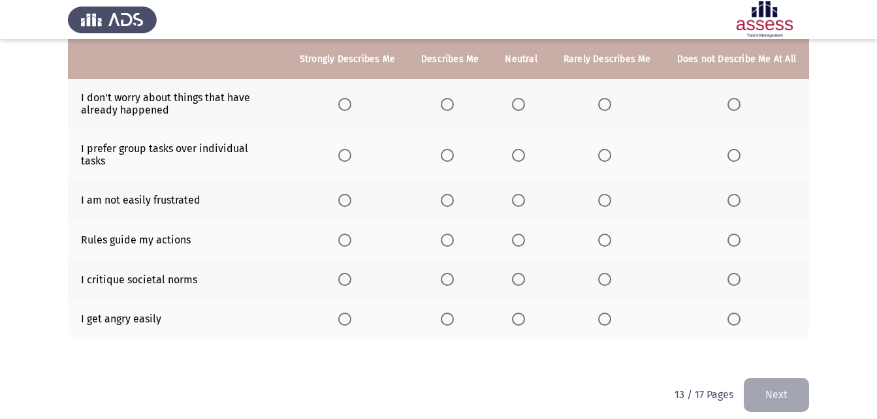
click at [521, 313] on span "Select an option" at bounding box center [518, 319] width 13 height 13
click at [521, 313] on input "Select an option" at bounding box center [518, 319] width 13 height 13
click at [454, 273] on span "Select an option" at bounding box center [447, 279] width 13 height 13
click at [454, 273] on input "Select an option" at bounding box center [447, 279] width 13 height 13
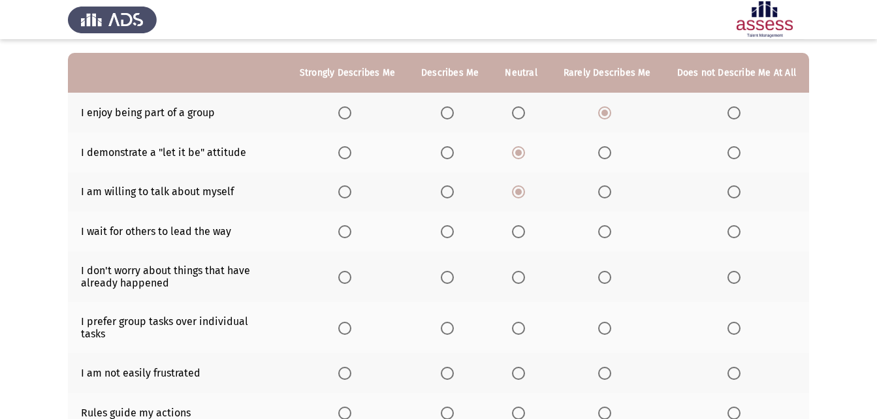
scroll to position [92, 0]
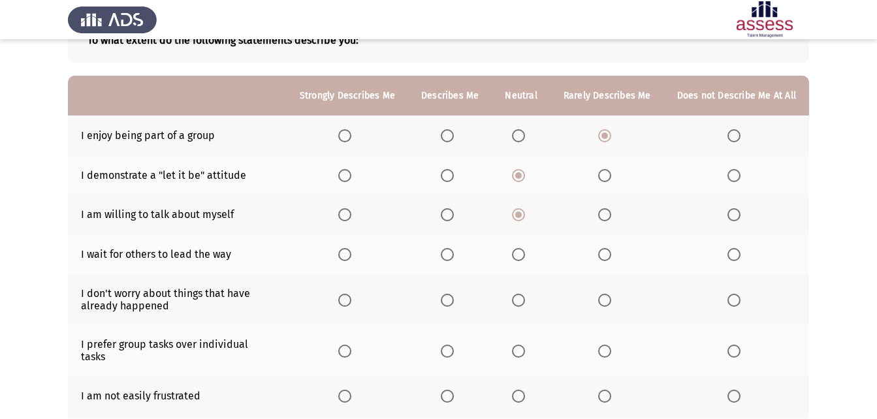
click at [525, 390] on span "Select an option" at bounding box center [518, 396] width 13 height 13
click at [525, 390] on input "Select an option" at bounding box center [518, 396] width 13 height 13
click at [519, 256] on span "Select an option" at bounding box center [518, 254] width 13 height 13
click at [519, 256] on input "Select an option" at bounding box center [518, 254] width 13 height 13
click at [527, 307] on th at bounding box center [521, 299] width 58 height 51
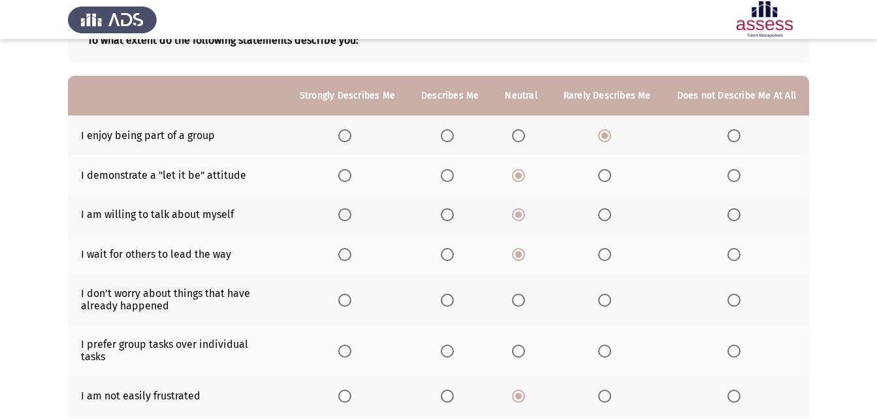
click at [522, 346] on span "Select an option" at bounding box center [518, 351] width 13 height 13
click at [522, 346] on input "Select an option" at bounding box center [518, 351] width 13 height 13
click at [523, 307] on th at bounding box center [521, 299] width 58 height 51
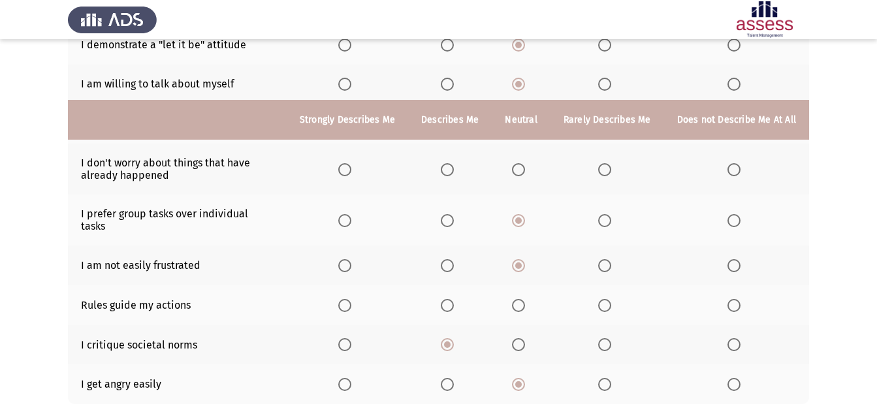
scroll to position [288, 0]
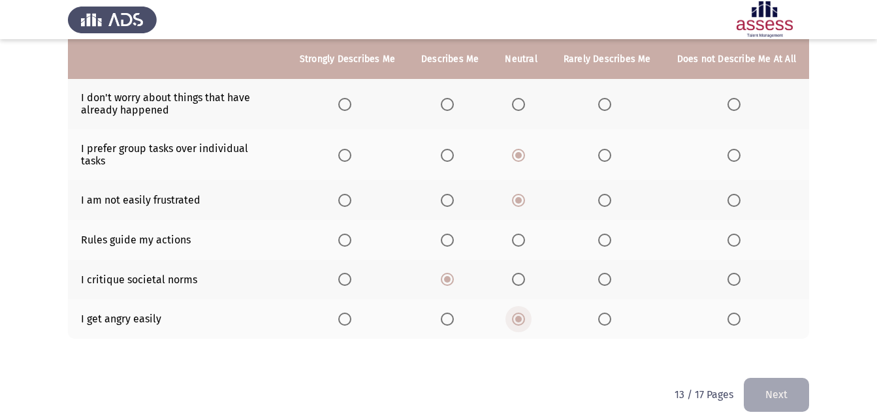
click at [522, 316] on span "Select an option" at bounding box center [518, 319] width 7 height 7
click at [523, 313] on input "Select an option" at bounding box center [518, 319] width 13 height 13
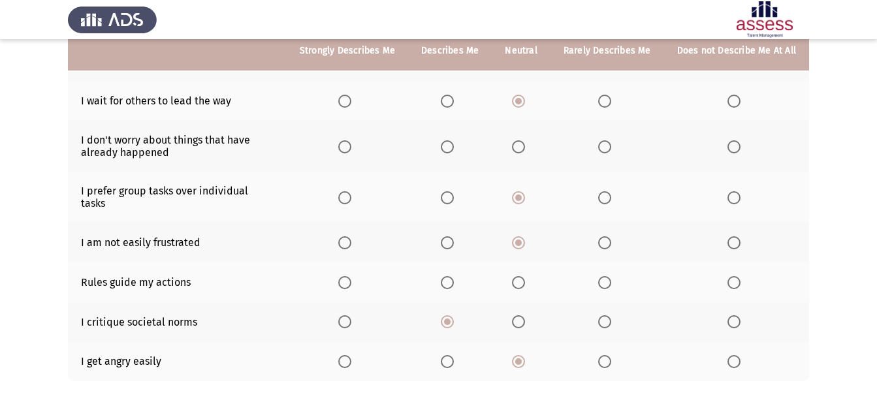
scroll to position [223, 0]
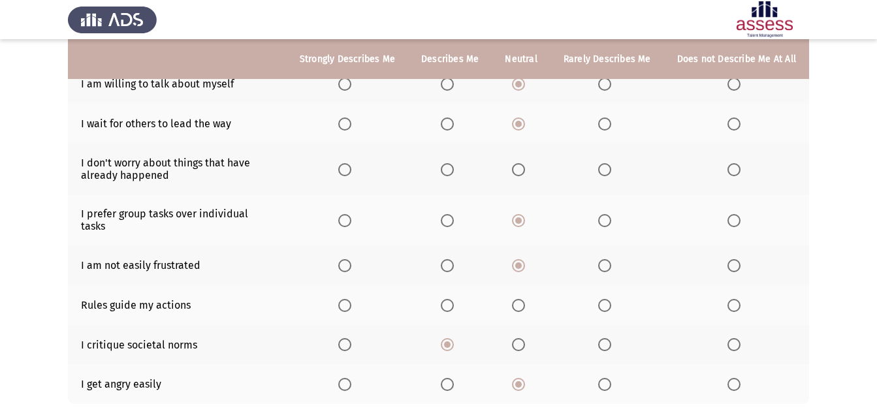
click at [524, 299] on mat-radio-button "Select an option" at bounding box center [521, 306] width 18 height 14
click at [521, 299] on span "Select an option" at bounding box center [518, 305] width 13 height 13
click at [521, 299] on input "Select an option" at bounding box center [518, 305] width 13 height 13
click at [526, 178] on th at bounding box center [521, 169] width 58 height 51
click at [525, 172] on span "Select an option" at bounding box center [518, 169] width 13 height 13
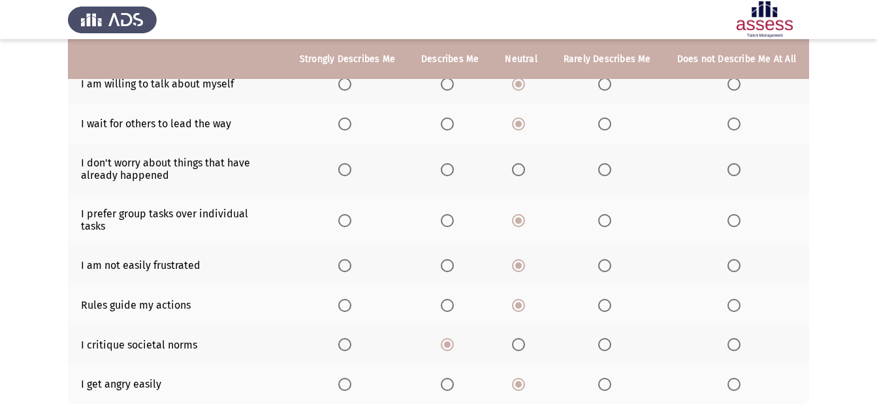
click at [525, 172] on input "Select an option" at bounding box center [518, 169] width 13 height 13
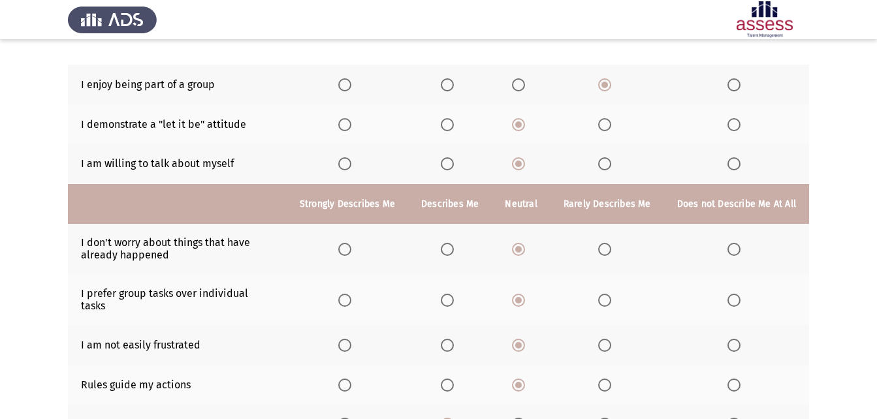
scroll to position [288, 0]
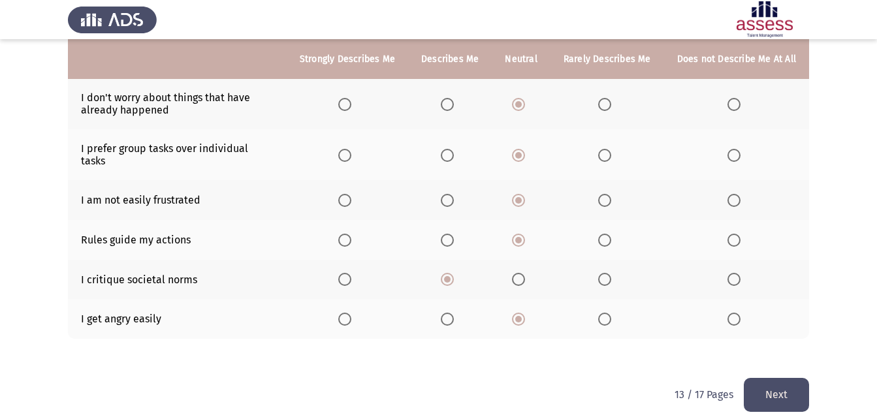
click at [779, 383] on button "Next" at bounding box center [776, 394] width 65 height 33
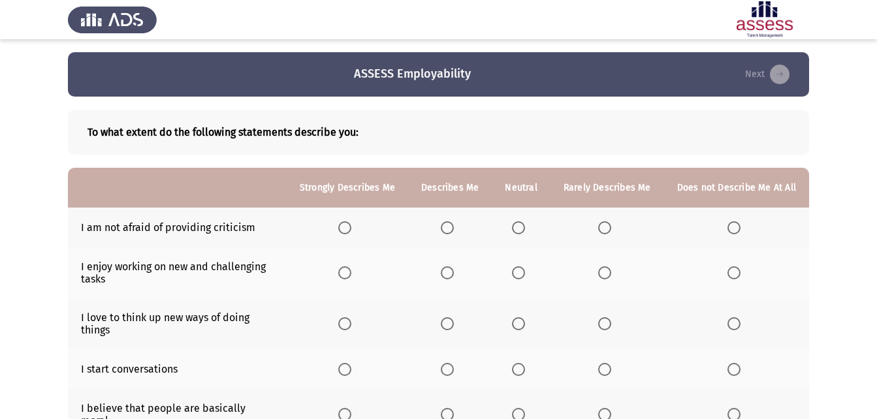
click at [523, 228] on span "Select an option" at bounding box center [518, 227] width 13 height 13
click at [523, 228] on input "Select an option" at bounding box center [518, 227] width 13 height 13
click at [519, 274] on span "Select an option" at bounding box center [518, 273] width 13 height 13
click at [519, 274] on input "Select an option" at bounding box center [518, 273] width 13 height 13
click at [519, 327] on span "Select an option" at bounding box center [518, 323] width 13 height 13
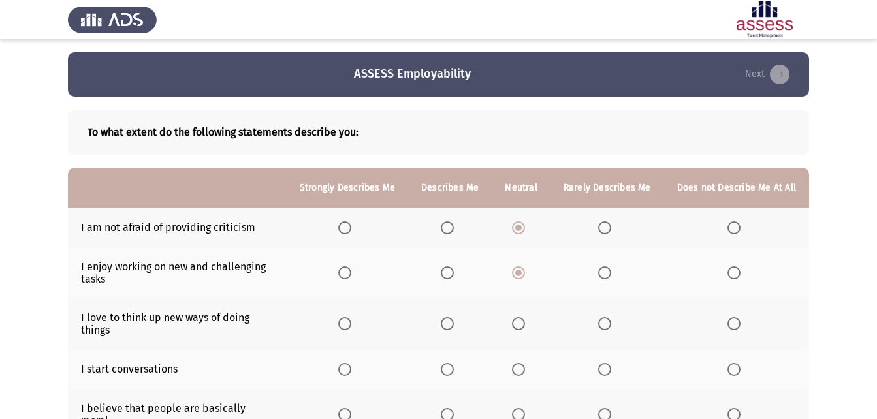
click at [519, 327] on input "Select an option" at bounding box center [518, 323] width 13 height 13
click at [524, 375] on span "Select an option" at bounding box center [518, 369] width 13 height 13
click at [524, 375] on input "Select an option" at bounding box center [518, 369] width 13 height 13
click at [521, 408] on span "Select an option" at bounding box center [518, 414] width 13 height 13
click at [521, 408] on input "Select an option" at bounding box center [518, 414] width 13 height 13
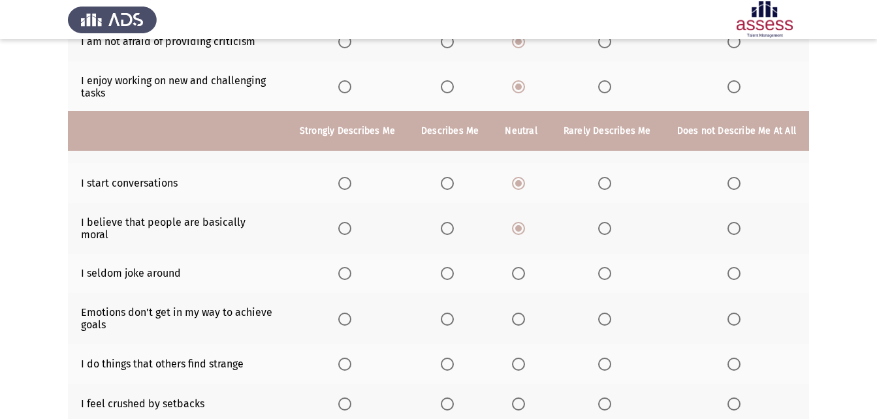
scroll to position [261, 0]
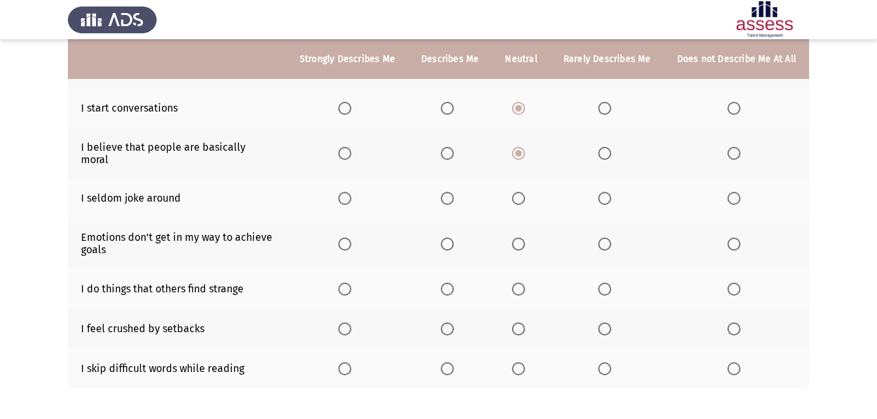
click at [525, 192] on span "Select an option" at bounding box center [518, 198] width 13 height 13
click at [525, 192] on input "Select an option" at bounding box center [518, 198] width 13 height 13
click at [523, 238] on span "Select an option" at bounding box center [518, 244] width 13 height 13
click at [523, 238] on input "Select an option" at bounding box center [518, 244] width 13 height 13
drag, startPoint x: 519, startPoint y: 282, endPoint x: 520, endPoint y: 289, distance: 7.2
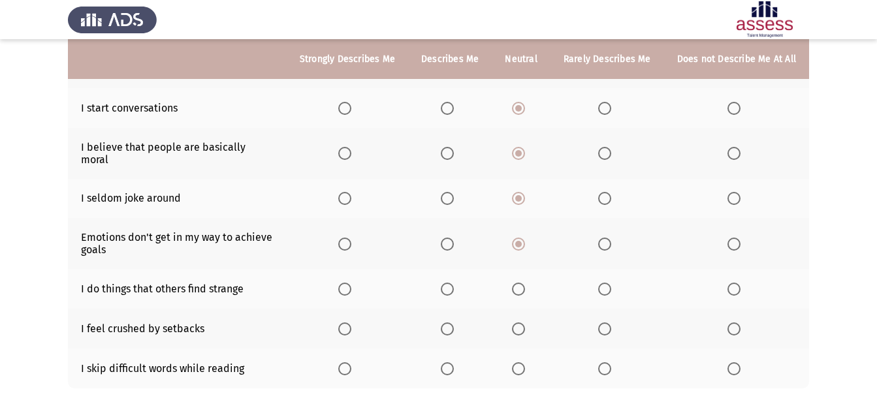
click at [520, 286] on th at bounding box center [521, 289] width 58 height 40
drag, startPoint x: 523, startPoint y: 324, endPoint x: 523, endPoint y: 344, distance: 20.3
click at [523, 327] on th at bounding box center [521, 329] width 58 height 40
click at [523, 363] on span "Select an option" at bounding box center [518, 369] width 13 height 13
click at [523, 363] on input "Select an option" at bounding box center [518, 369] width 13 height 13
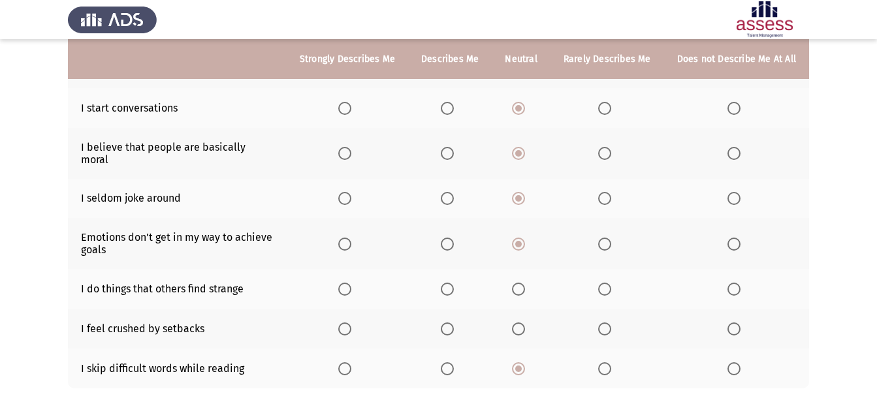
click at [521, 323] on span "Select an option" at bounding box center [518, 329] width 13 height 13
click at [521, 323] on input "Select an option" at bounding box center [518, 329] width 13 height 13
click at [526, 270] on th at bounding box center [521, 289] width 58 height 40
click at [525, 283] on span "Select an option" at bounding box center [518, 289] width 13 height 13
click at [525, 283] on input "Select an option" at bounding box center [518, 289] width 13 height 13
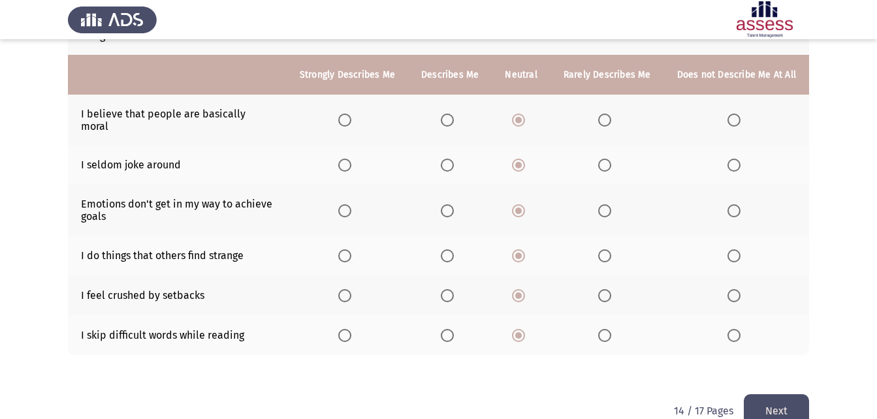
scroll to position [310, 0]
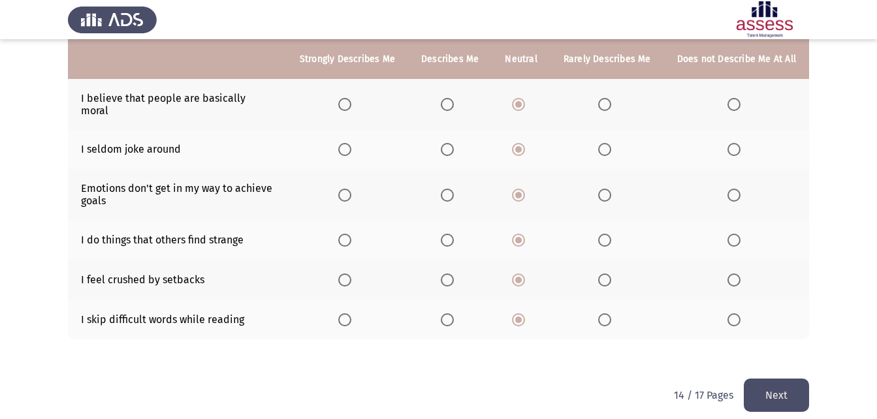
click at [770, 379] on button "Next" at bounding box center [776, 395] width 65 height 33
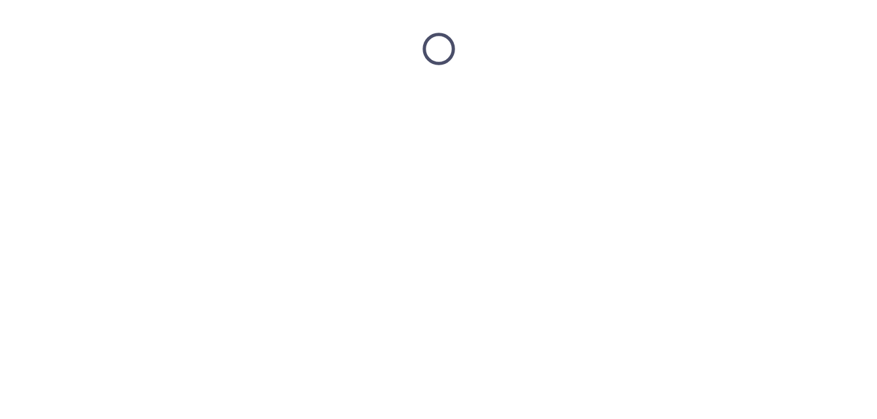
scroll to position [0, 0]
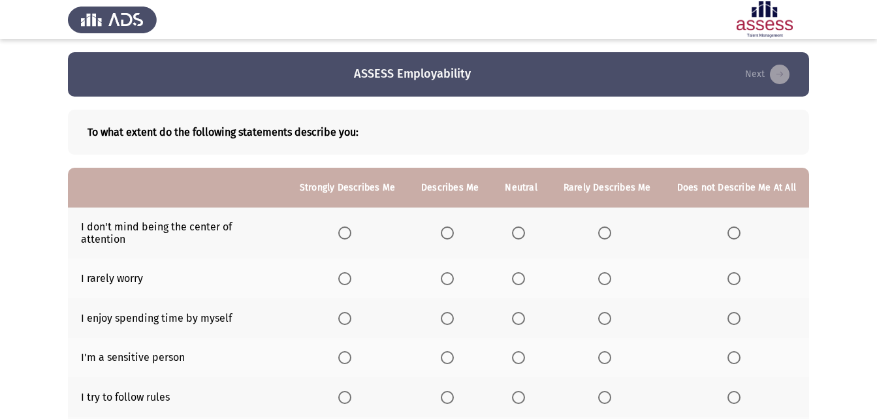
click at [521, 230] on span "Select an option" at bounding box center [518, 233] width 13 height 13
click at [521, 230] on input "Select an option" at bounding box center [518, 233] width 13 height 13
click at [521, 272] on span "Select an option" at bounding box center [518, 278] width 13 height 13
click at [521, 272] on input "Select an option" at bounding box center [518, 278] width 13 height 13
click at [523, 312] on span "Select an option" at bounding box center [518, 318] width 13 height 13
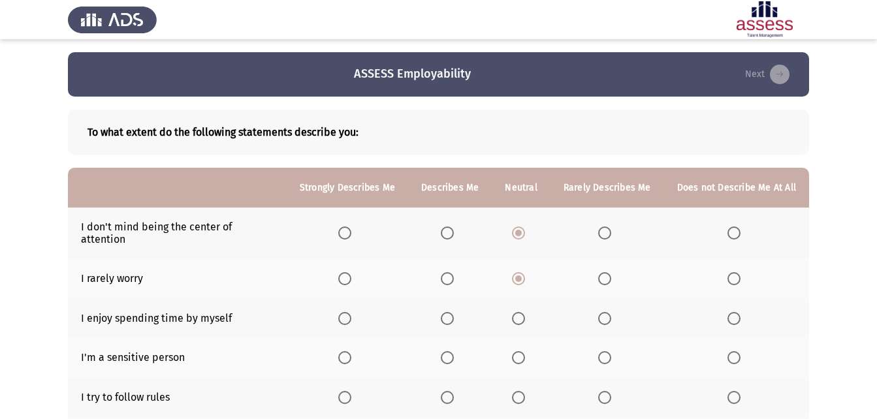
click at [523, 312] on input "Select an option" at bounding box center [518, 318] width 13 height 13
click at [522, 351] on span "Select an option" at bounding box center [518, 357] width 13 height 13
click at [522, 351] on input "Select an option" at bounding box center [518, 357] width 13 height 13
click at [521, 391] on span "Select an option" at bounding box center [518, 397] width 13 height 13
click at [521, 391] on input "Select an option" at bounding box center [518, 397] width 13 height 13
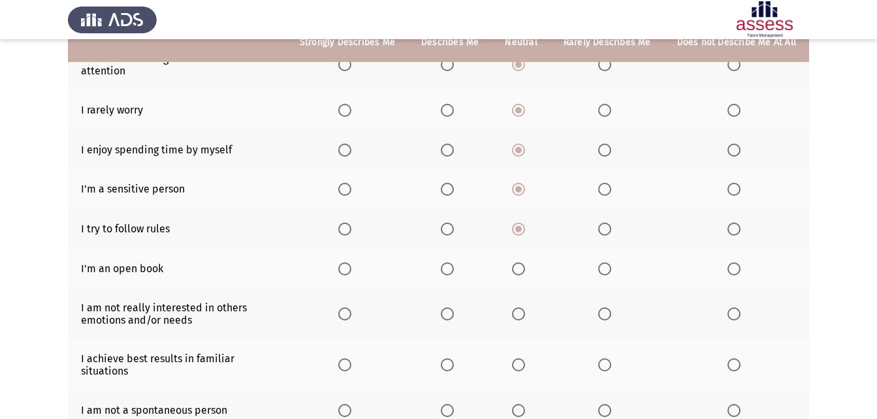
scroll to position [196, 0]
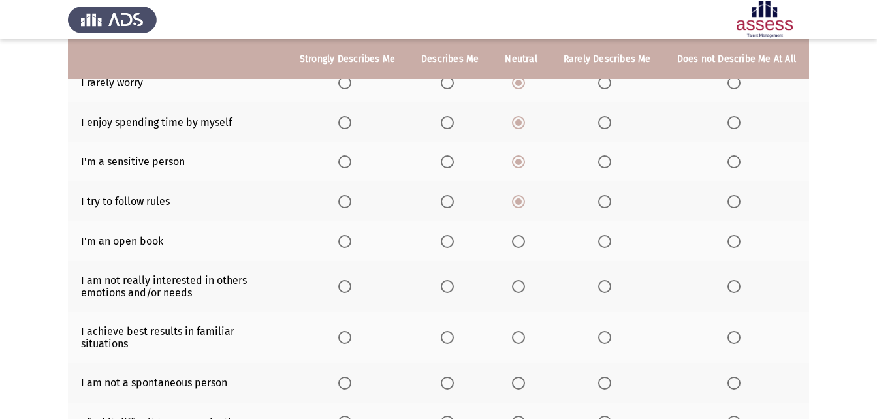
click at [518, 235] on span "Select an option" at bounding box center [518, 241] width 13 height 13
click at [518, 235] on input "Select an option" at bounding box center [518, 241] width 13 height 13
click at [521, 331] on span "Select an option" at bounding box center [518, 337] width 13 height 13
click at [521, 331] on input "Select an option" at bounding box center [518, 337] width 13 height 13
click at [525, 378] on span "Select an option" at bounding box center [518, 383] width 13 height 13
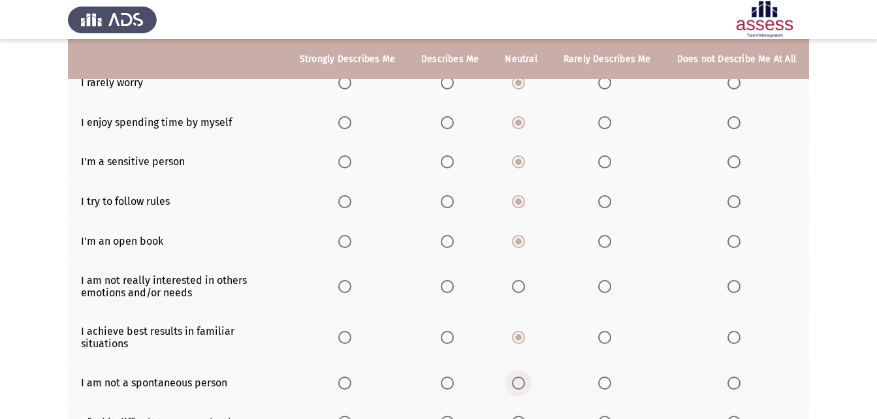
click at [525, 378] on input "Select an option" at bounding box center [518, 383] width 13 height 13
click at [524, 280] on span "Select an option" at bounding box center [518, 286] width 13 height 13
click at [524, 280] on input "Select an option" at bounding box center [518, 286] width 13 height 13
click at [519, 419] on span "Select an option" at bounding box center [519, 423] width 0 height 0
click at [522, 416] on input "Select an option" at bounding box center [518, 422] width 13 height 13
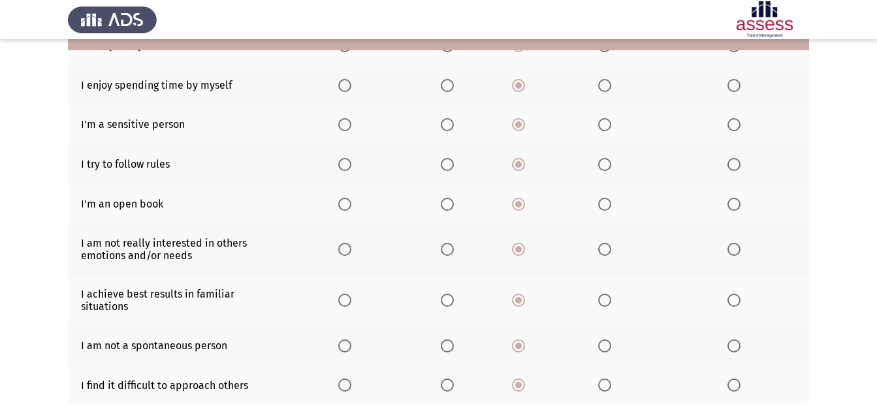
scroll to position [299, 0]
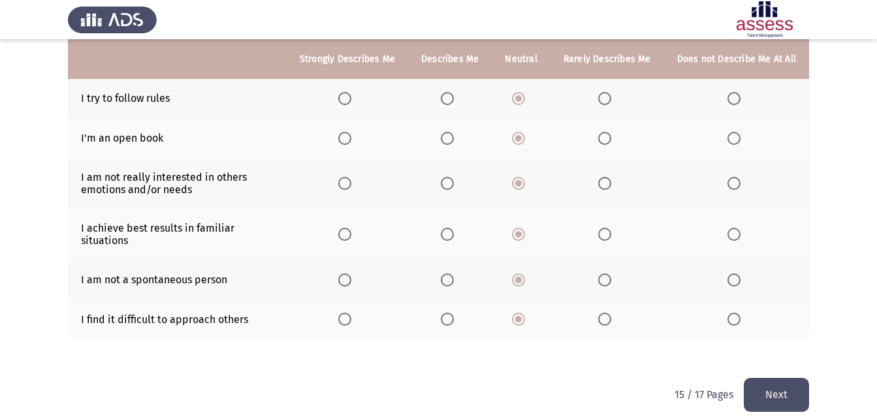
click at [771, 378] on button "Next" at bounding box center [776, 394] width 65 height 33
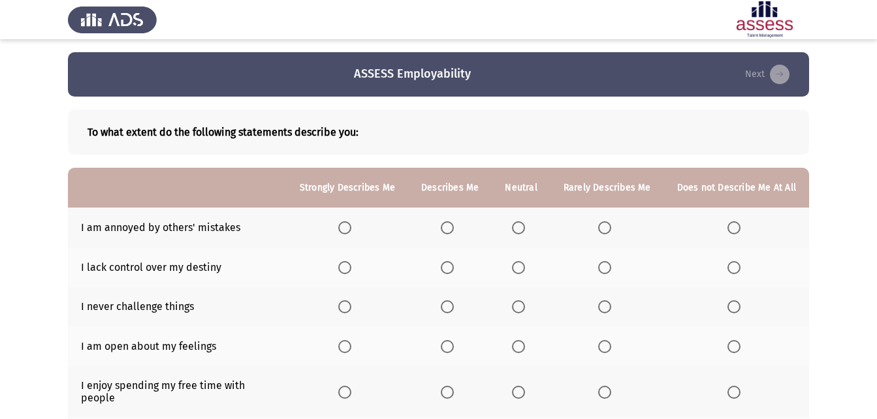
click at [513, 216] on th at bounding box center [521, 228] width 58 height 40
click at [521, 233] on span "Select an option" at bounding box center [518, 227] width 13 height 13
click at [521, 233] on input "Select an option" at bounding box center [518, 227] width 13 height 13
click at [519, 271] on span "Select an option" at bounding box center [518, 267] width 13 height 13
click at [519, 271] on input "Select an option" at bounding box center [518, 267] width 13 height 13
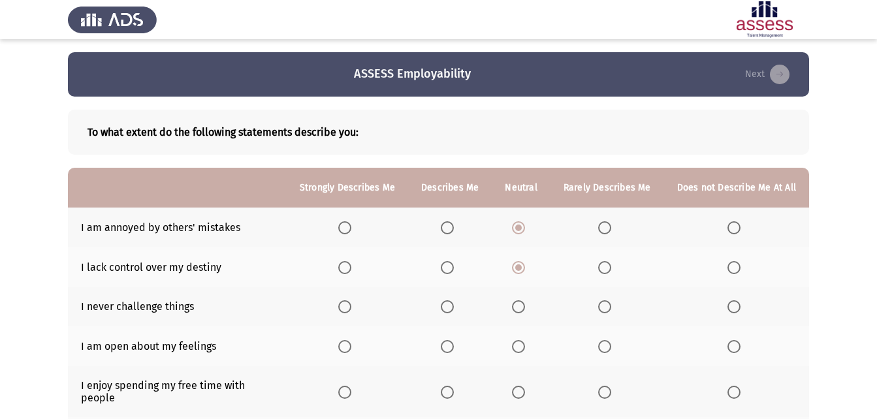
click at [519, 303] on span "Select an option" at bounding box center [518, 307] width 13 height 13
click at [519, 303] on input "Select an option" at bounding box center [518, 307] width 13 height 13
click at [523, 353] on span "Select an option" at bounding box center [518, 346] width 13 height 13
click at [523, 353] on input "Select an option" at bounding box center [518, 346] width 13 height 13
click at [513, 396] on th at bounding box center [521, 391] width 58 height 51
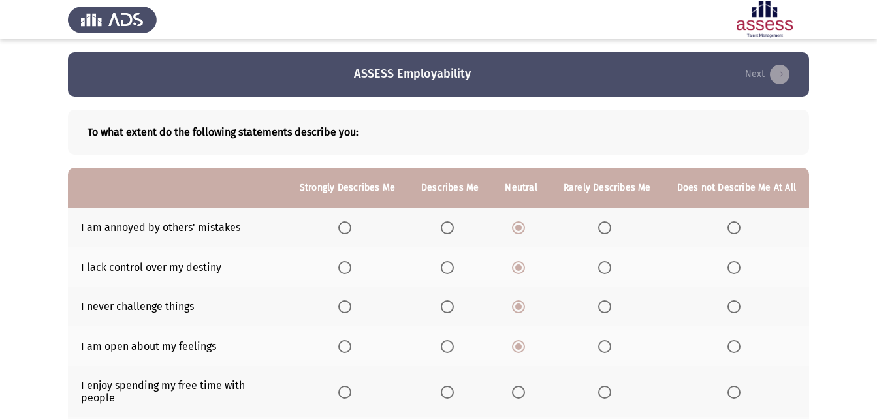
click at [519, 388] on span "Select an option" at bounding box center [518, 392] width 13 height 13
click at [519, 388] on input "Select an option" at bounding box center [518, 392] width 13 height 13
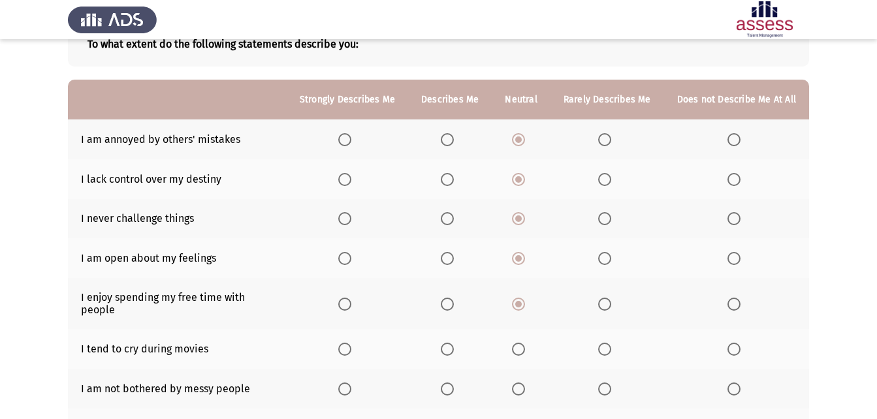
scroll to position [248, 0]
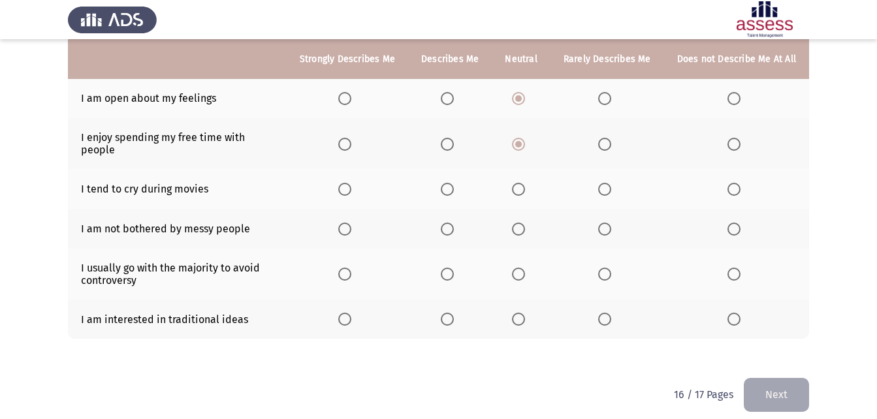
click at [525, 313] on span "Select an option" at bounding box center [518, 319] width 13 height 13
click at [525, 313] on input "Select an option" at bounding box center [518, 319] width 13 height 13
click at [523, 268] on span "Select an option" at bounding box center [518, 274] width 13 height 13
click at [523, 268] on input "Select an option" at bounding box center [518, 274] width 13 height 13
click at [519, 192] on th at bounding box center [521, 189] width 58 height 40
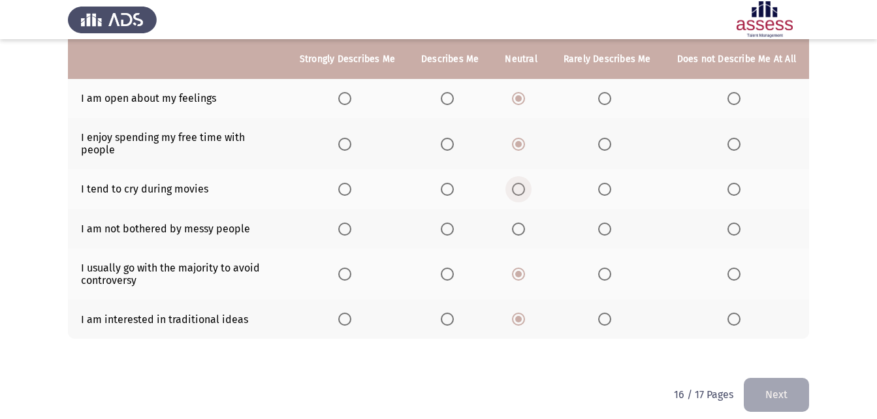
click at [521, 183] on span "Select an option" at bounding box center [518, 189] width 13 height 13
click at [521, 183] on input "Select an option" at bounding box center [518, 189] width 13 height 13
click at [523, 223] on span "Select an option" at bounding box center [518, 229] width 13 height 13
click at [523, 223] on input "Select an option" at bounding box center [518, 229] width 13 height 13
click at [770, 378] on button "Next" at bounding box center [776, 394] width 65 height 33
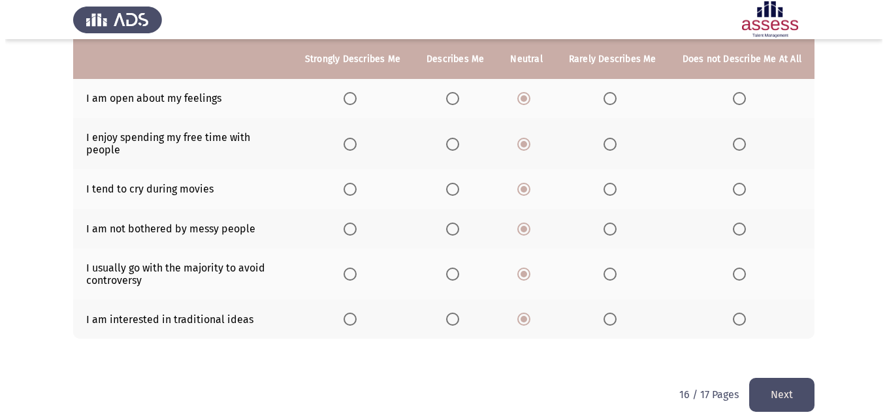
scroll to position [0, 0]
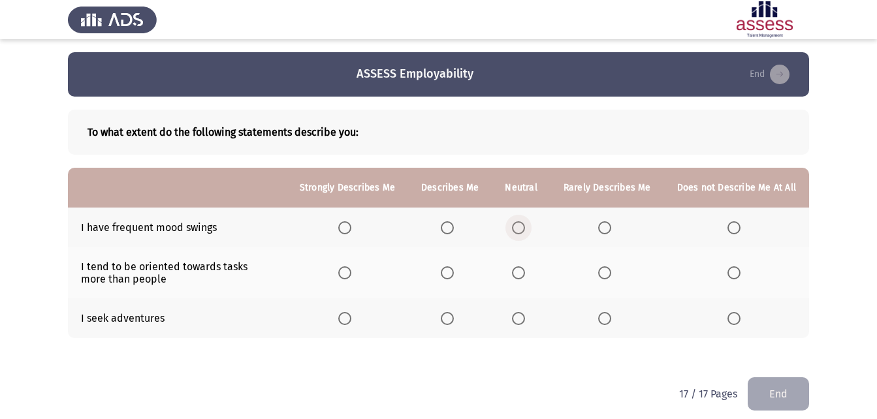
click at [525, 229] on span "Select an option" at bounding box center [518, 227] width 13 height 13
click at [525, 229] on input "Select an option" at bounding box center [518, 227] width 13 height 13
click at [519, 265] on th at bounding box center [521, 273] width 58 height 51
click at [530, 270] on label "Select an option" at bounding box center [521, 273] width 18 height 13
click at [525, 270] on input "Select an option" at bounding box center [518, 273] width 13 height 13
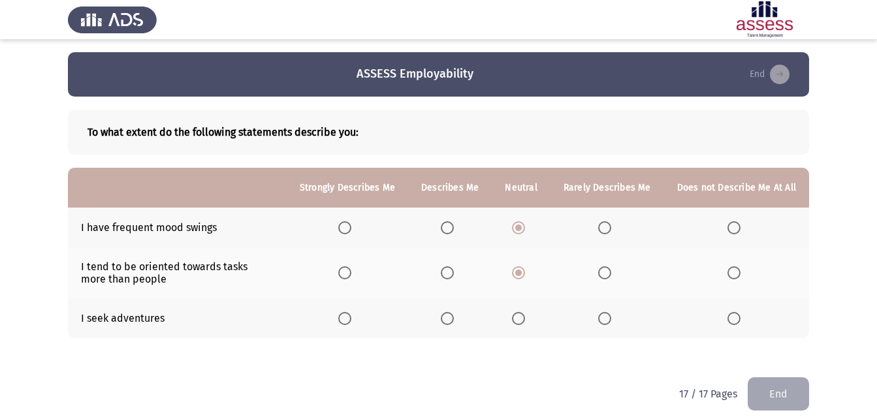
drag, startPoint x: 530, startPoint y: 270, endPoint x: 523, endPoint y: 292, distance: 22.7
click at [524, 277] on span "Select an option" at bounding box center [518, 273] width 13 height 13
click at [524, 277] on input "Select an option" at bounding box center [518, 273] width 13 height 13
click at [523, 314] on span "Select an option" at bounding box center [518, 318] width 13 height 13
click at [523, 314] on input "Select an option" at bounding box center [518, 318] width 13 height 13
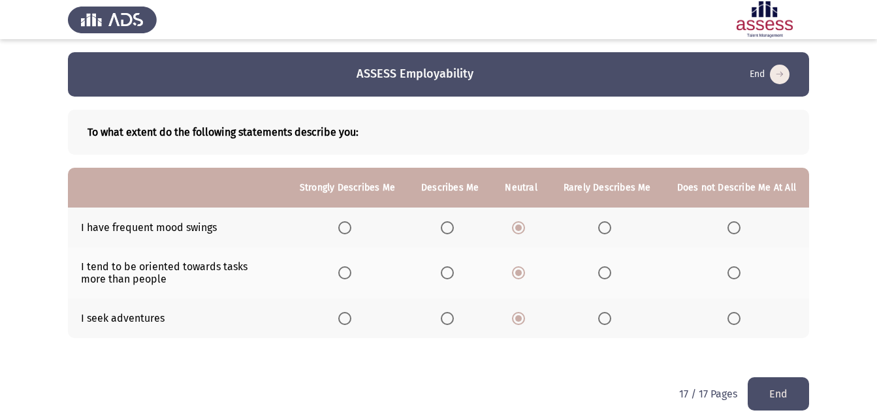
click at [774, 389] on button "End" at bounding box center [778, 394] width 61 height 33
